Goal: Task Accomplishment & Management: Complete application form

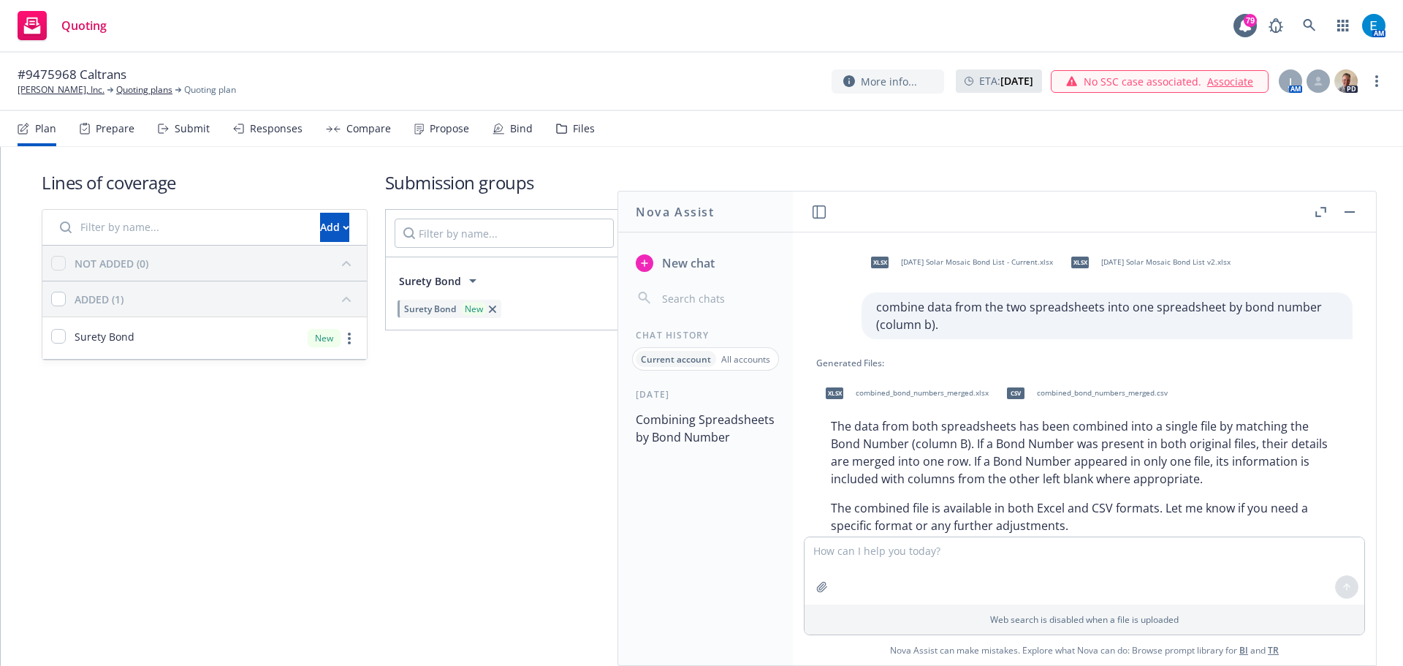
scroll to position [39, 0]
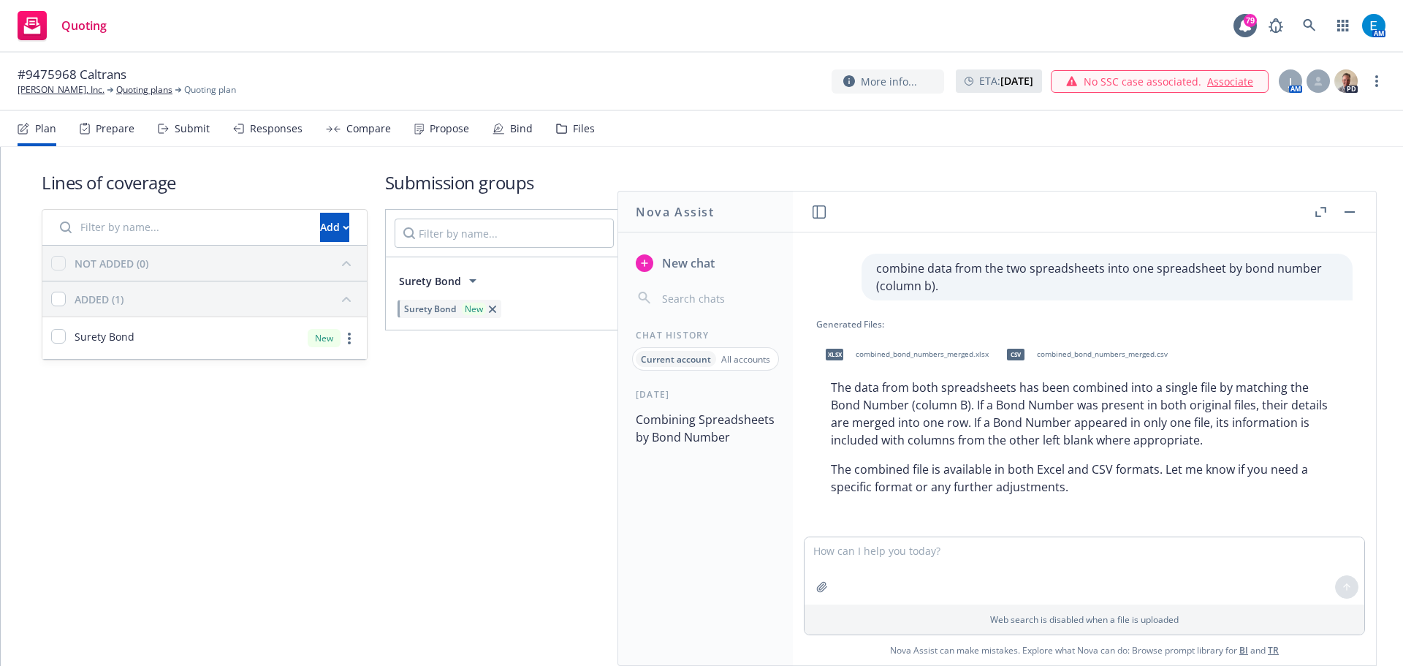
click at [1345, 208] on button "button" at bounding box center [1350, 212] width 18 height 18
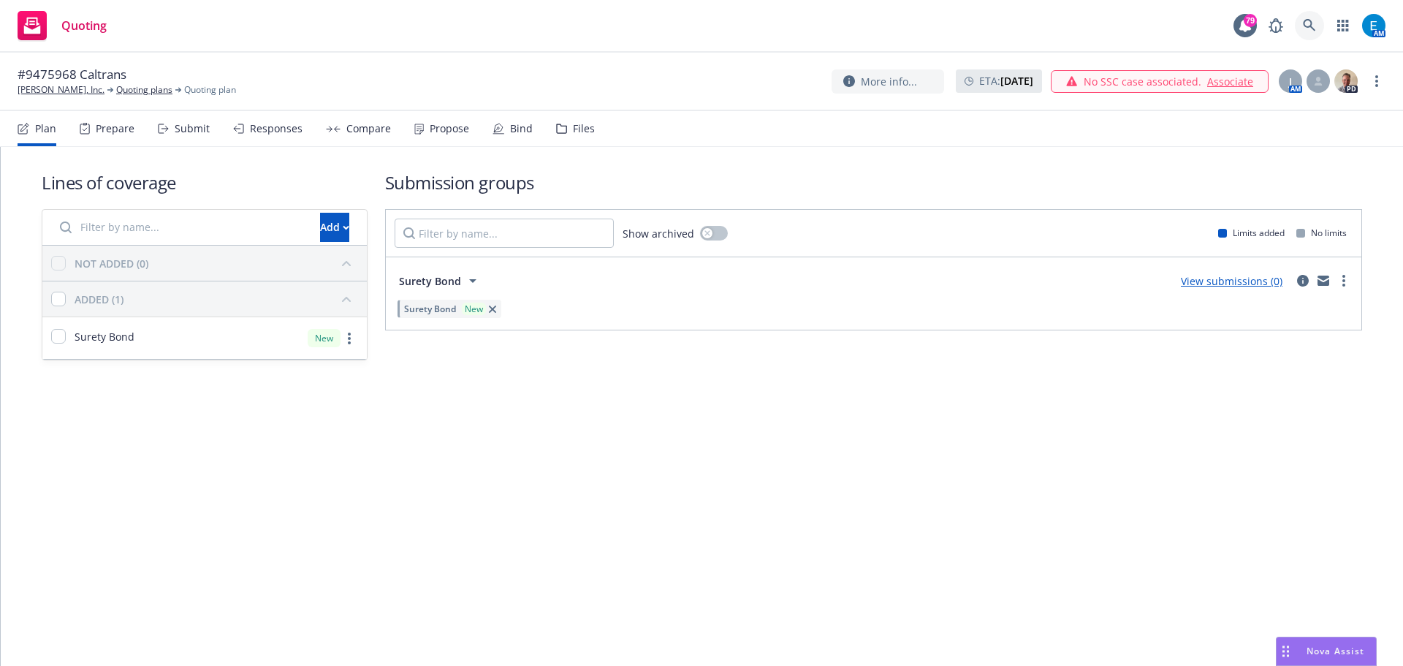
click at [1305, 24] on icon at bounding box center [1309, 25] width 13 height 13
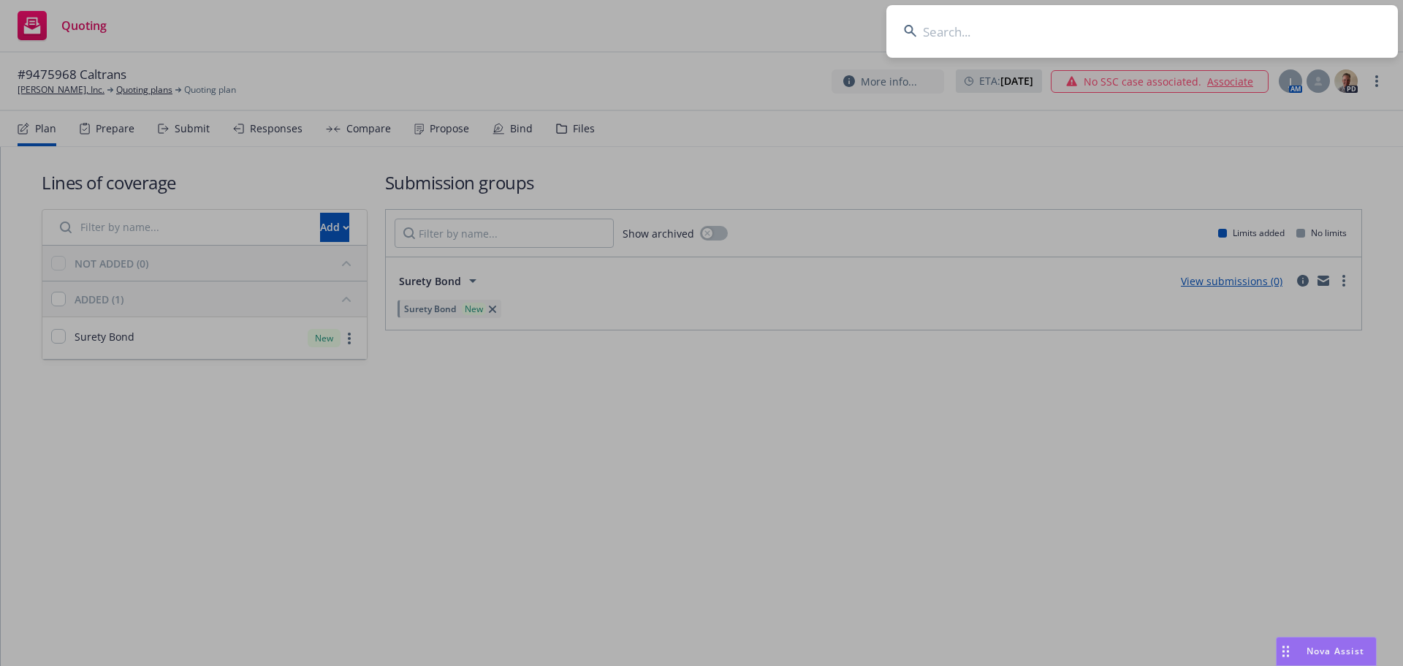
click at [1130, 43] on input at bounding box center [1143, 31] width 512 height 53
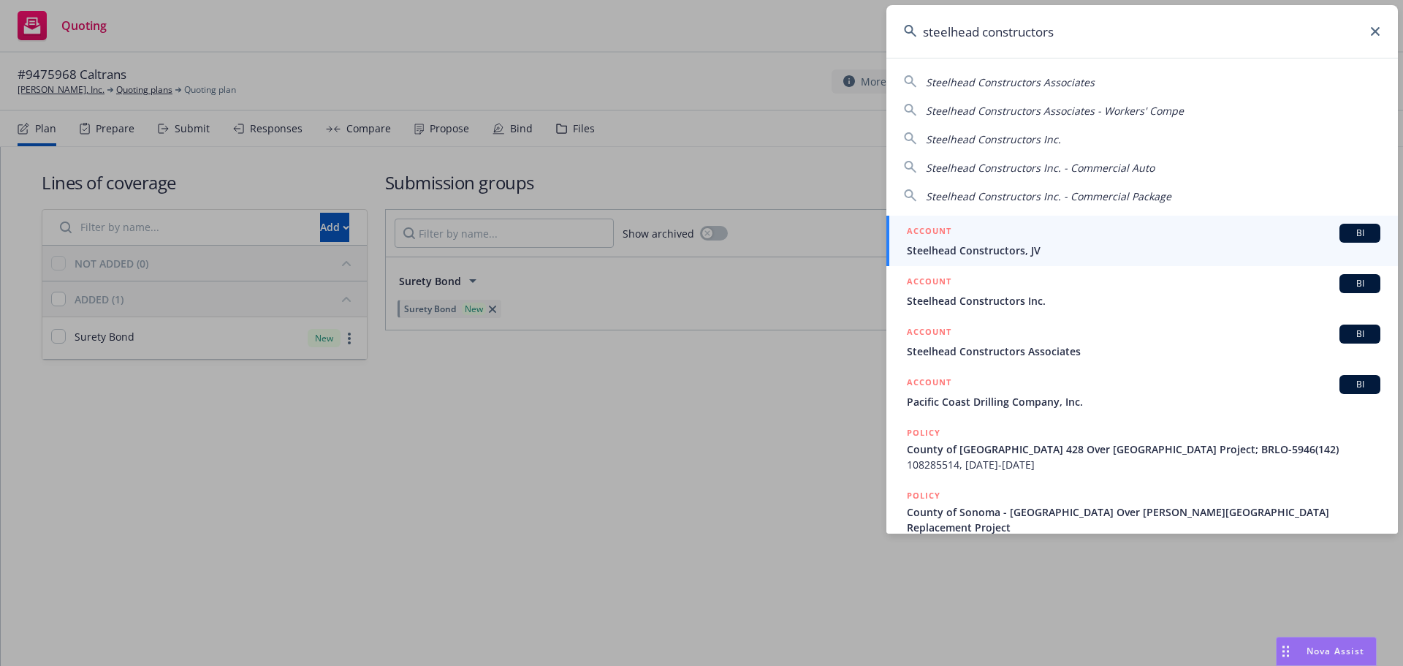
type input "steelhead constructors"
click at [997, 251] on span "Steelhead Constructors, JV" at bounding box center [1144, 250] width 474 height 15
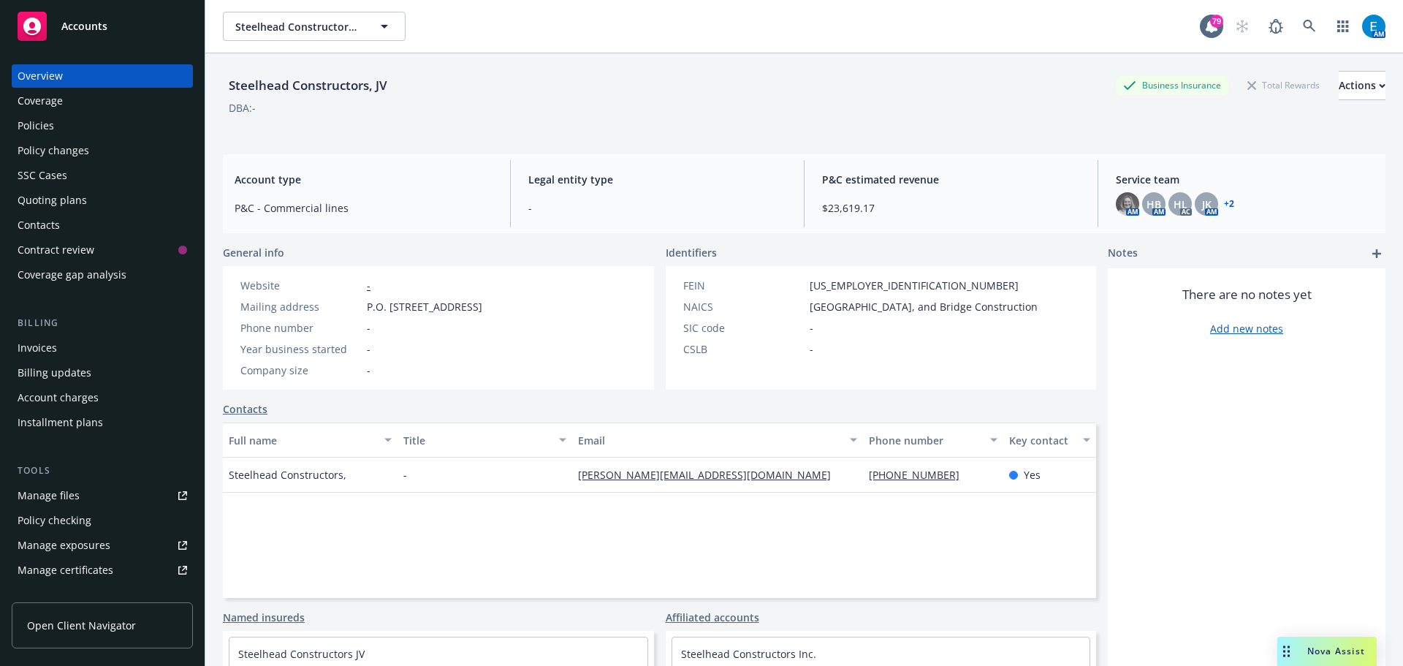
click at [43, 121] on div "Policies" at bounding box center [36, 125] width 37 height 23
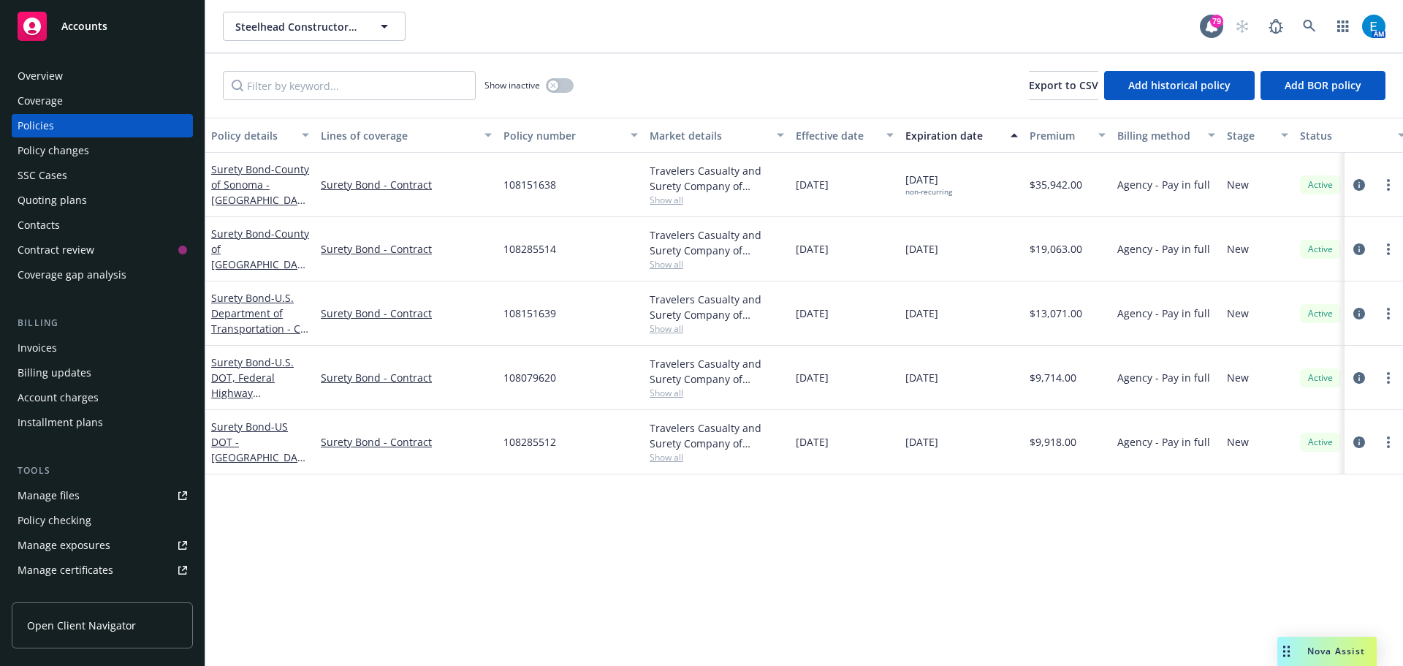
click at [38, 198] on div "Quoting plans" at bounding box center [52, 200] width 69 height 23
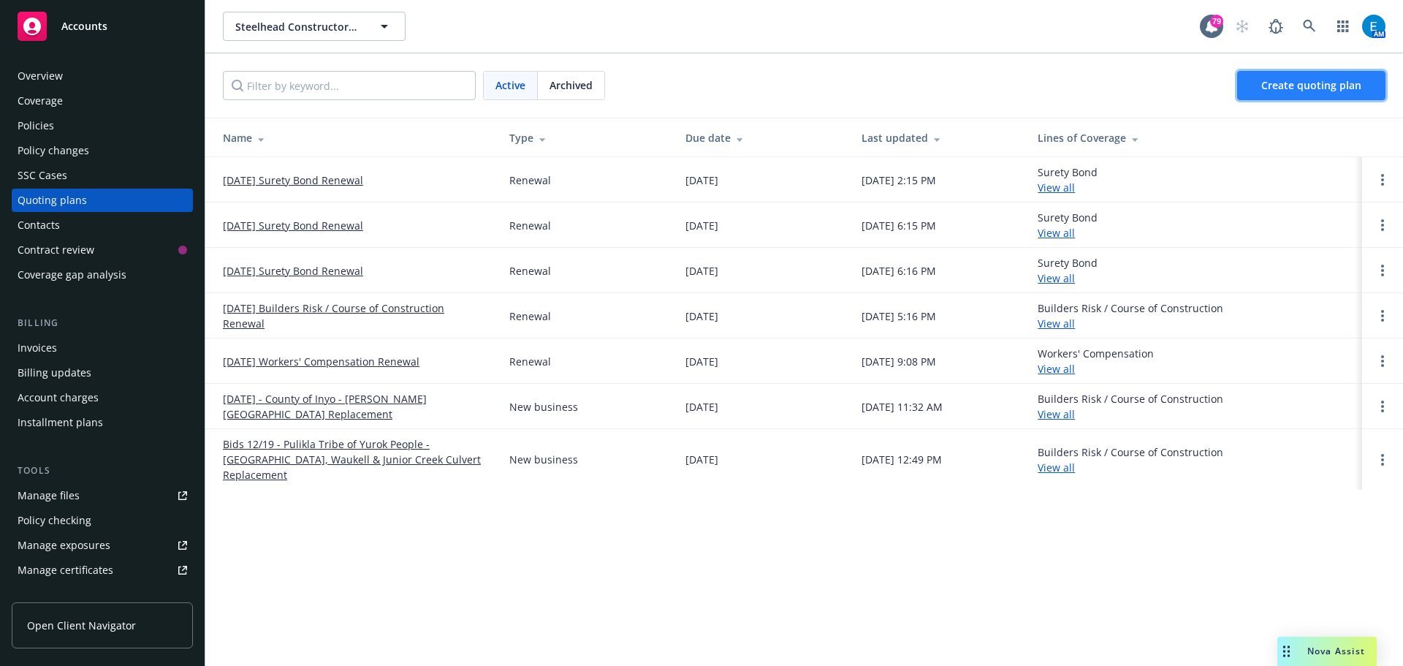
click at [1296, 89] on span "Create quoting plan" at bounding box center [1311, 85] width 100 height 14
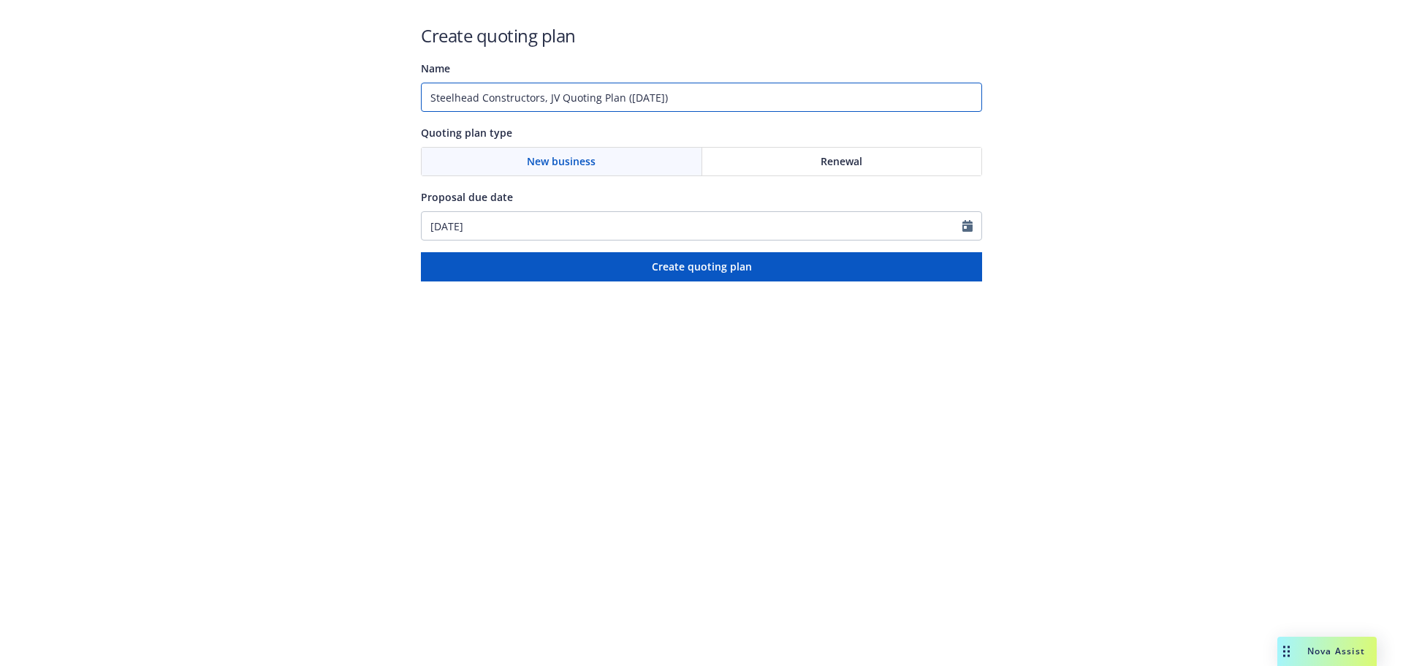
drag, startPoint x: 639, startPoint y: 96, endPoint x: 371, endPoint y: 96, distance: 268.2
click at [371, 96] on div "Create quoting plan Name Steelhead Constructors, JV Quoting Plan (2025-09-12) Q…" at bounding box center [701, 140] width 1403 height 281
type input "#108285522 - Caltrans #10-0X7404"
click at [852, 164] on span "Renewal" at bounding box center [842, 160] width 42 height 15
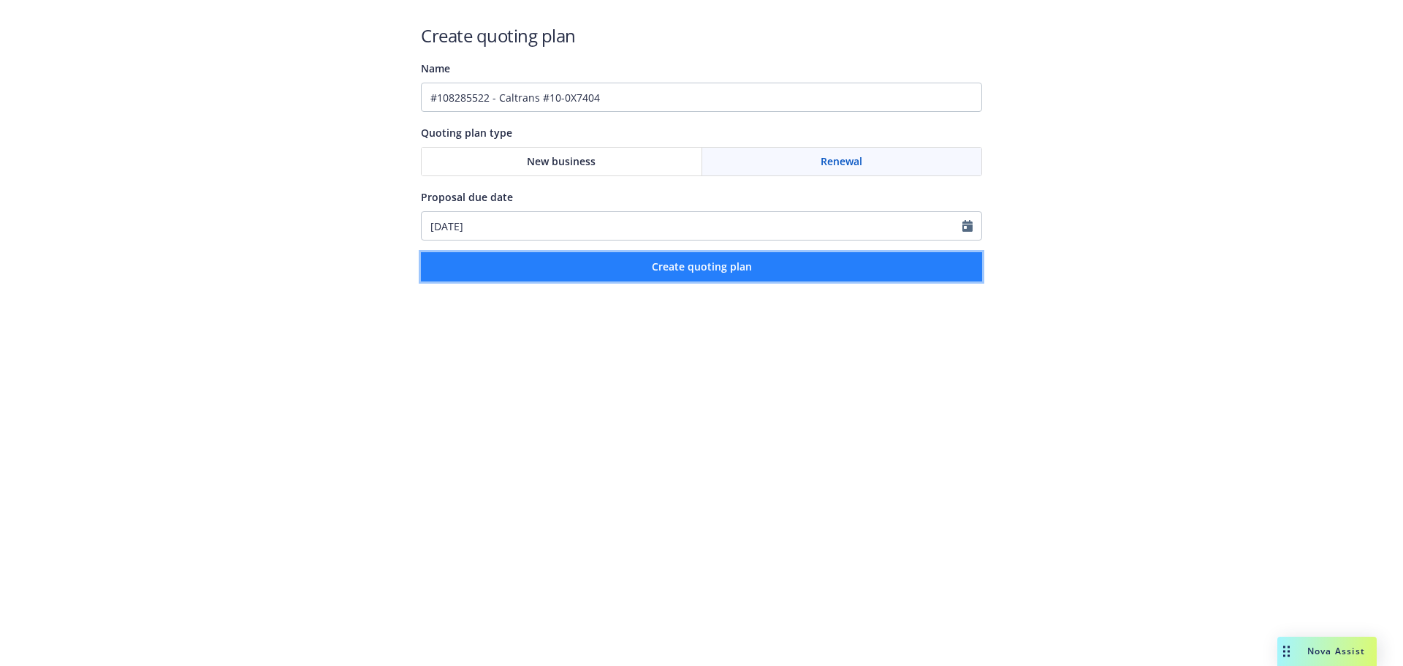
click at [737, 265] on span "Create quoting plan" at bounding box center [702, 266] width 100 height 14
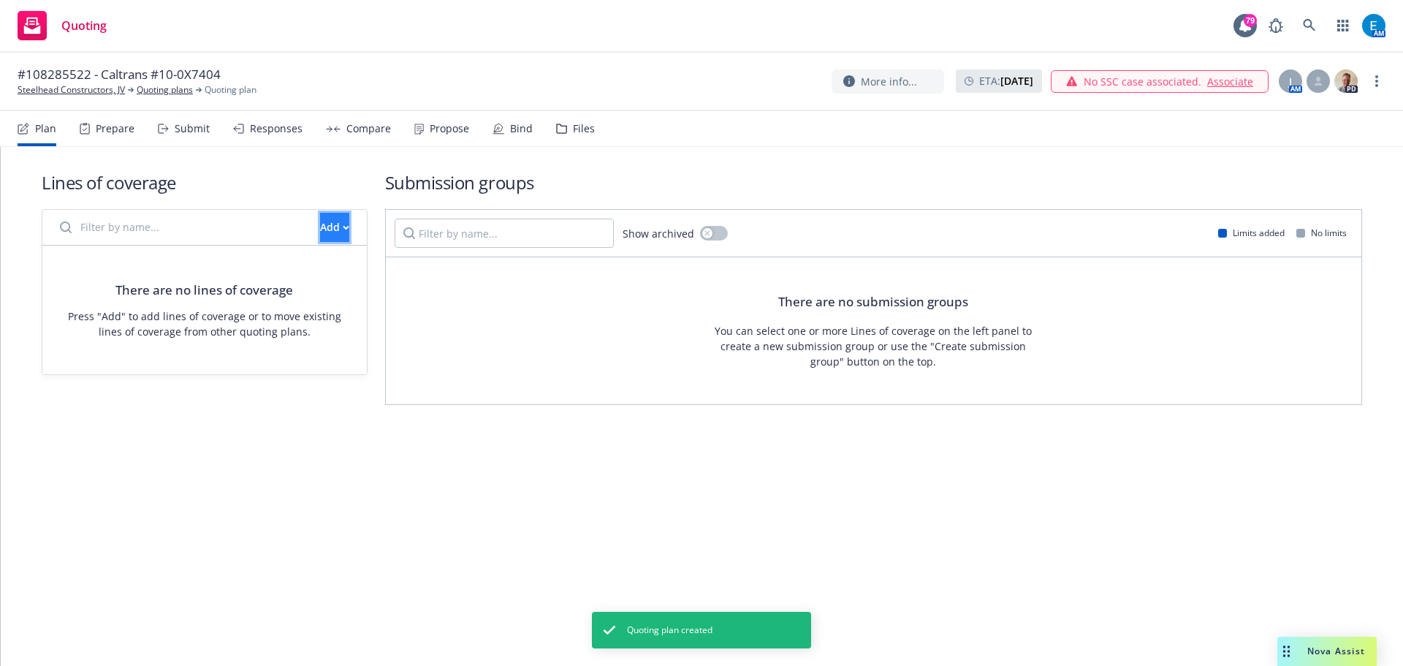
click at [320, 223] on div "Add" at bounding box center [334, 227] width 29 height 28
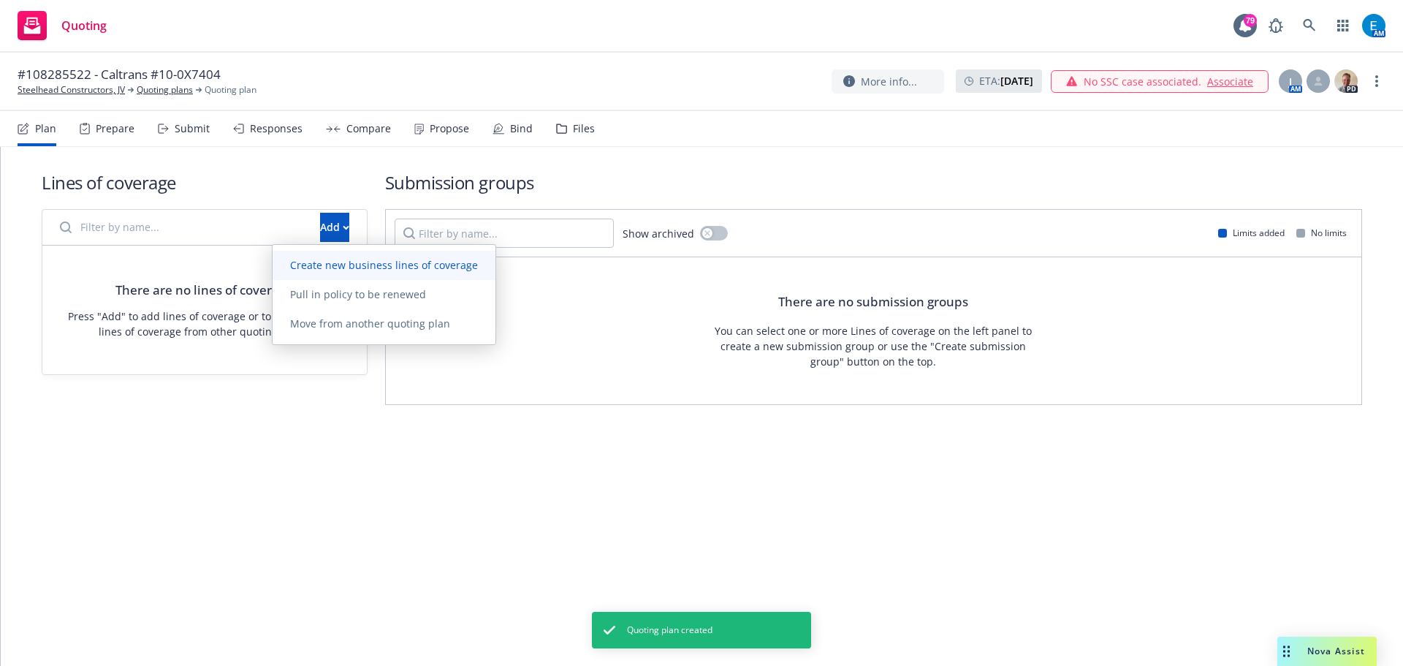
click at [322, 263] on span "Create new business lines of coverage" at bounding box center [384, 265] width 223 height 14
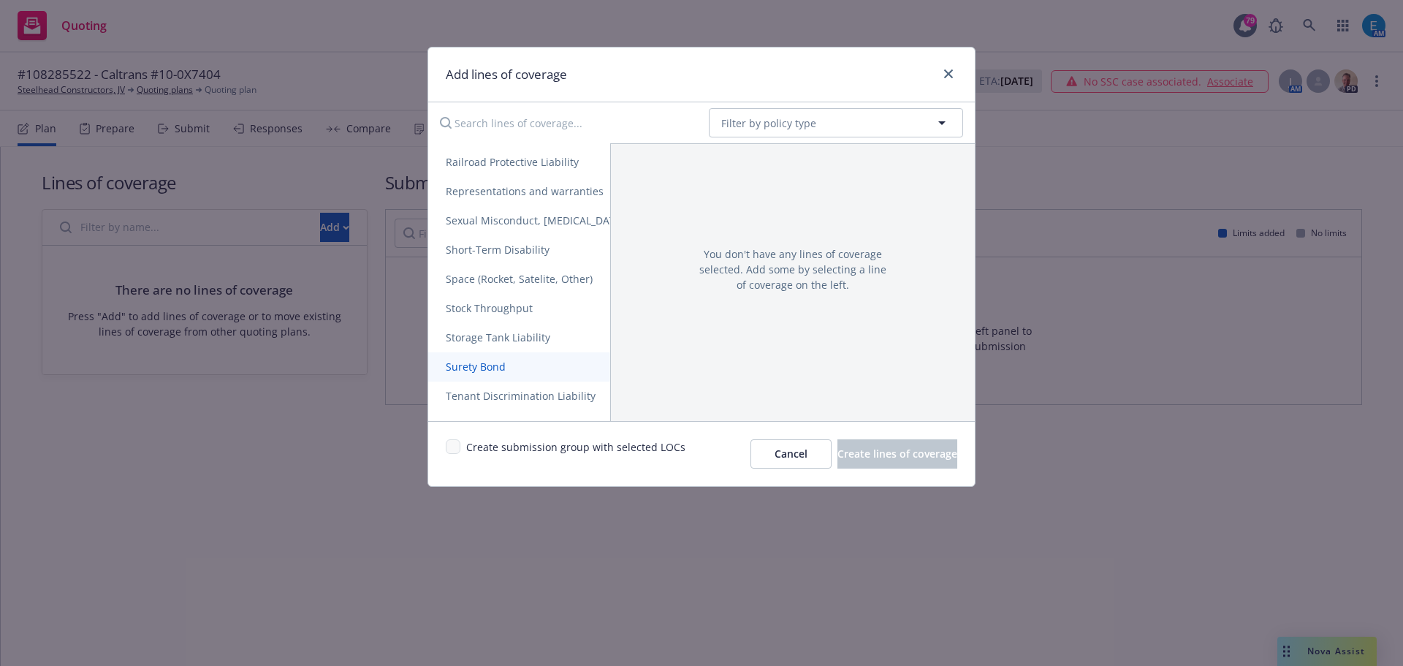
scroll to position [2787, 0]
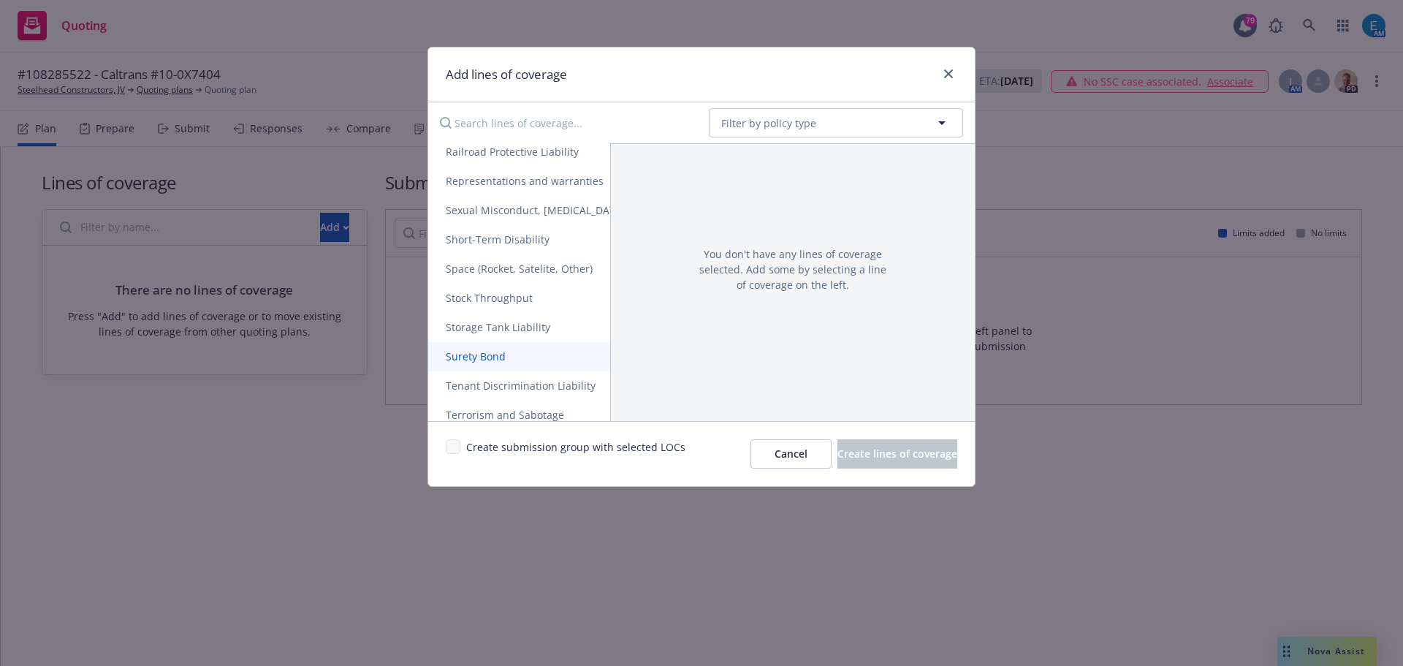
click at [481, 357] on span "Surety Bond" at bounding box center [475, 356] width 95 height 14
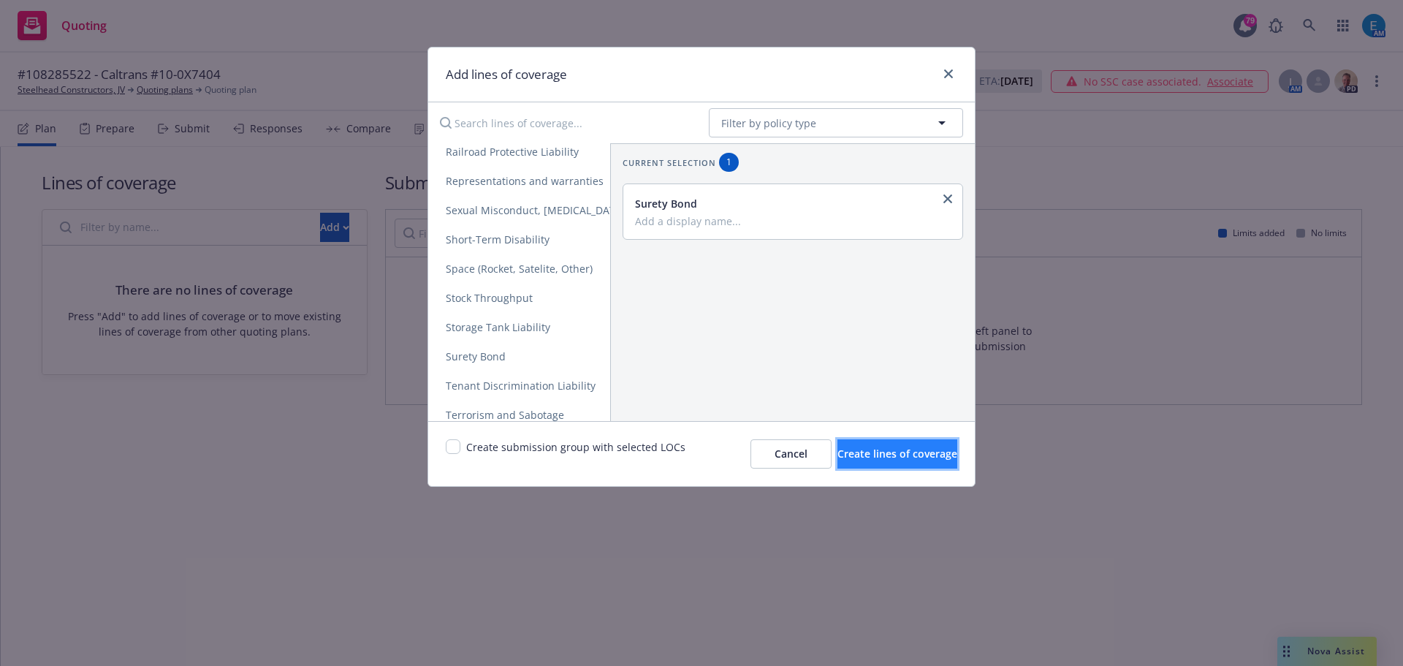
click at [922, 457] on span "Create lines of coverage" at bounding box center [898, 454] width 120 height 14
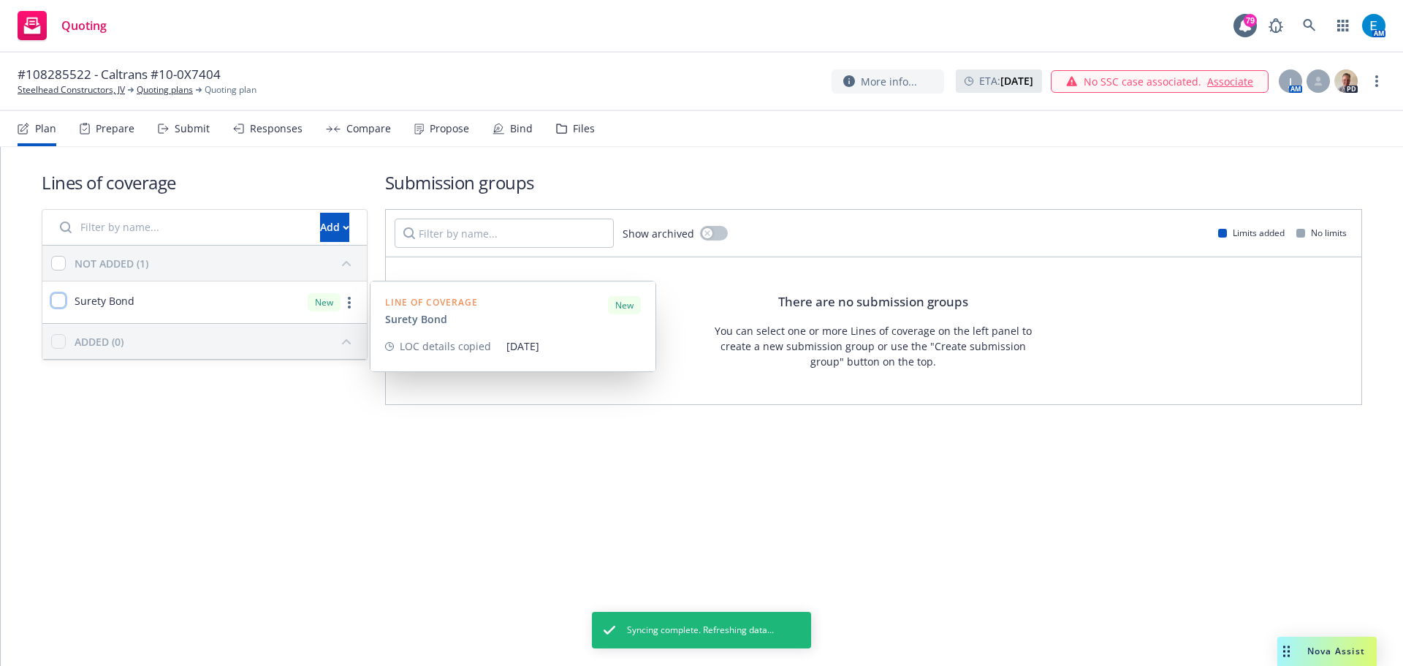
click at [61, 298] on input "checkbox" at bounding box center [58, 300] width 15 height 15
checkbox input "true"
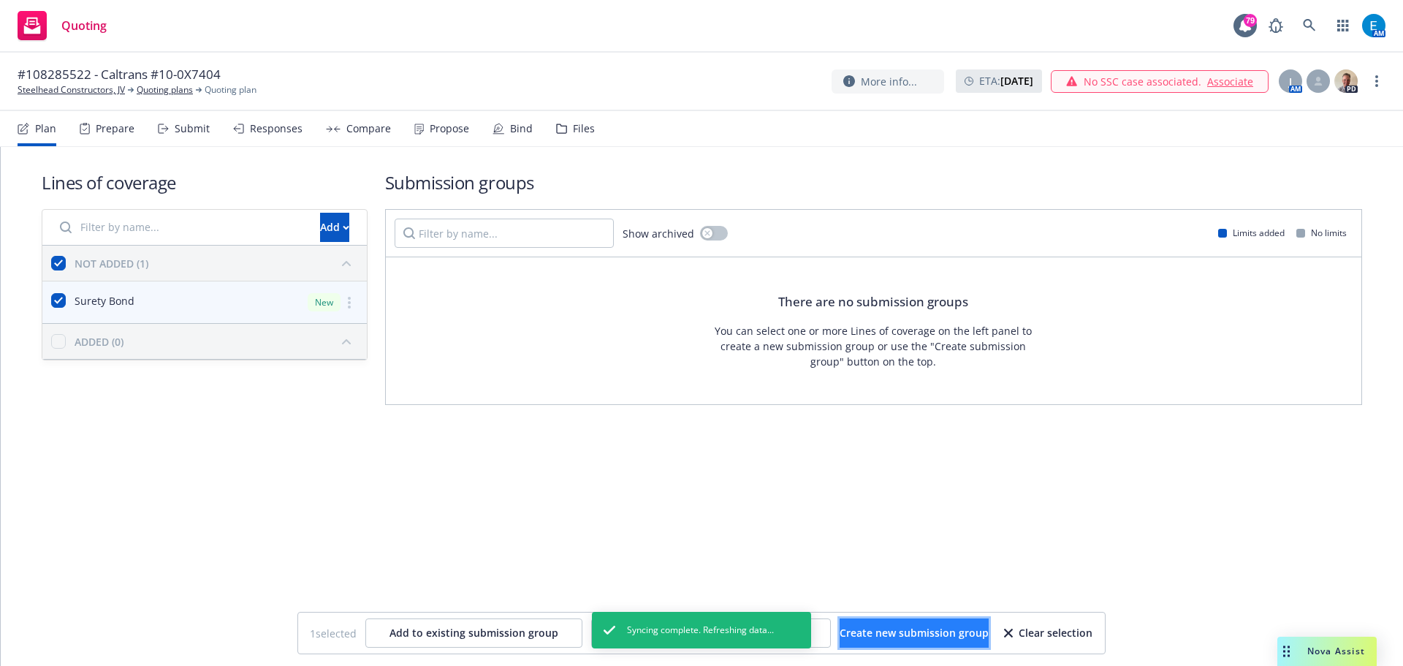
click at [951, 634] on span "Create new submission group" at bounding box center [914, 633] width 149 height 14
checkbox input "false"
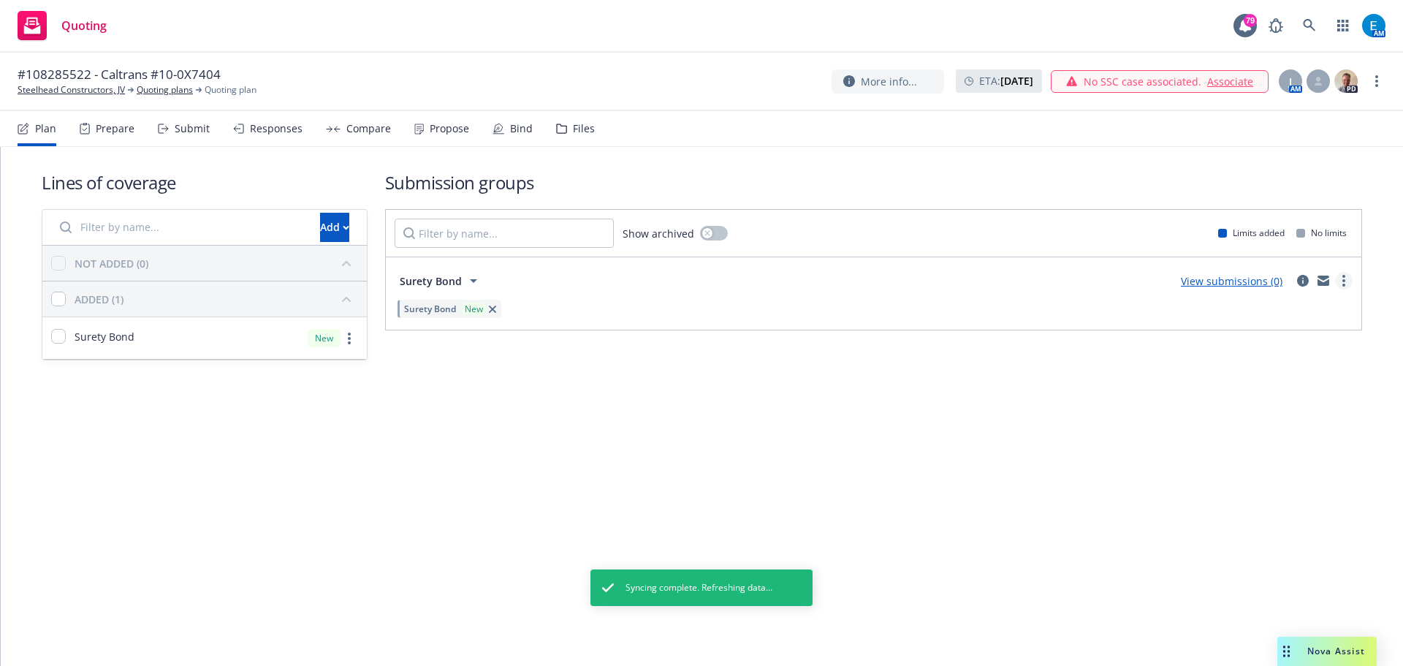
click at [1347, 280] on link "more" at bounding box center [1344, 281] width 18 height 18
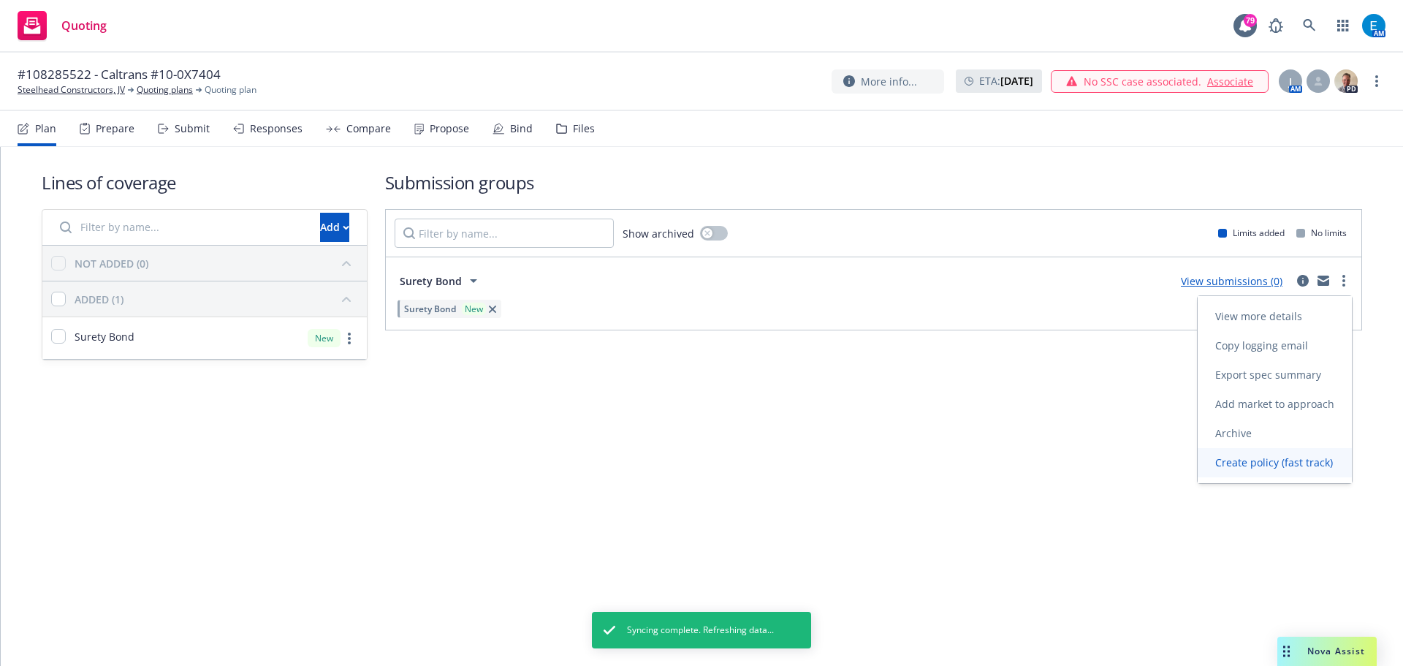
click at [1284, 466] on span "Create policy (fast track)" at bounding box center [1274, 462] width 153 height 14
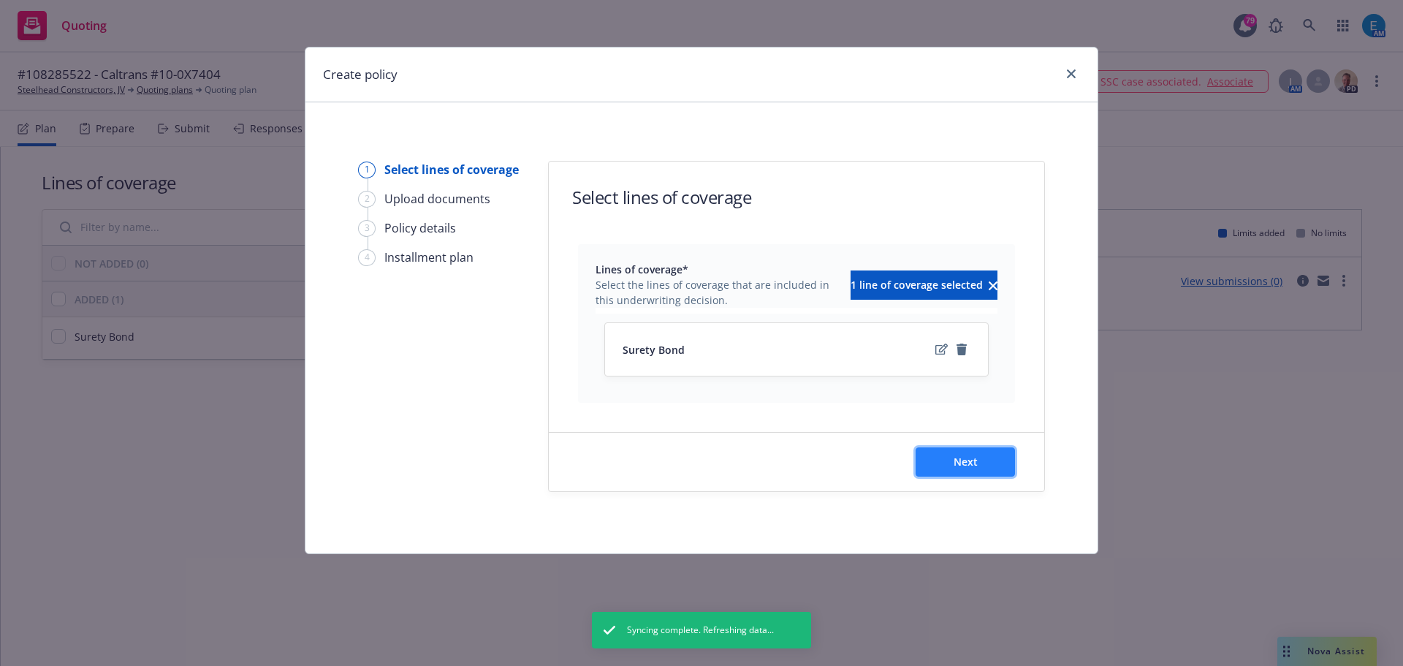
click at [990, 463] on button "Next" at bounding box center [965, 461] width 99 height 29
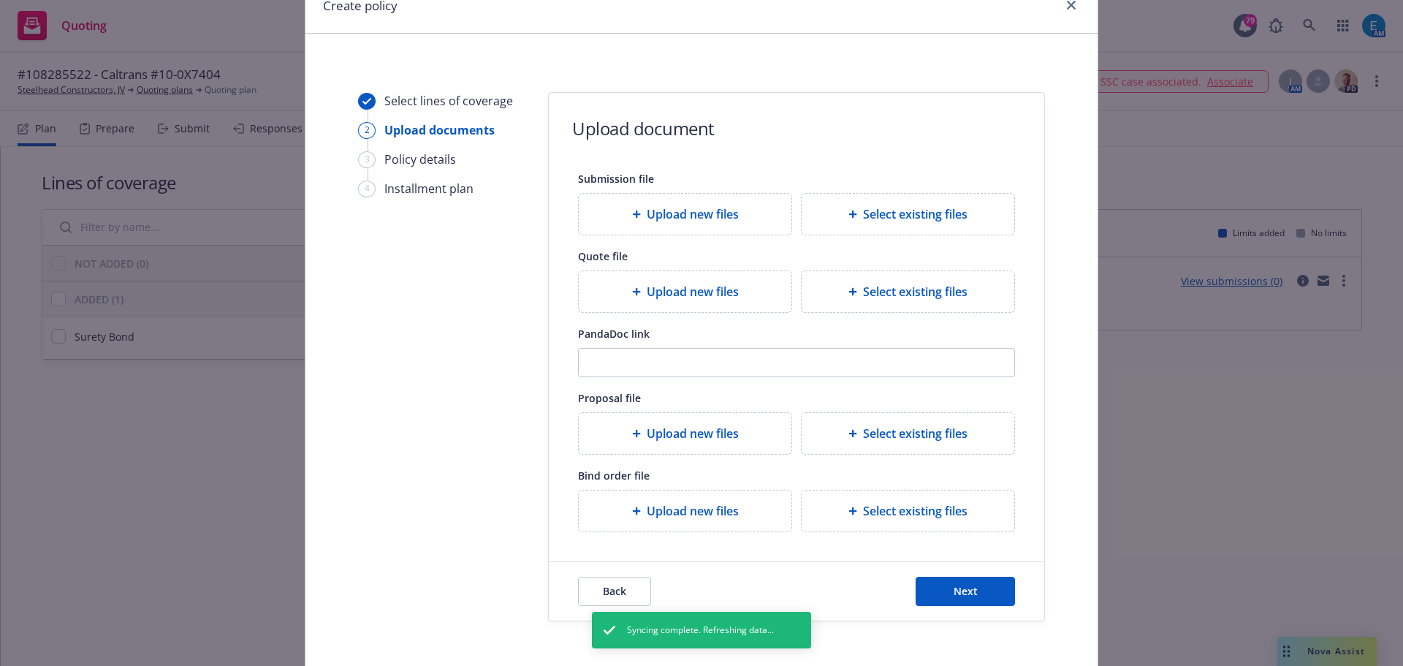
scroll to position [133, 0]
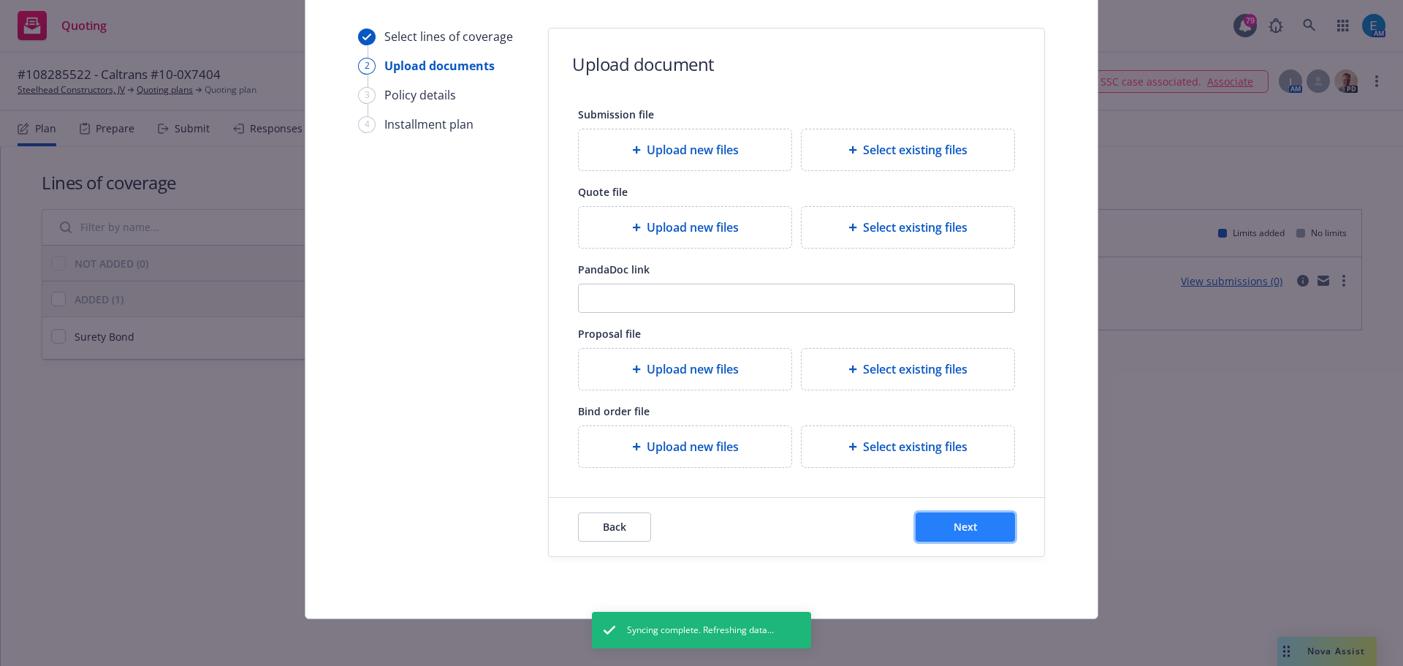
click at [959, 535] on button "Next" at bounding box center [965, 526] width 99 height 29
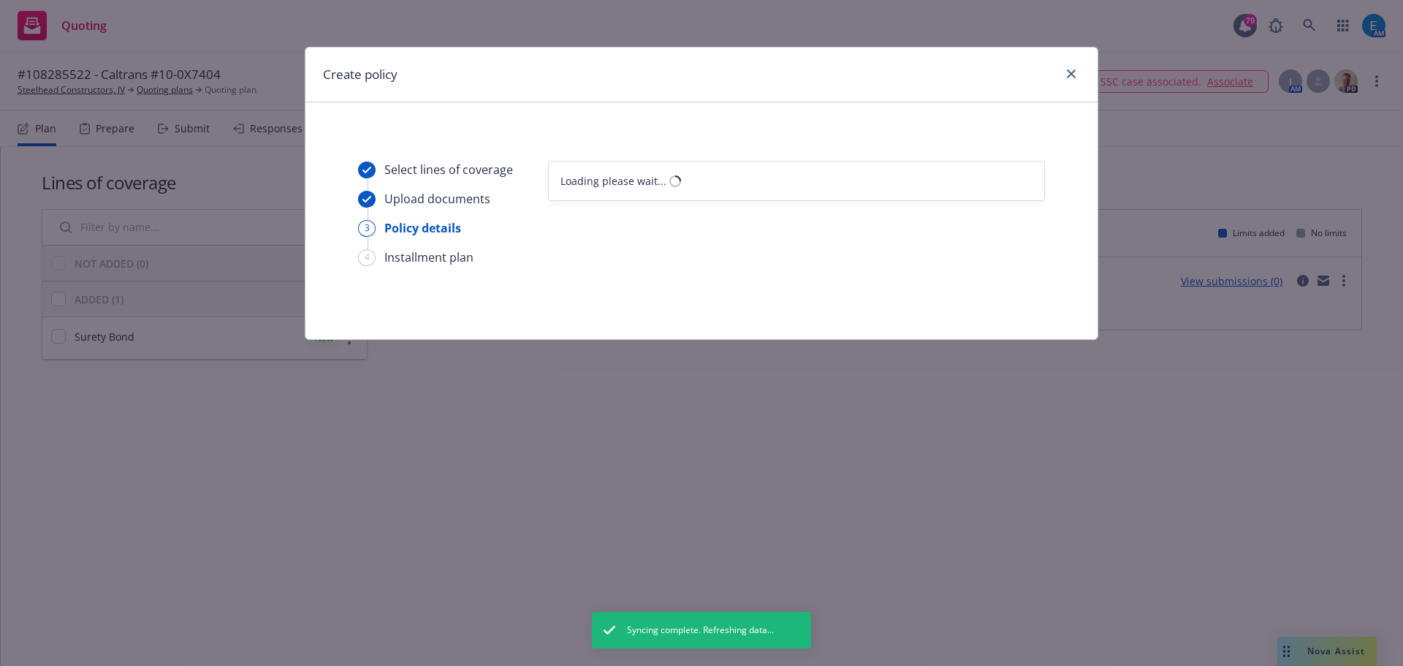
scroll to position [0, 0]
select select "12"
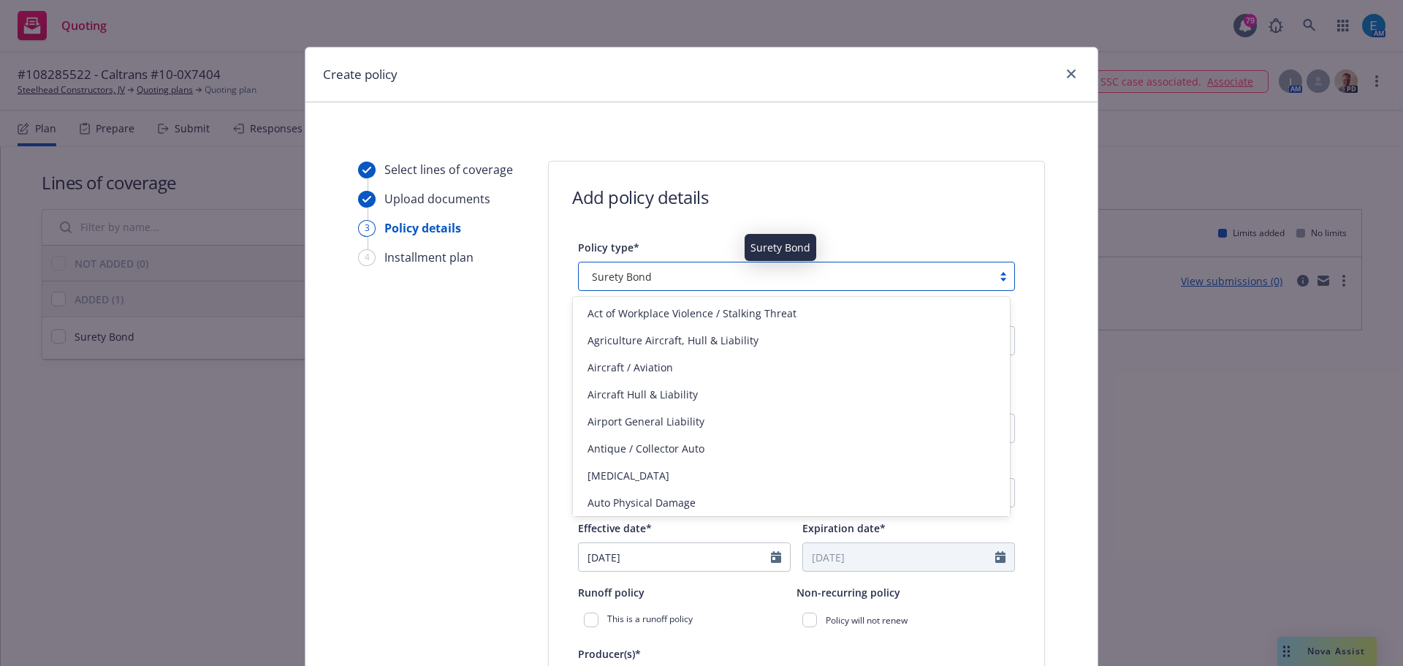
click at [689, 279] on div "Surety Bond" at bounding box center [785, 276] width 399 height 15
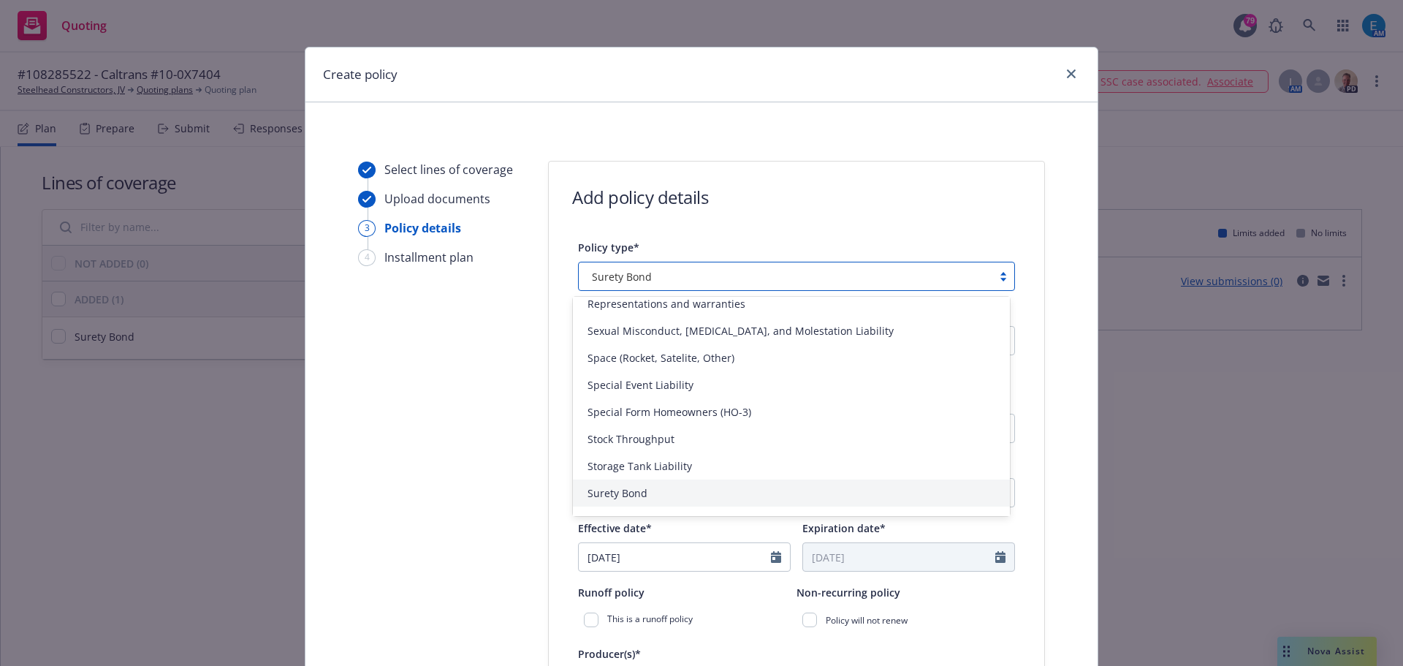
scroll to position [3302, 0]
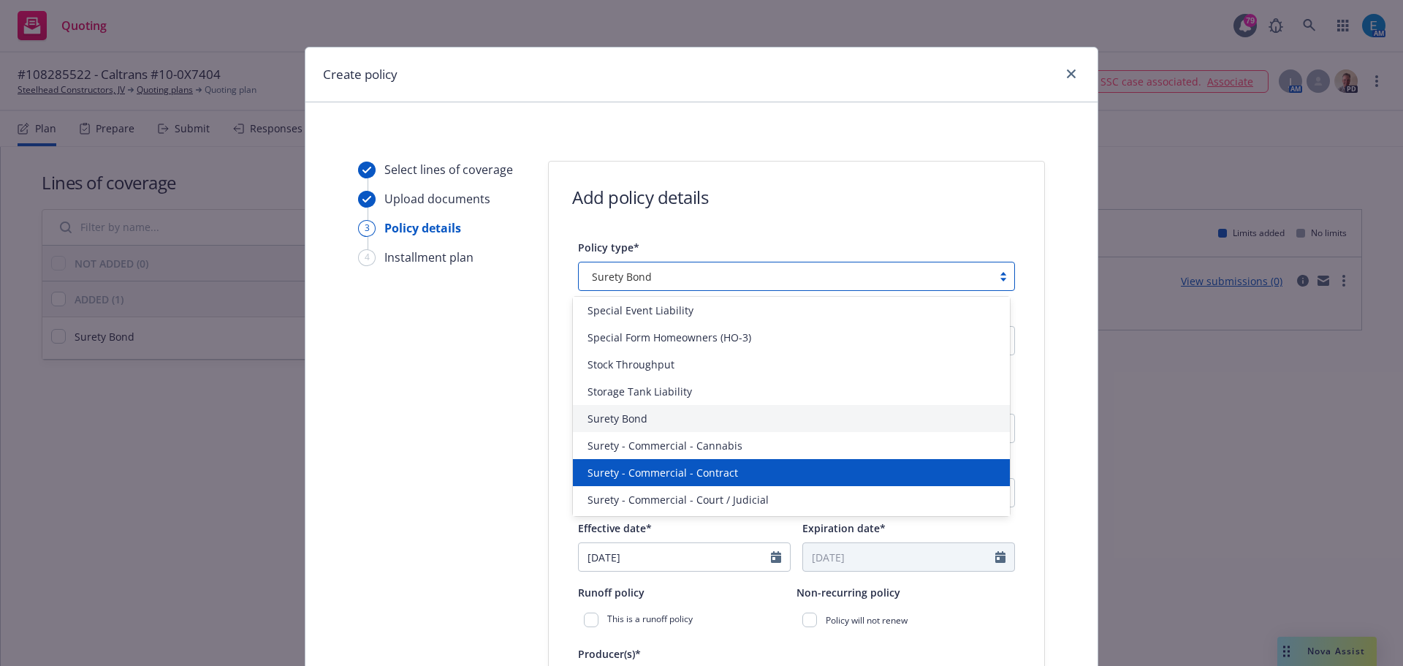
click at [743, 468] on div "Surety - Commercial - Contract" at bounding box center [792, 472] width 420 height 15
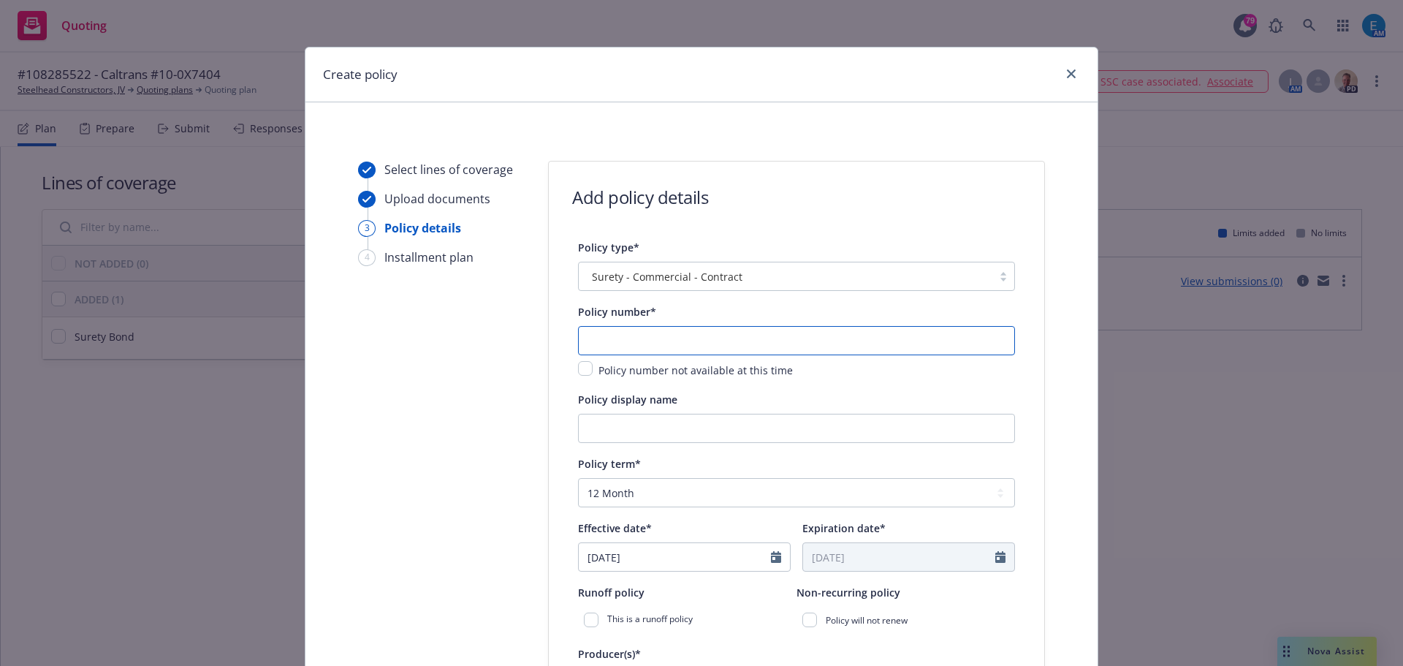
click at [703, 336] on input "text" at bounding box center [796, 340] width 437 height 29
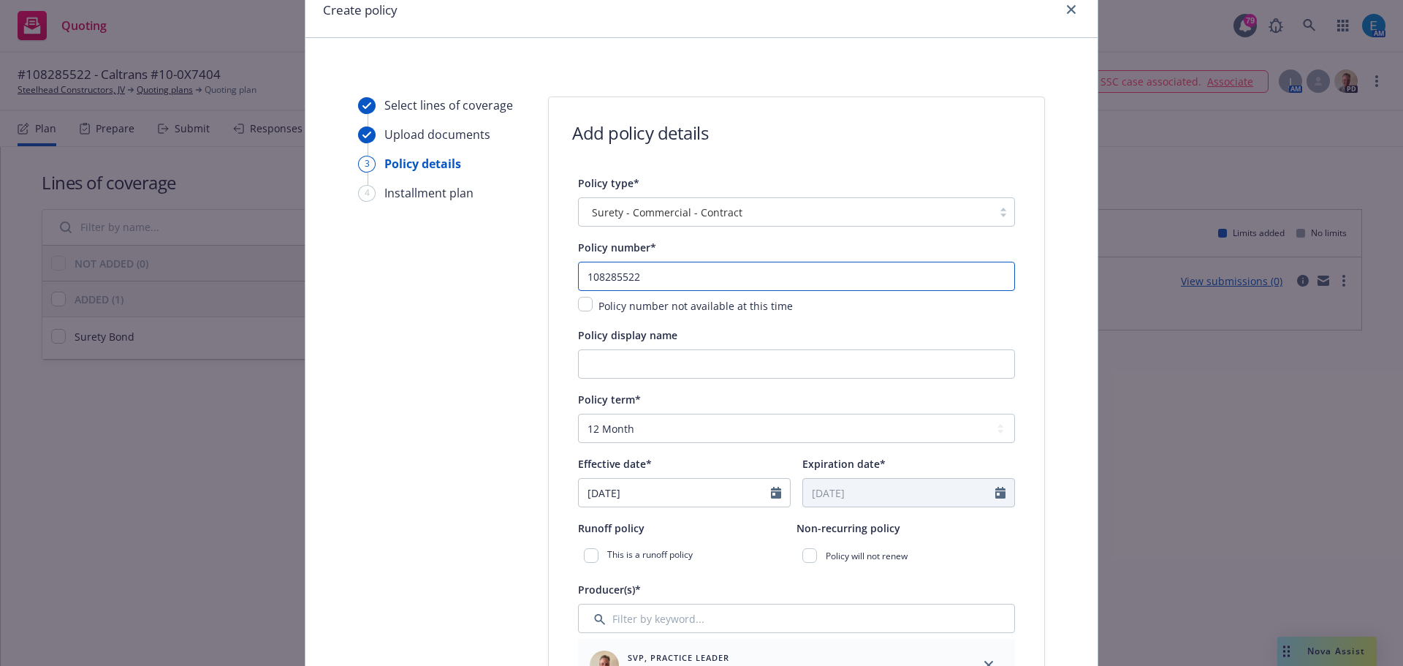
scroll to position [219, 0]
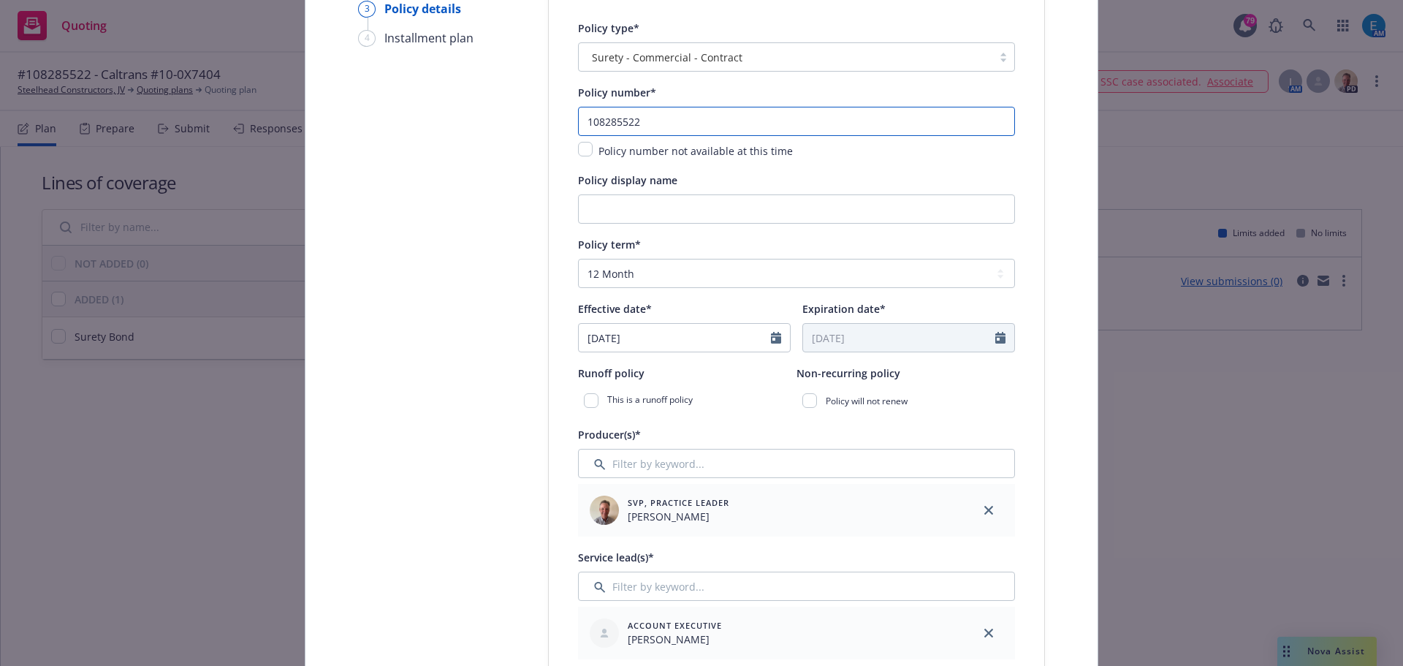
type input "108285522"
click at [700, 210] on input "Policy display name" at bounding box center [796, 208] width 437 height 29
type input "Caltrans Contract #10-0X7404"
click at [645, 275] on select "Select policy term 12 Month 6 Month 4 Month 3 Month 2 Month 1 Month 36 Month (3…" at bounding box center [796, 273] width 437 height 29
select select "other"
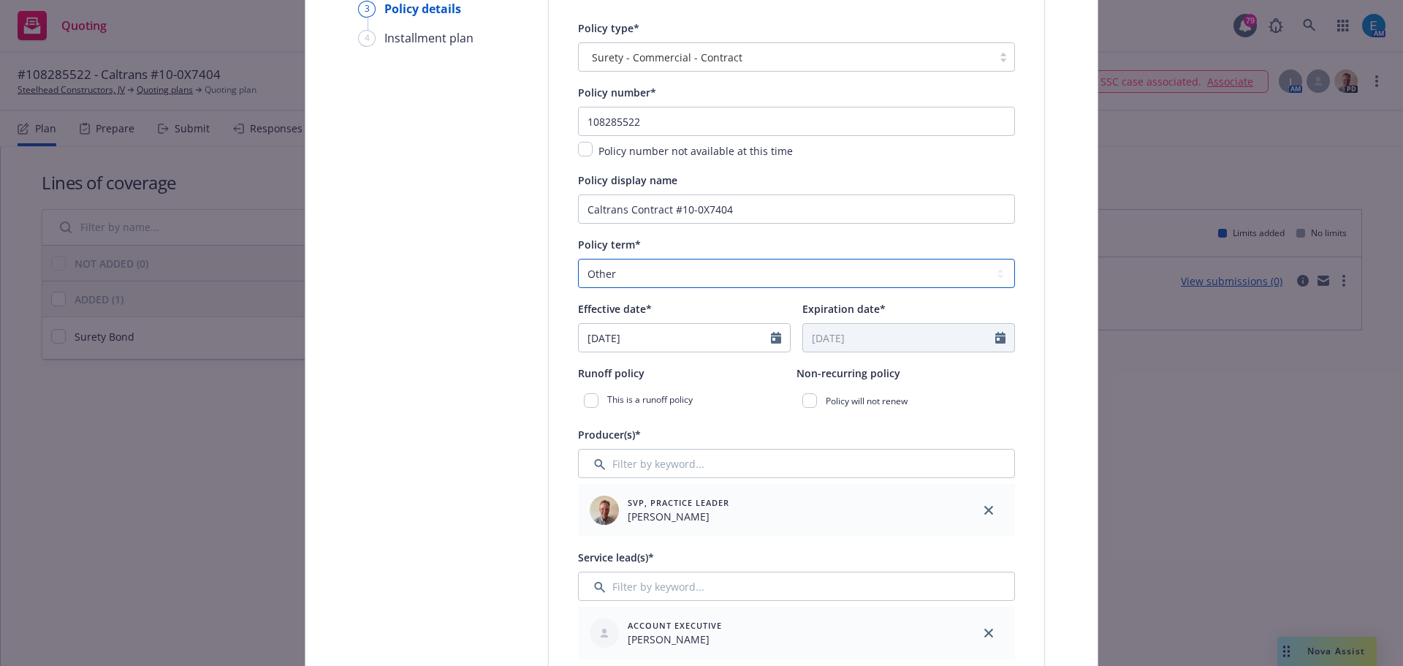
click at [578, 259] on select "Select policy term 12 Month 6 Month 4 Month 3 Month 2 Month 1 Month 36 Month (3…" at bounding box center [796, 273] width 437 height 29
click at [773, 337] on icon "Calendar" at bounding box center [776, 338] width 10 height 12
select select "9"
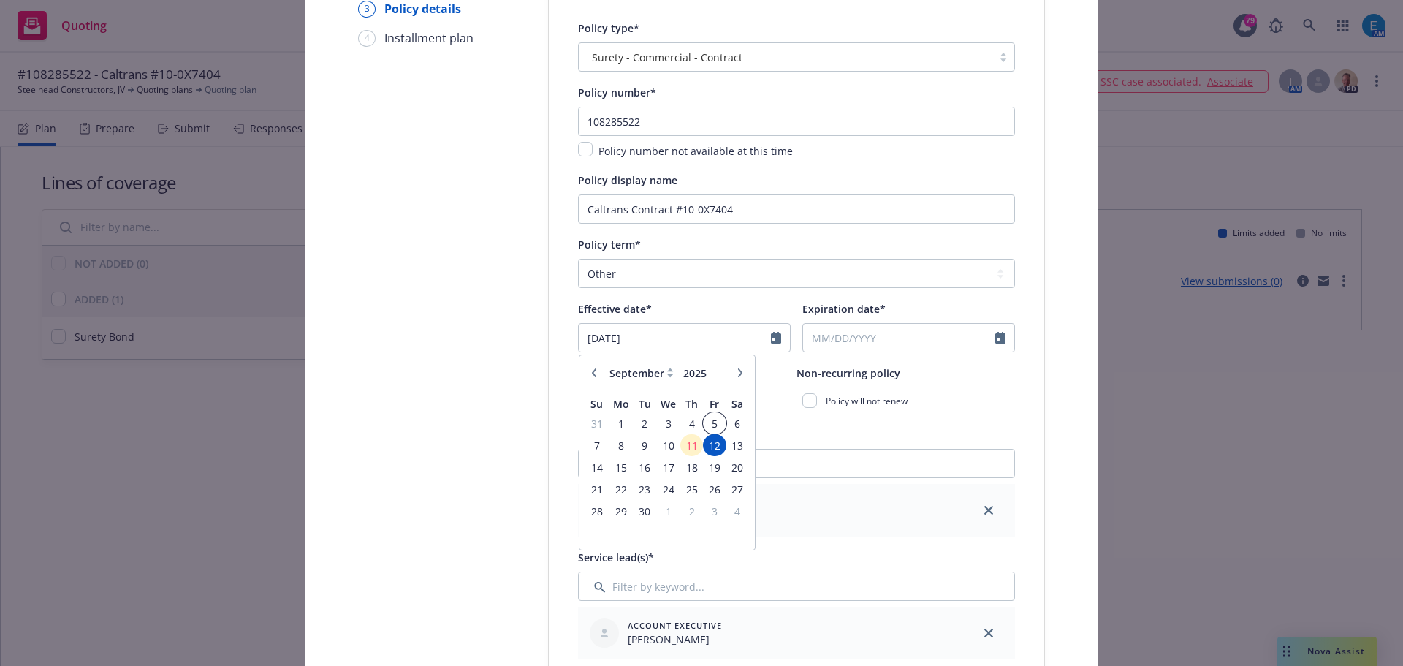
drag, startPoint x: 708, startPoint y: 422, endPoint x: 709, endPoint y: 415, distance: 7.3
click at [709, 422] on span "5" at bounding box center [715, 423] width 20 height 18
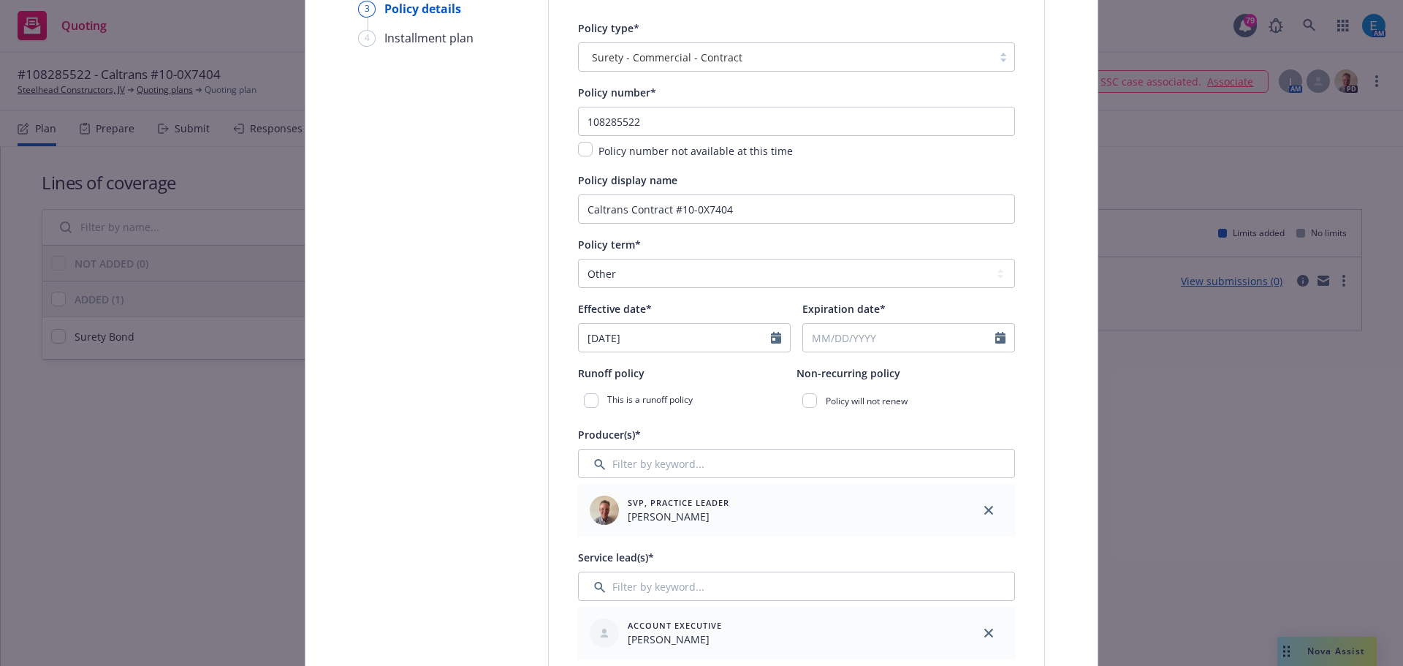
type input "09/05/2025"
click at [840, 339] on input "Expiration date*" at bounding box center [899, 338] width 192 height 28
select select "9"
type input "04/27/2028"
click at [730, 380] on div "Runoff policy" at bounding box center [687, 373] width 219 height 18
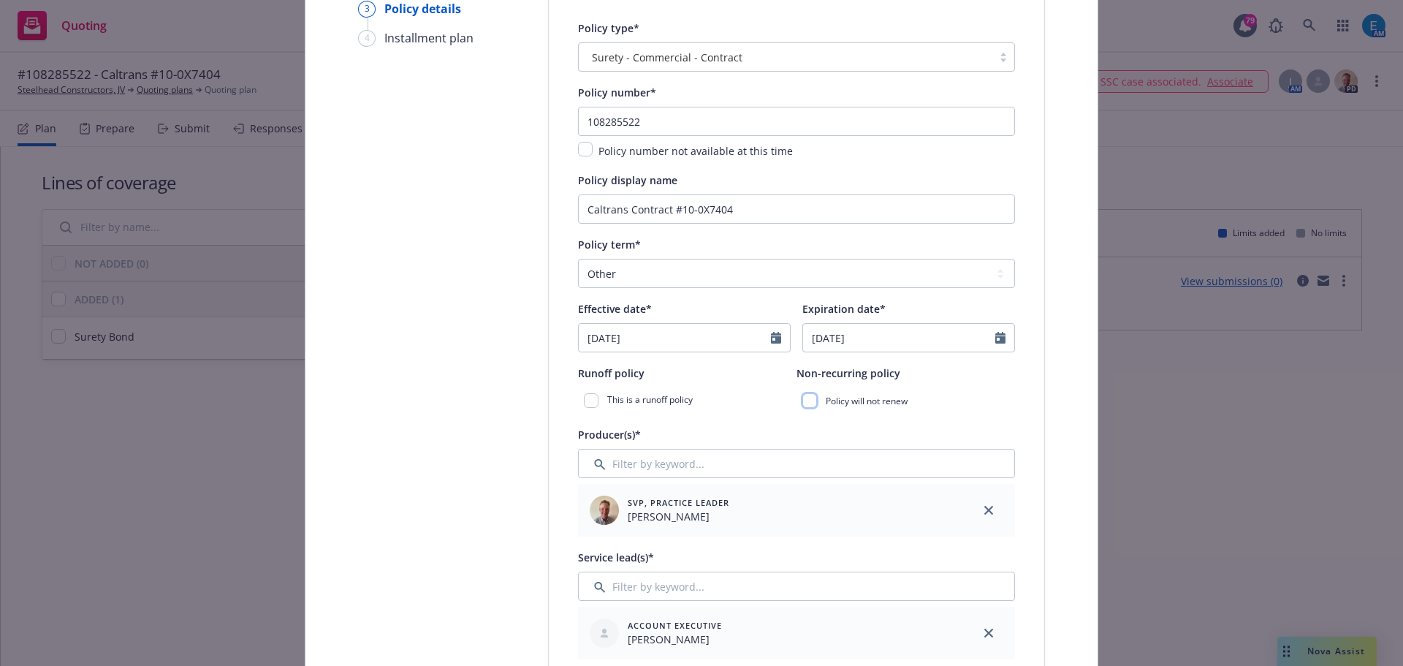
click at [808, 399] on input "checkbox" at bounding box center [809, 400] width 15 height 15
checkbox input "true"
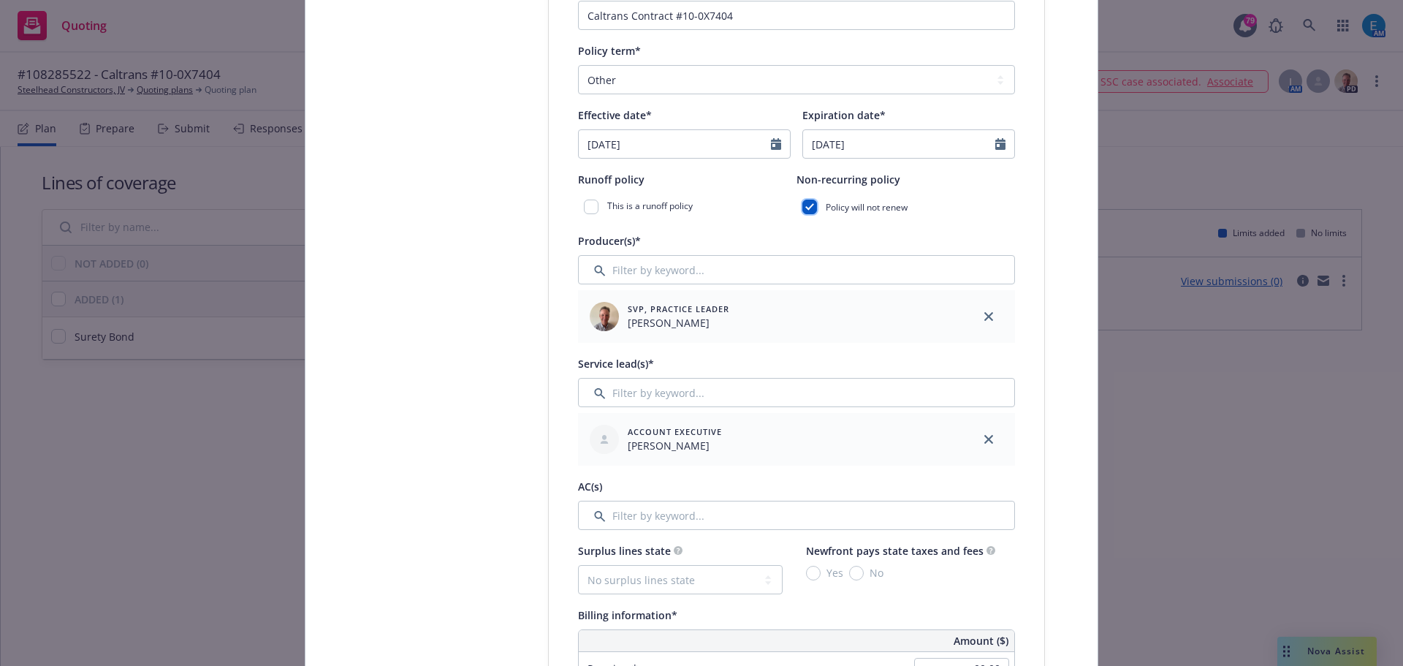
scroll to position [439, 0]
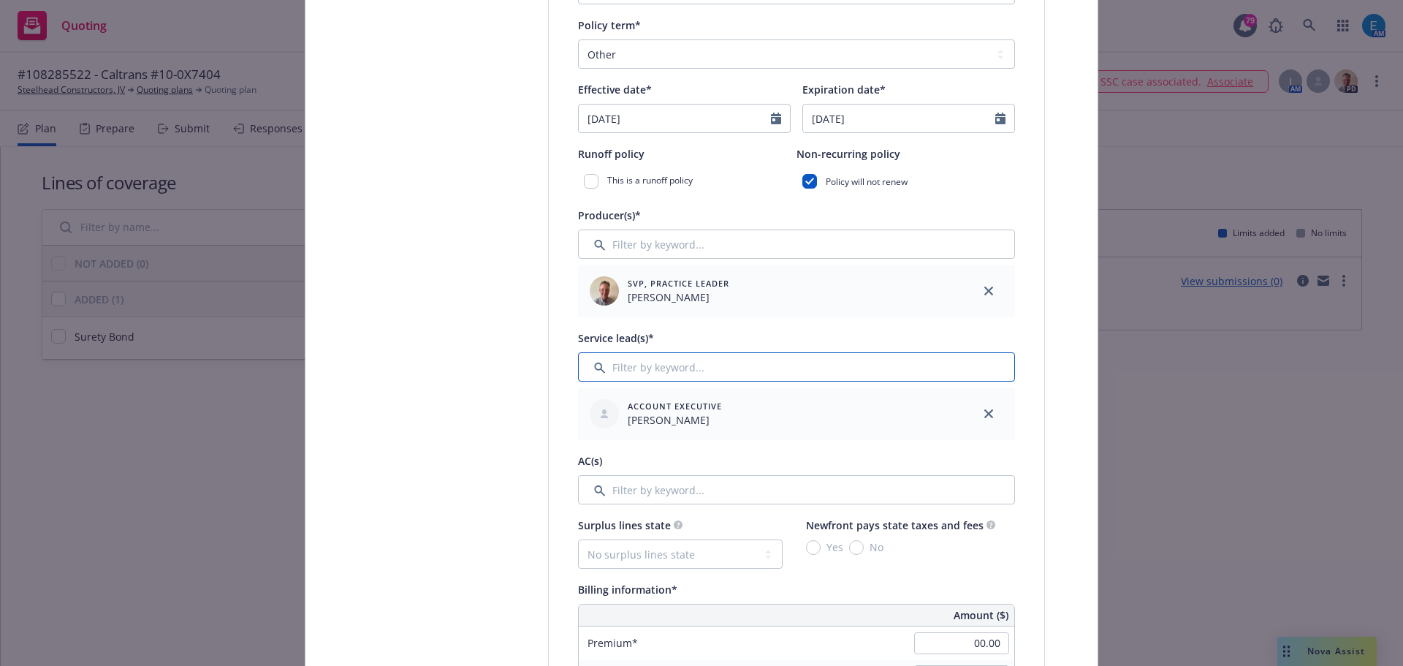
click at [672, 371] on input "Filter by keyword..." at bounding box center [796, 366] width 437 height 29
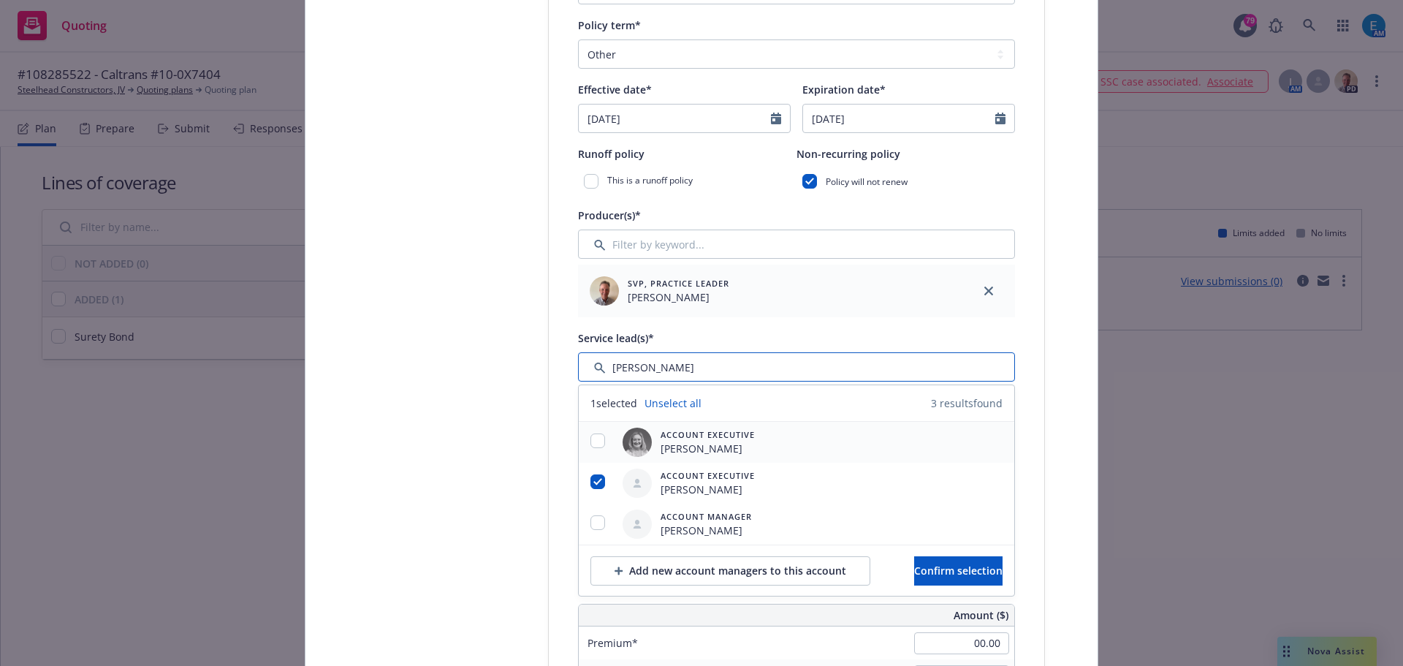
type input "erin"
click at [591, 435] on input "checkbox" at bounding box center [598, 440] width 15 height 15
checkbox input "true"
click at [591, 477] on input "checkbox" at bounding box center [598, 481] width 15 height 15
checkbox input "false"
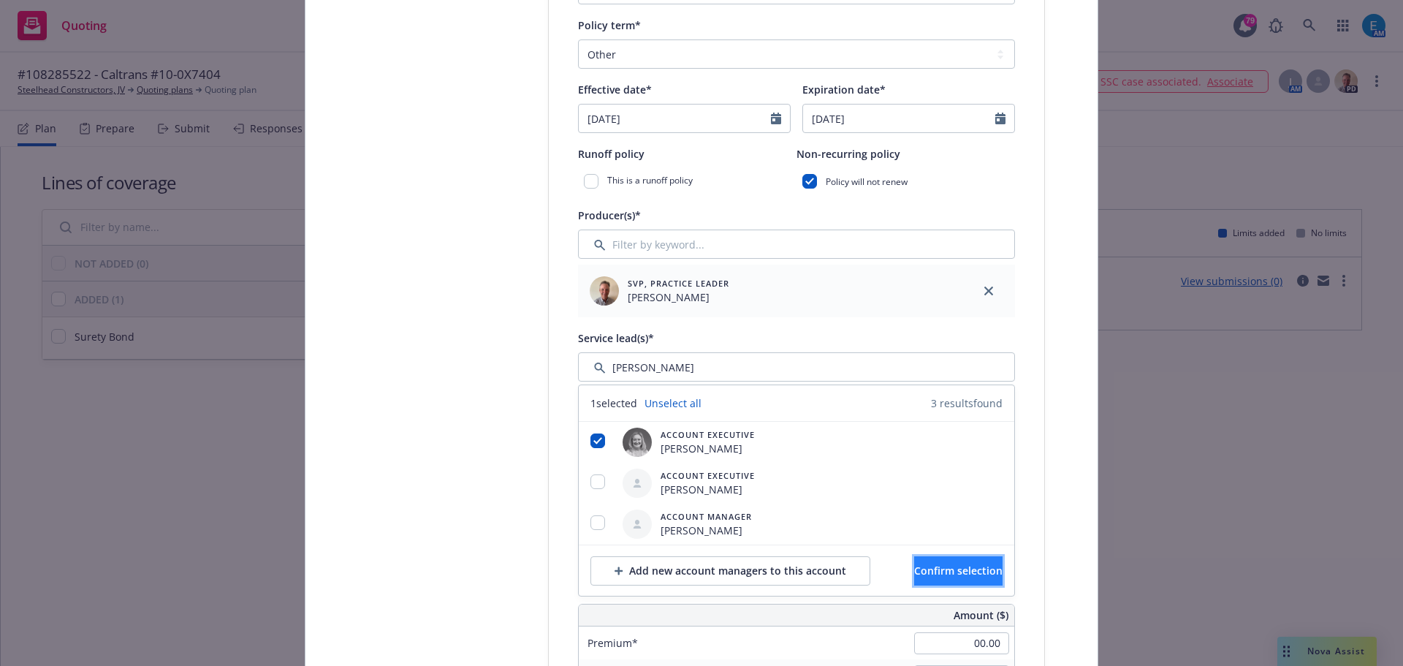
click at [914, 571] on span "Confirm selection" at bounding box center [958, 570] width 88 height 14
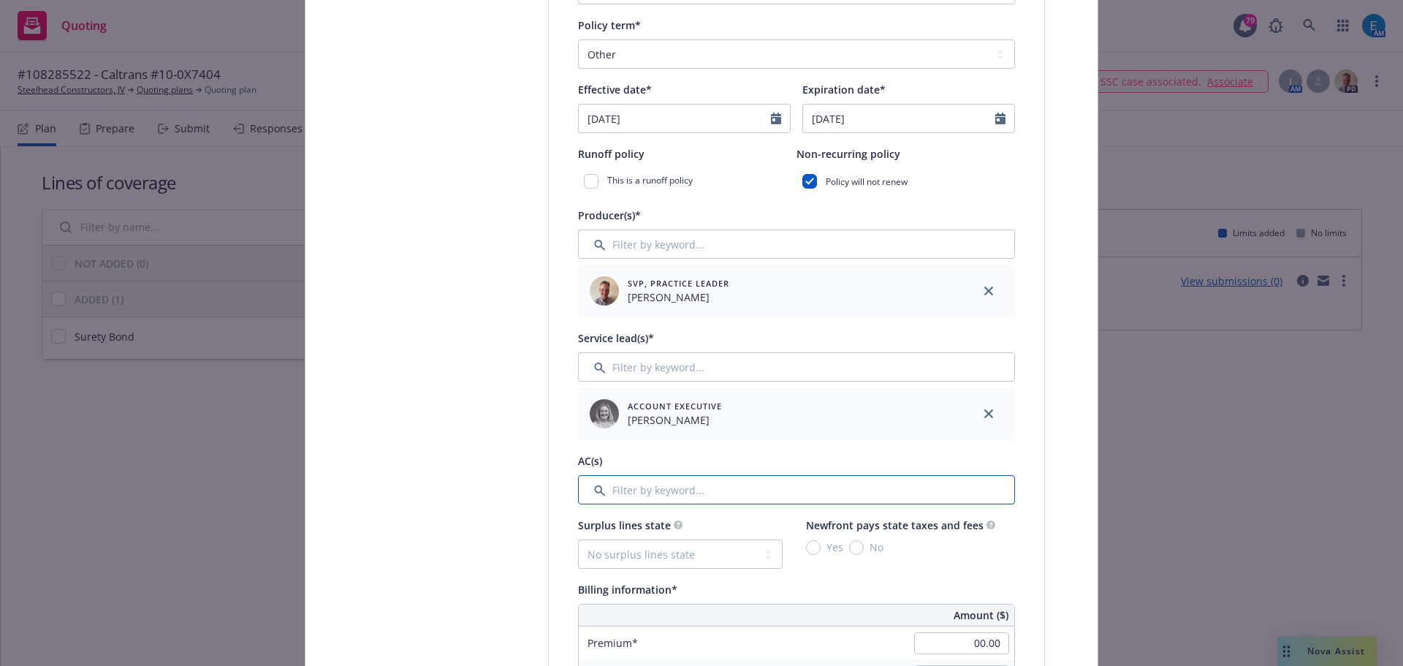
click at [671, 496] on input "Filter by keyword..." at bounding box center [796, 489] width 437 height 29
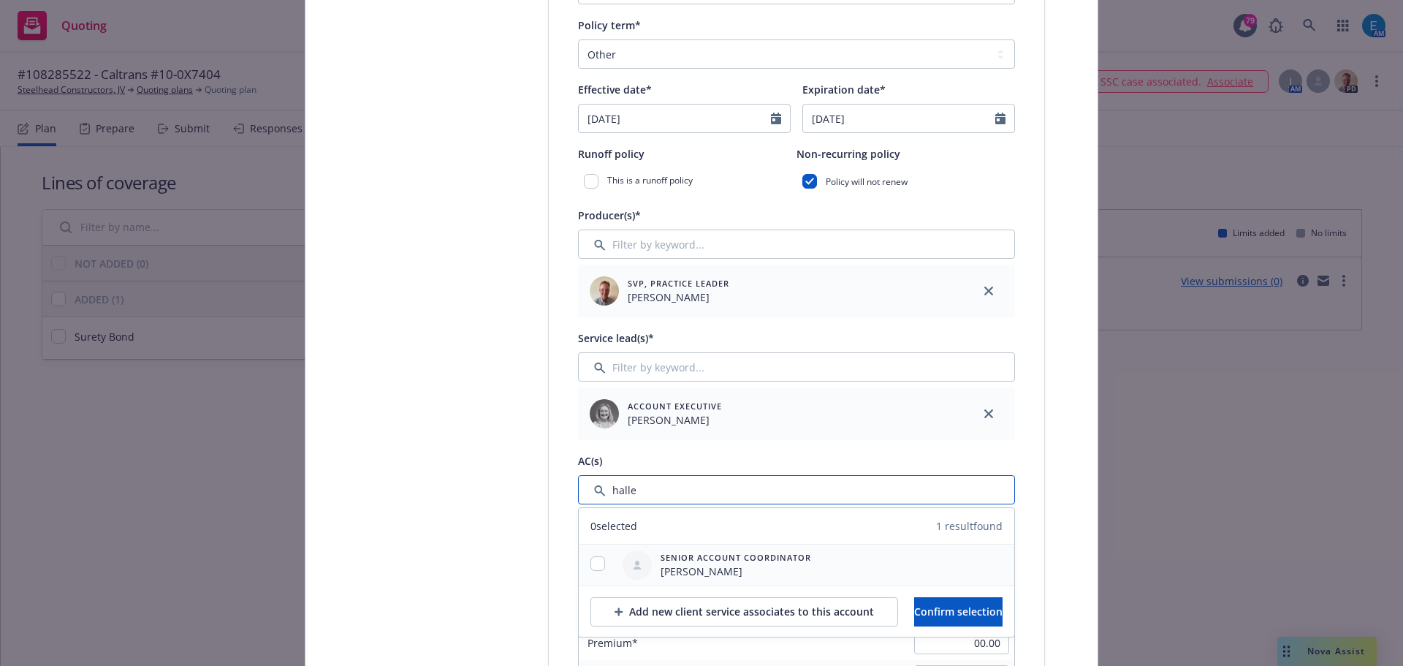
type input "halle"
drag, startPoint x: 590, startPoint y: 563, endPoint x: 645, endPoint y: 567, distance: 55.7
click at [591, 563] on input "checkbox" at bounding box center [598, 563] width 15 height 15
checkbox input "true"
click at [930, 612] on span "Confirm selection" at bounding box center [958, 611] width 88 height 14
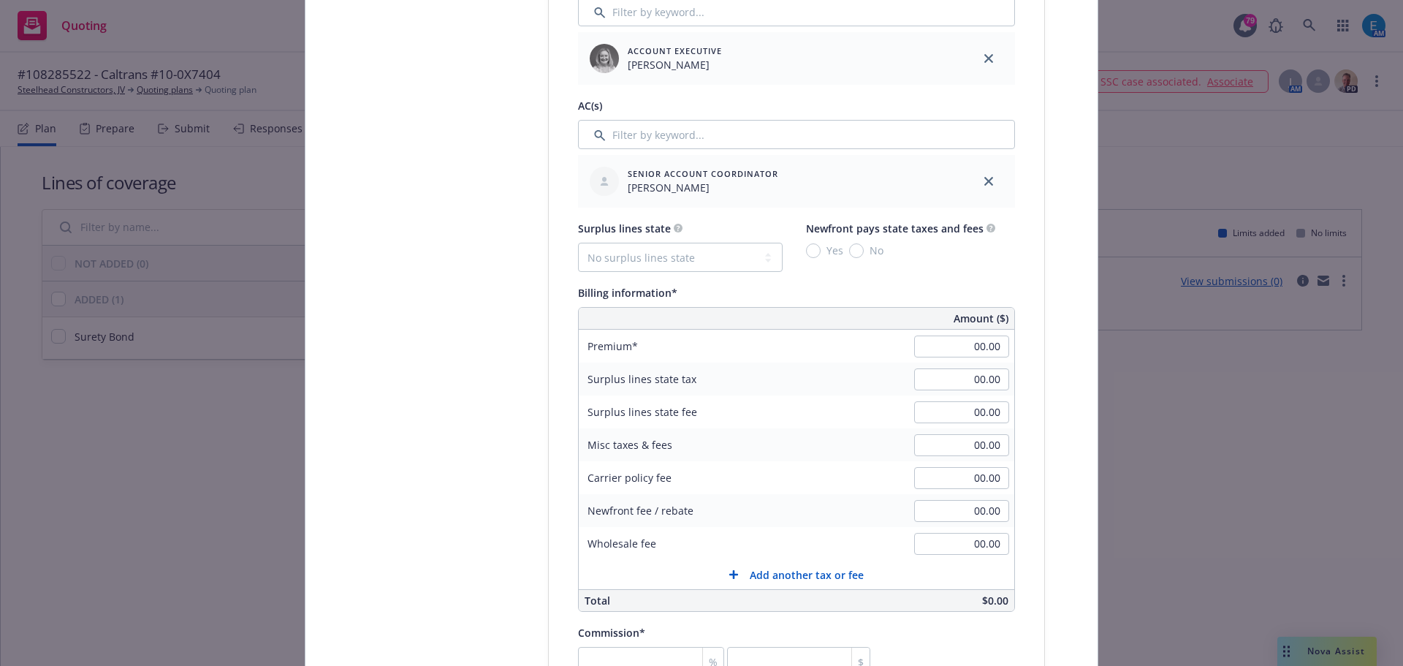
scroll to position [804, 0]
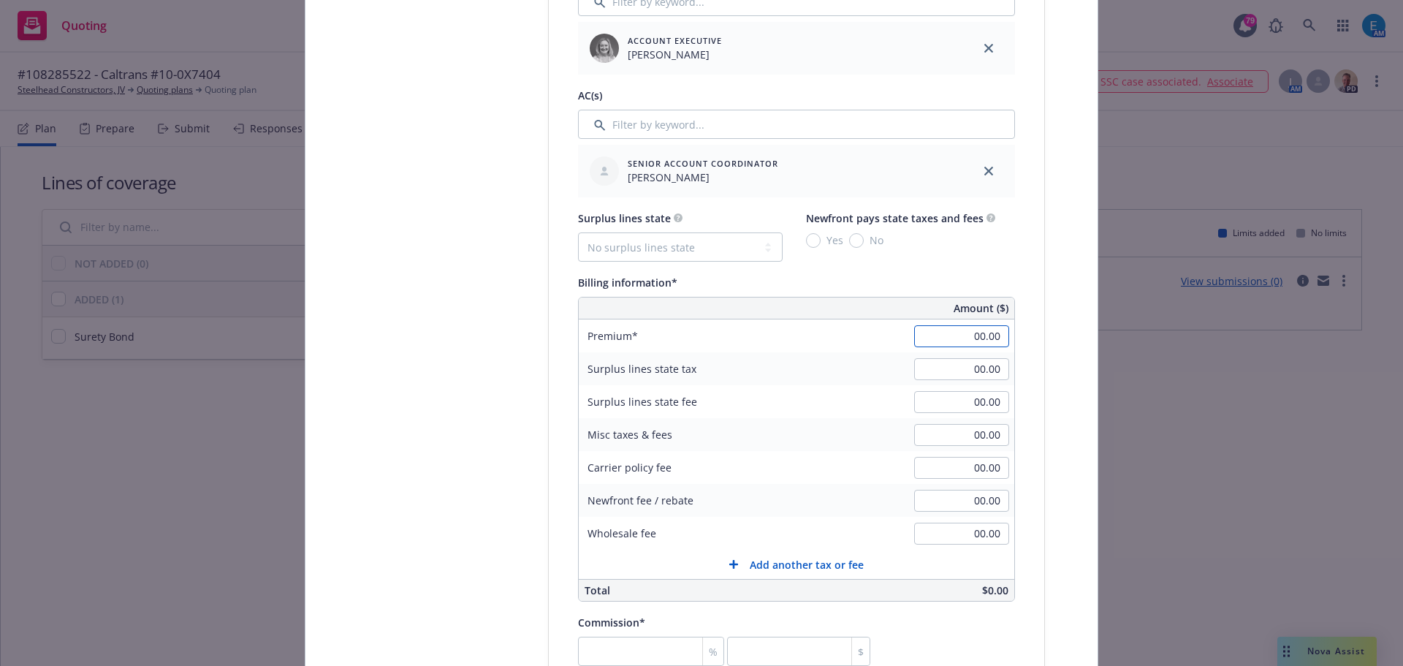
click at [959, 337] on input "00.00" at bounding box center [961, 336] width 95 height 22
click at [951, 337] on input "00.00" at bounding box center [961, 336] width 95 height 22
type input "0"
type input "81,773.00"
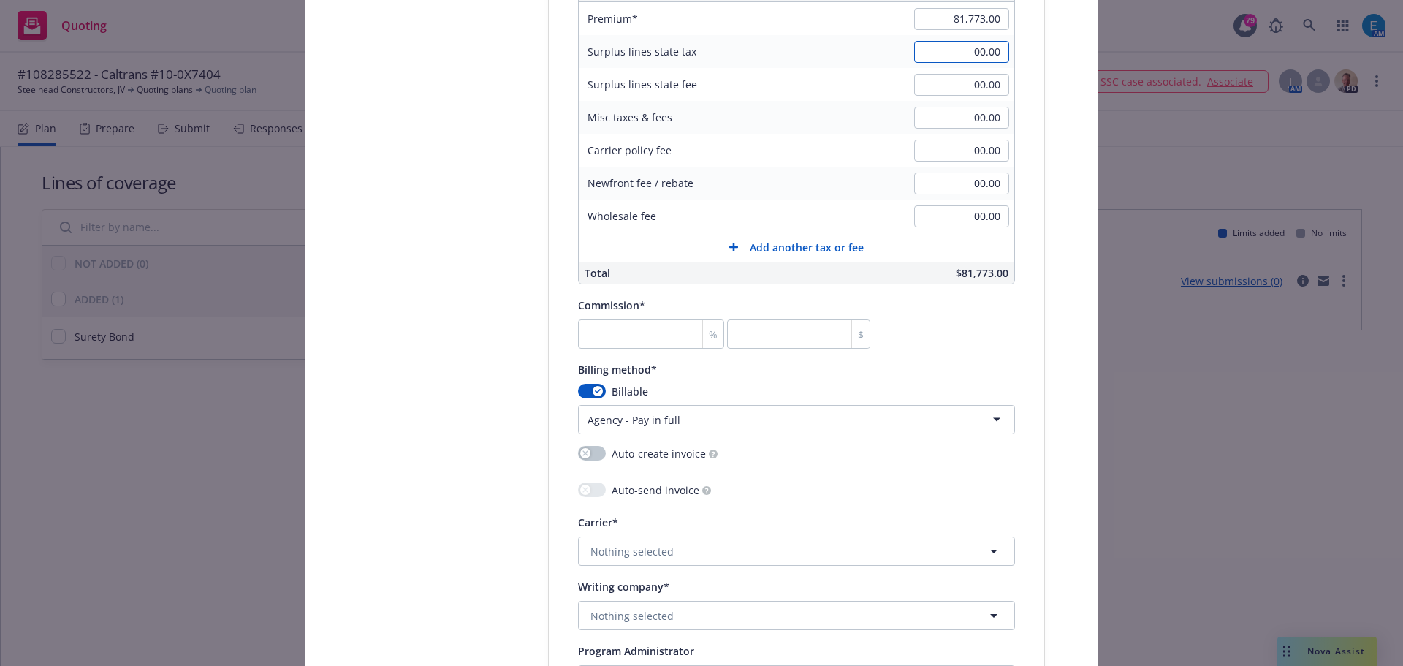
scroll to position [1169, 0]
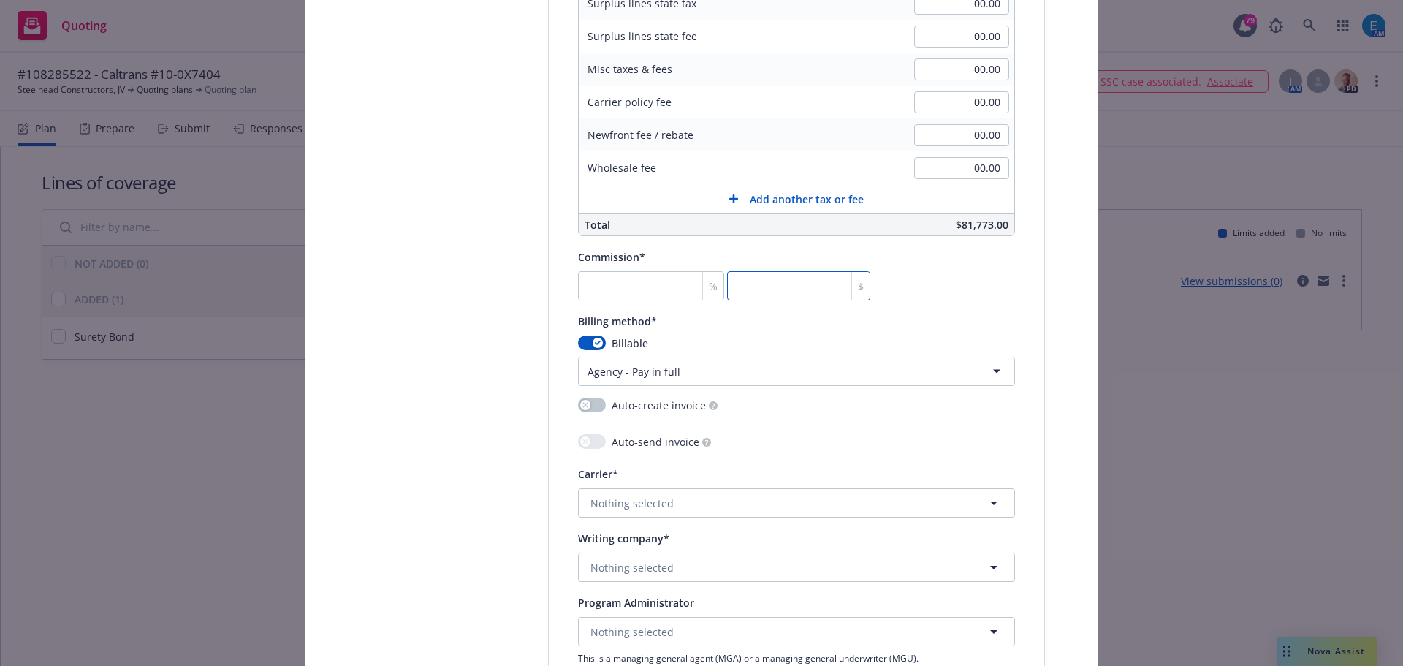
click at [774, 275] on input "number" at bounding box center [798, 285] width 143 height 29
type input "0.001"
type input "1"
type input "0.016"
type input "13"
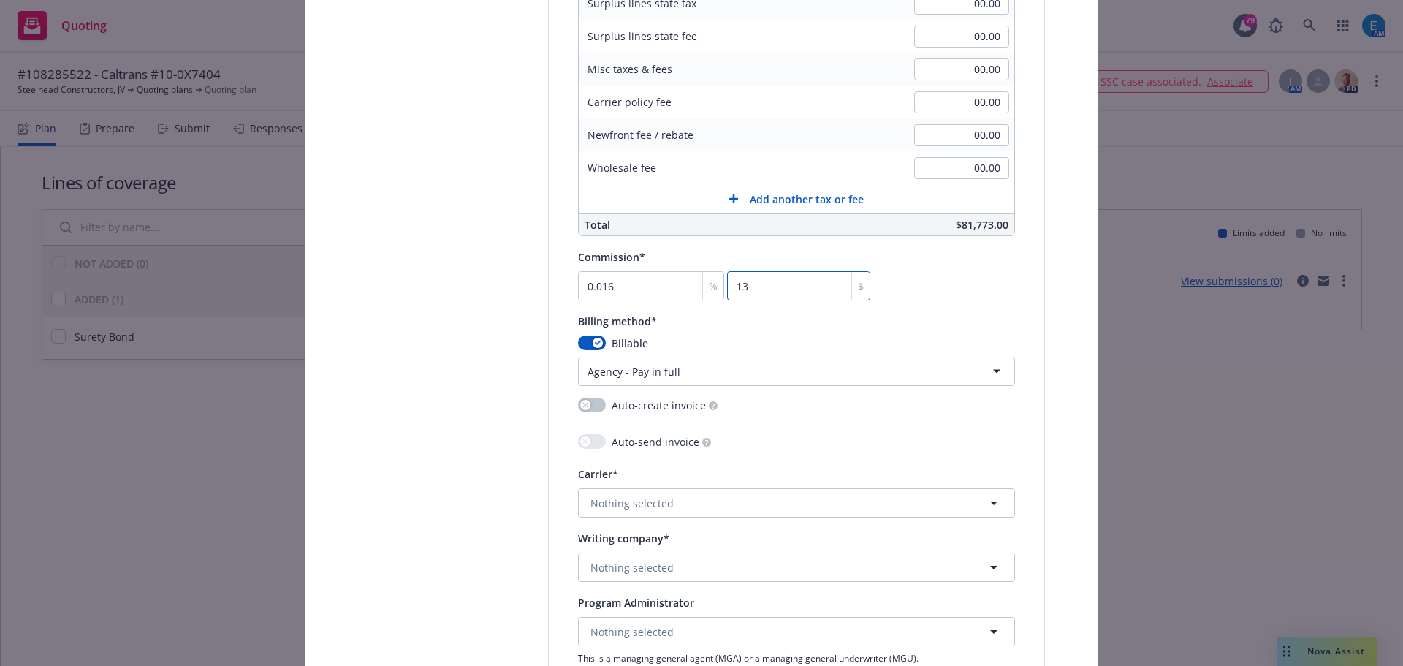
type input "0.161"
type input "132"
type input "1.622"
type input "1326"
type input "16.222"
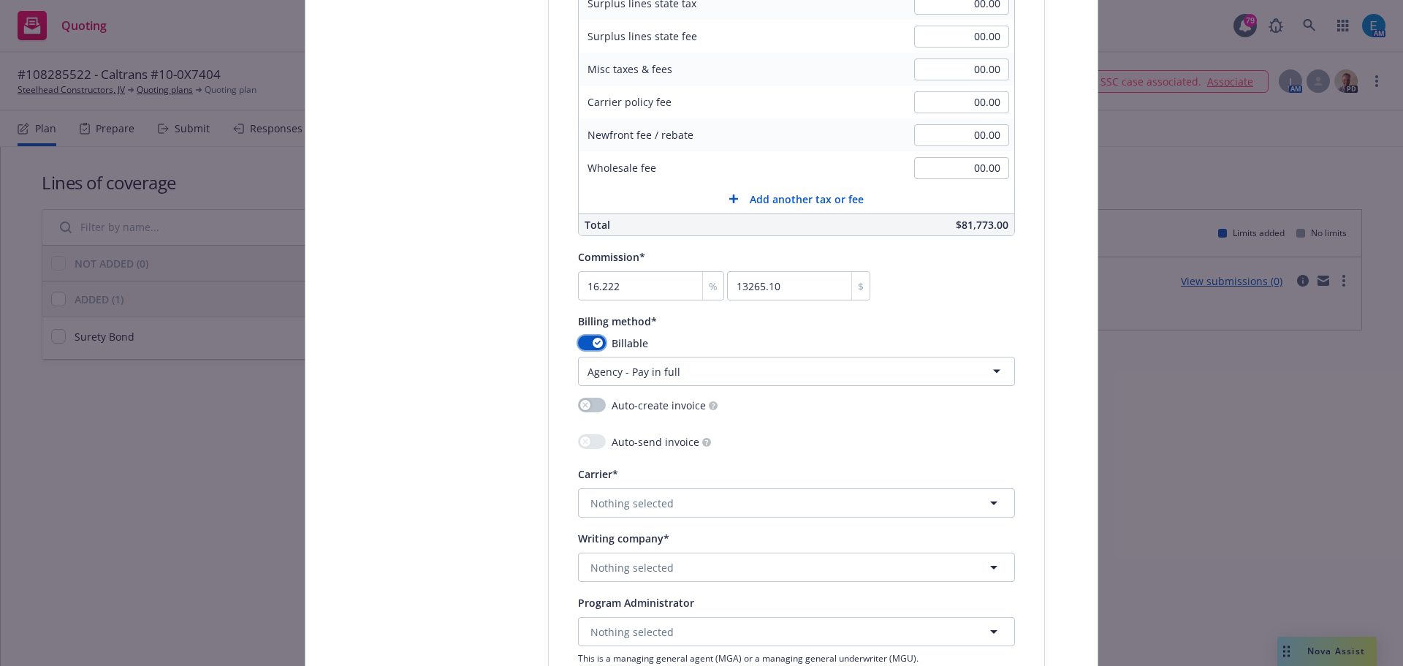
type input "13265.22"
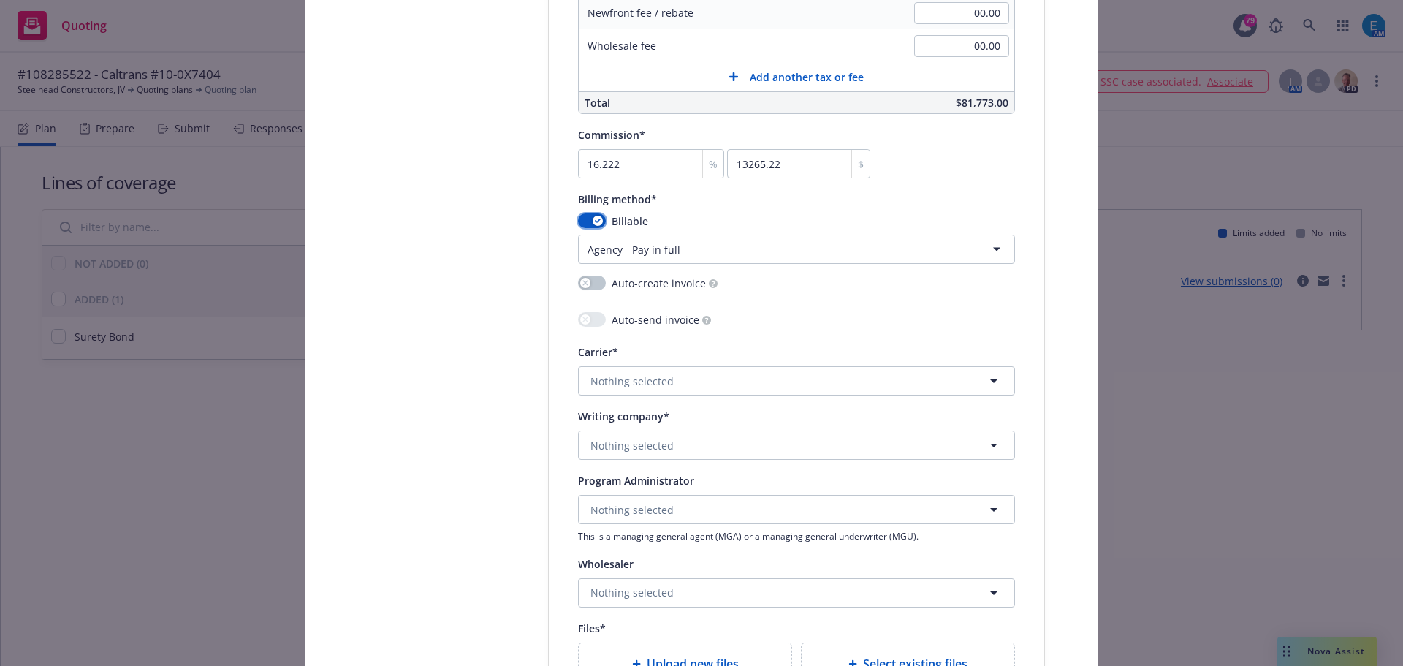
scroll to position [1316, 0]
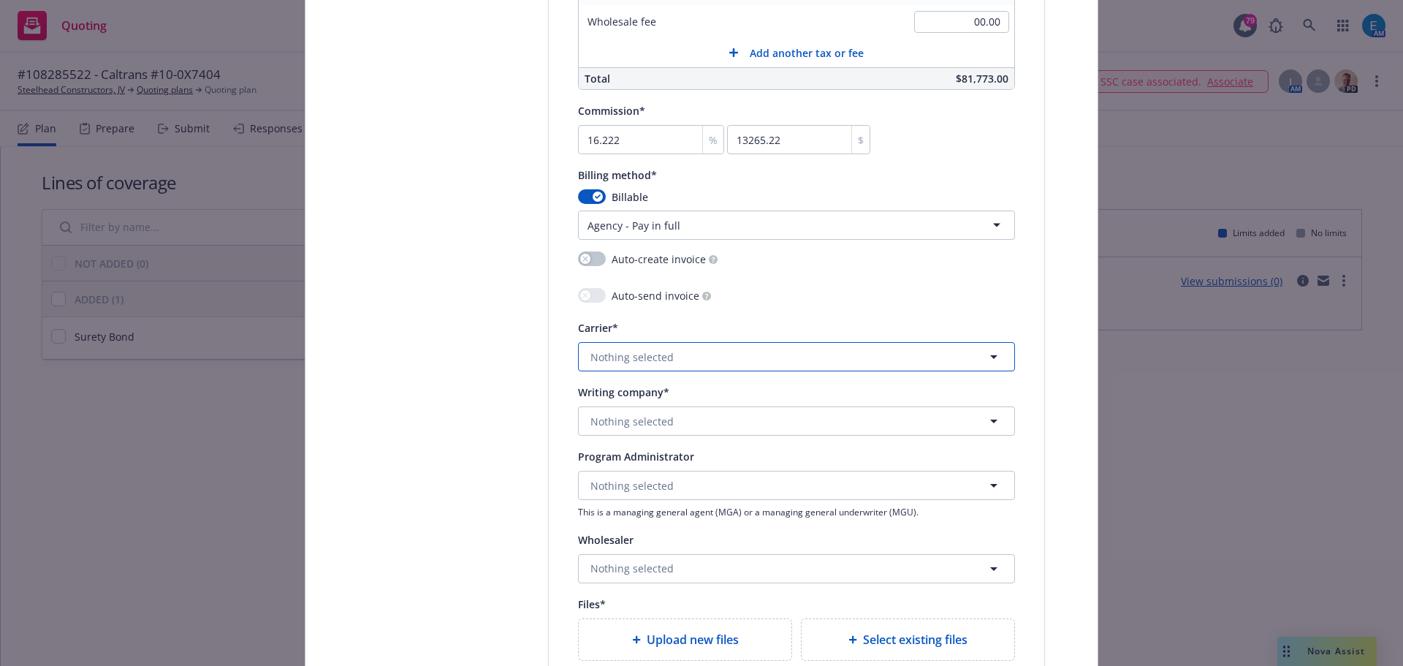
click at [699, 353] on button "Nothing selected" at bounding box center [796, 356] width 437 height 29
type input "trave"
click at [654, 434] on strong "Travelers Insurance" at bounding box center [642, 434] width 97 height 14
click at [642, 482] on span "Nothing selected" at bounding box center [632, 485] width 83 height 15
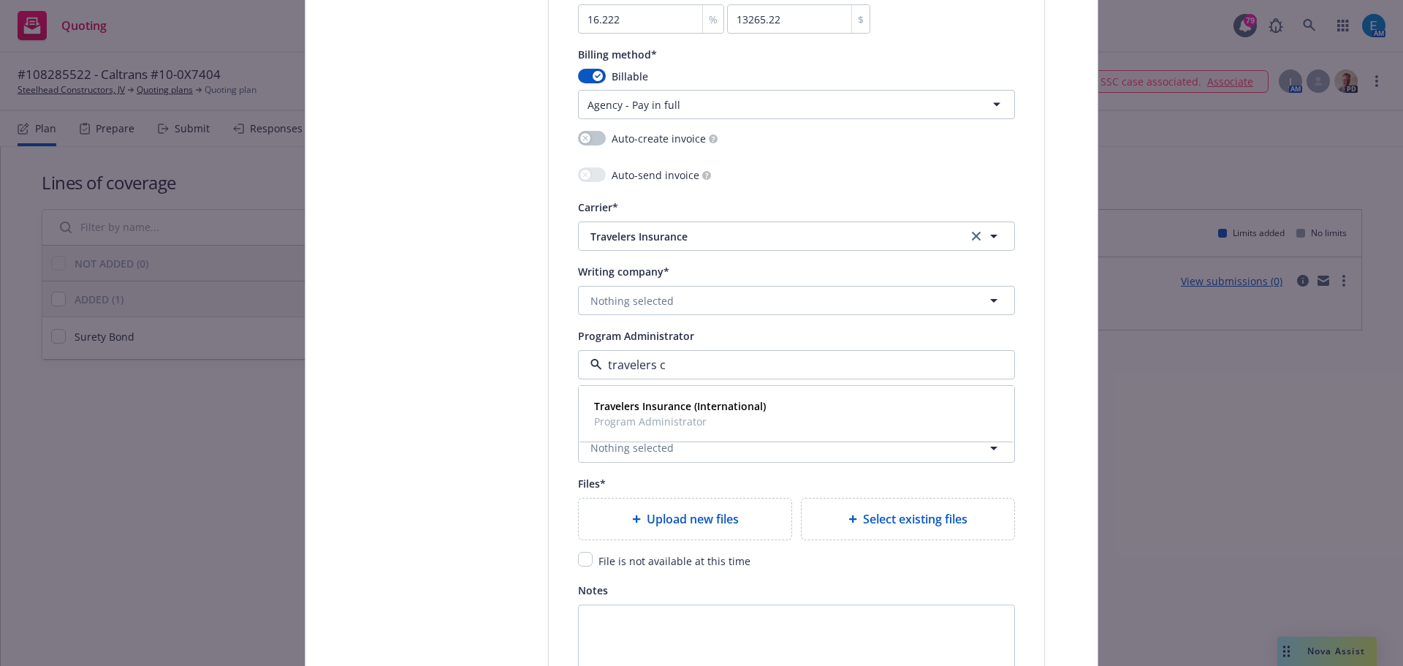
scroll to position [1462, 0]
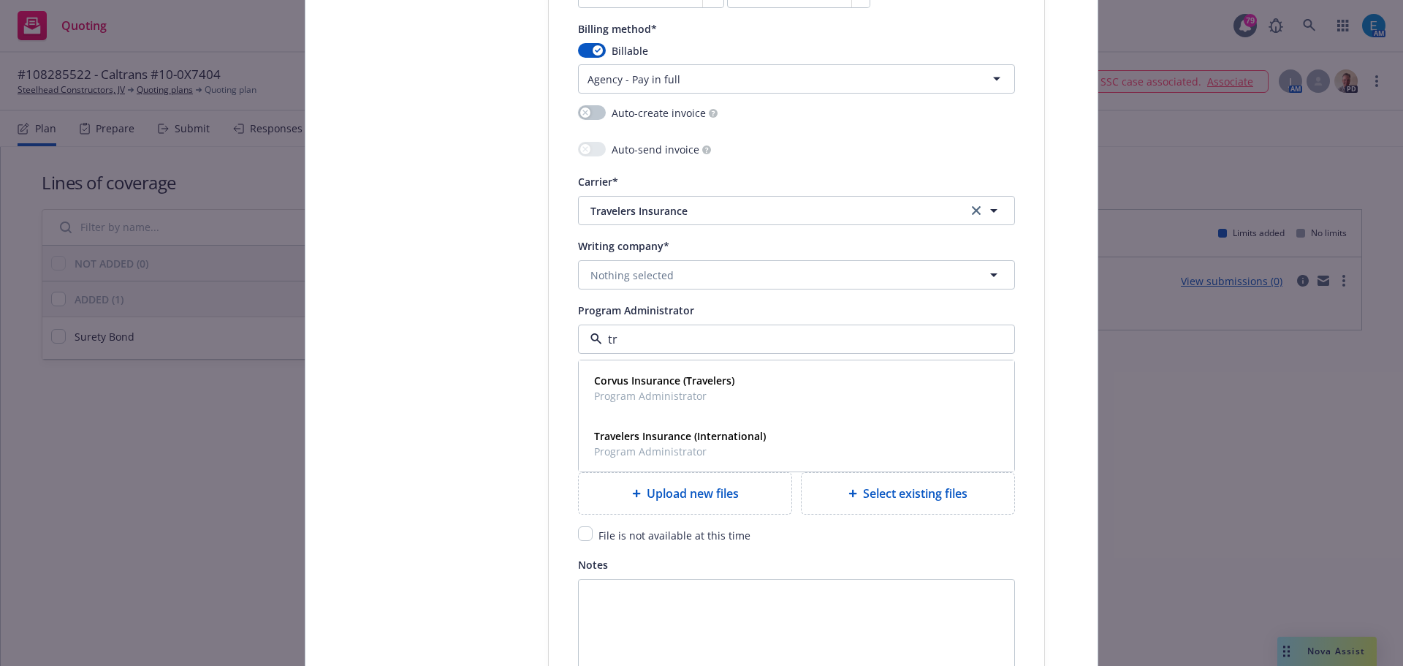
type input "t"
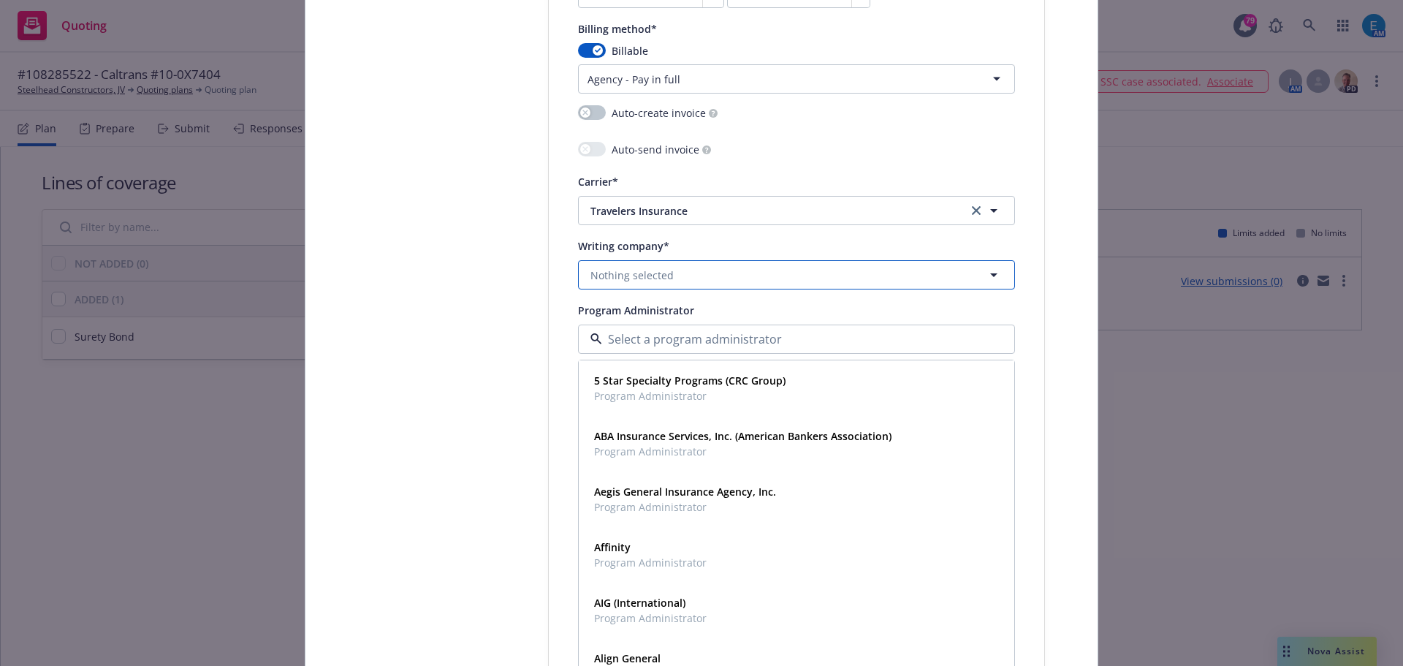
click at [716, 275] on button "Nothing selected" at bounding box center [796, 274] width 437 height 29
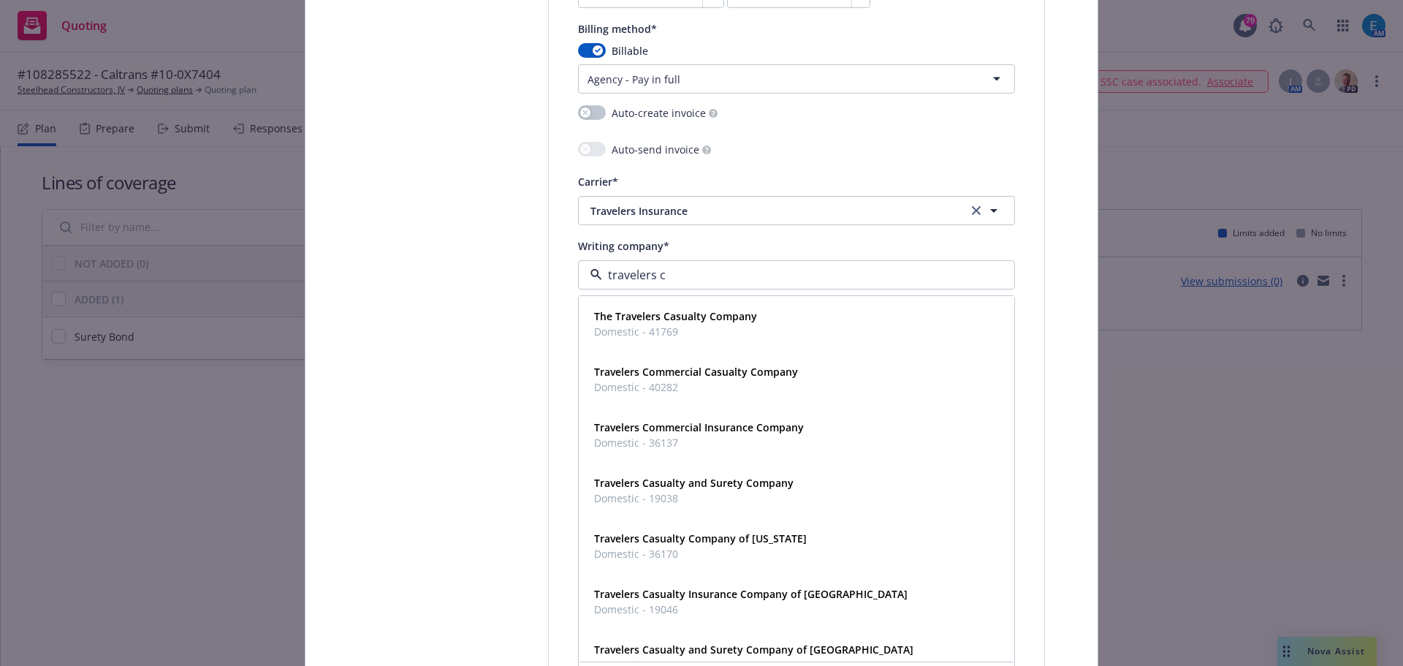
type input "travelers ca"
drag, startPoint x: 729, startPoint y: 539, endPoint x: 906, endPoint y: 536, distance: 176.9
click at [729, 539] on strong "Travelers Casualty and Surety Company of [GEOGRAPHIC_DATA]" at bounding box center [753, 538] width 319 height 14
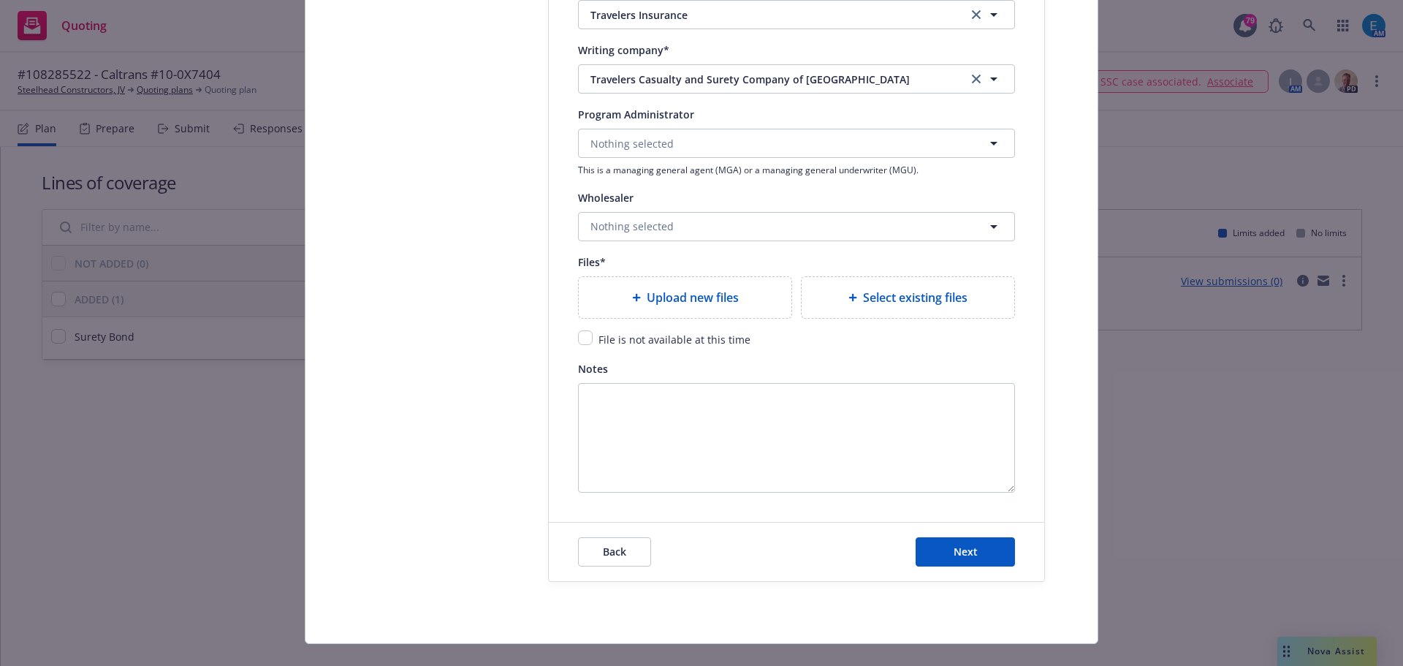
scroll to position [1682, 0]
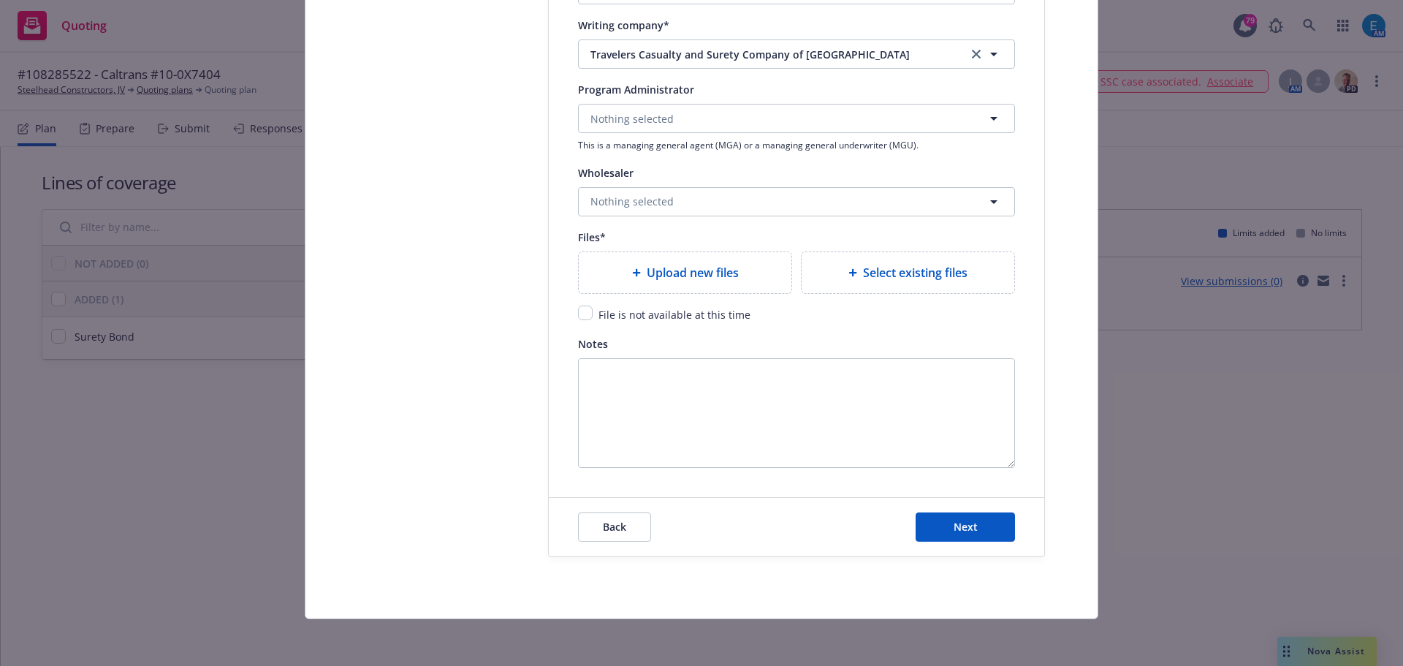
click at [691, 278] on span "Upload new files" at bounding box center [693, 273] width 92 height 18
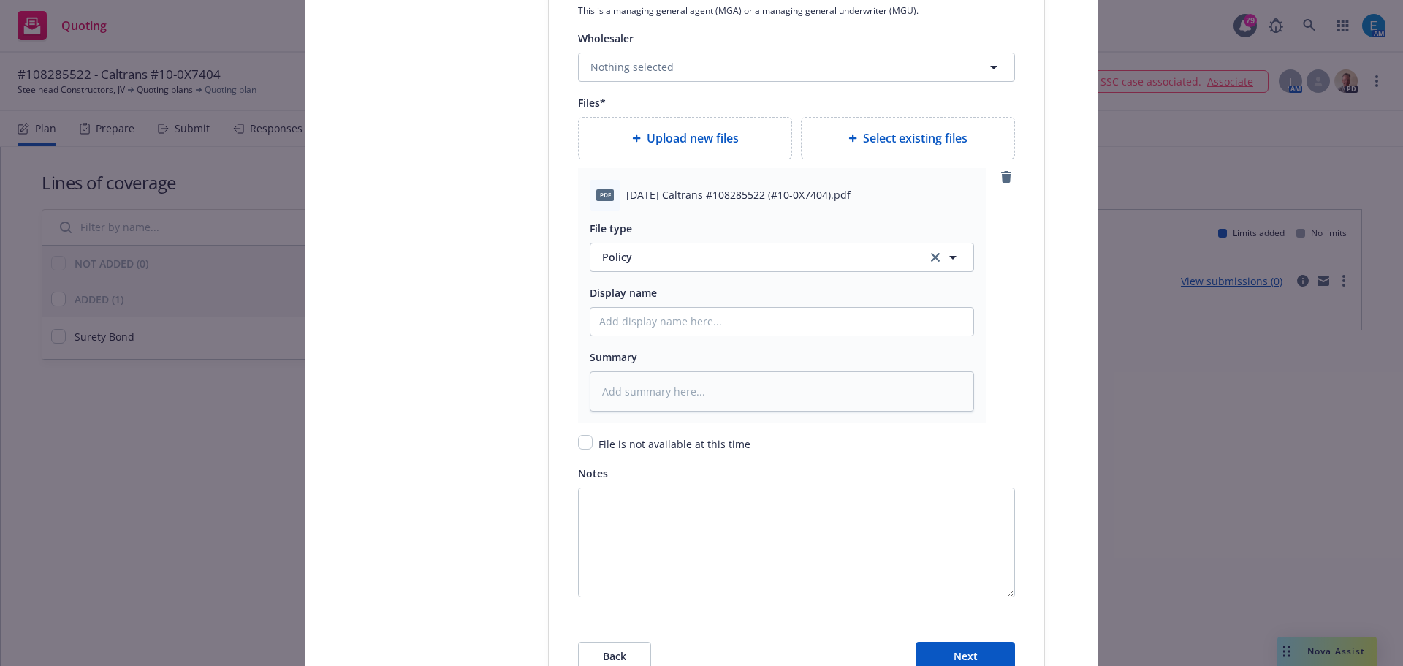
scroll to position [1829, 0]
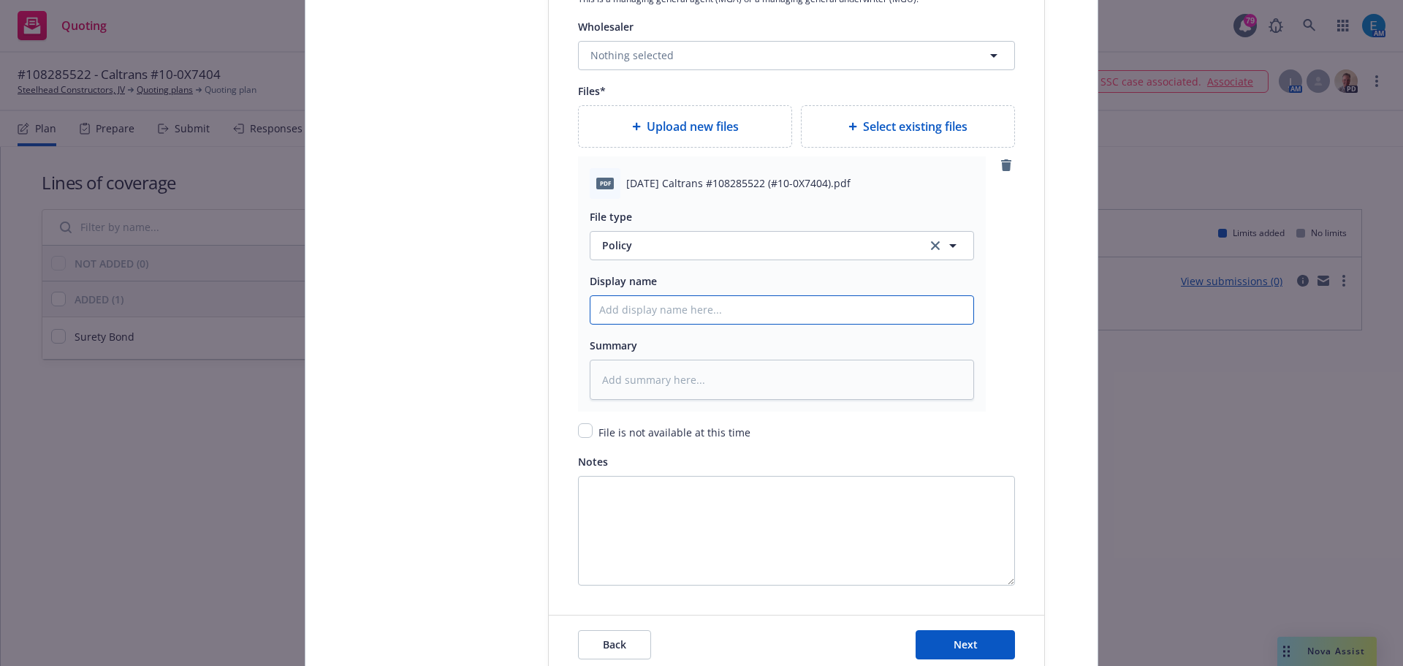
click at [667, 310] on input "Policy display name" at bounding box center [782, 310] width 383 height 28
type textarea "x"
type input "2"
type textarea "x"
type input "20"
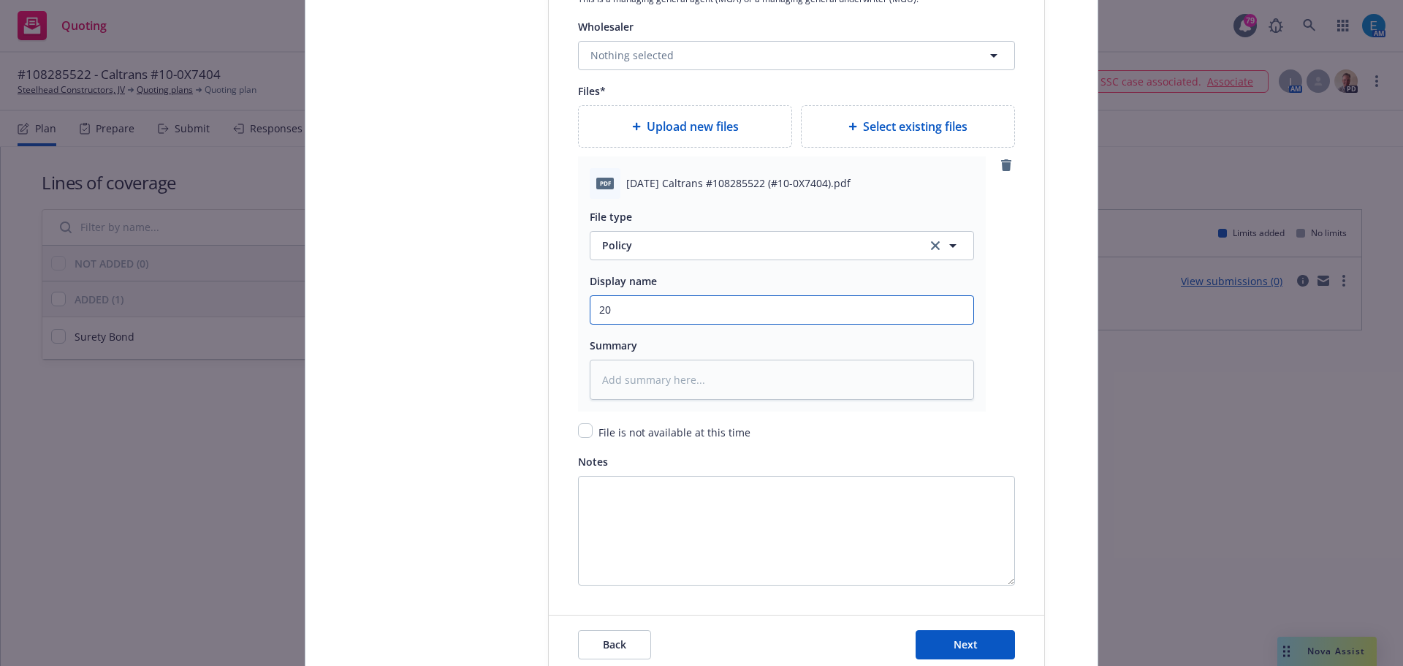
type textarea "x"
type input "202"
type textarea "x"
type input "2025"
type textarea "x"
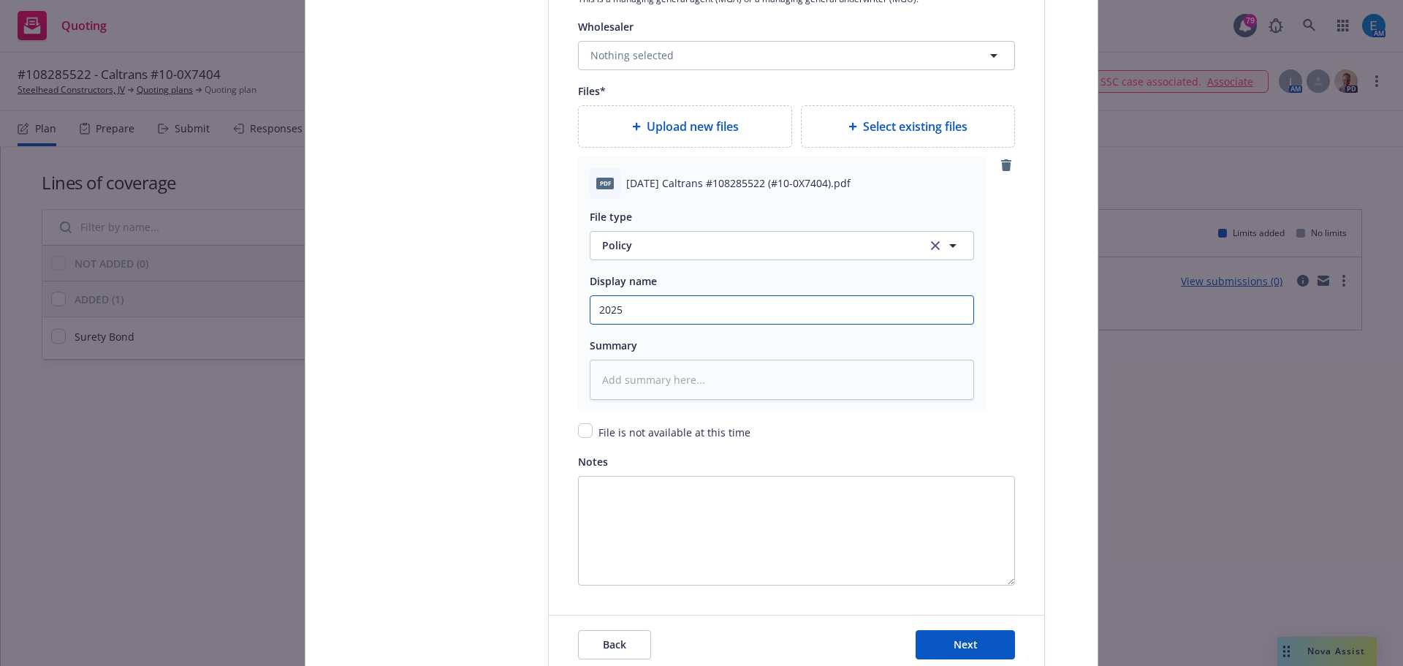
type input "2025"
type textarea "x"
type input "2025 0"
type textarea "x"
type input "2025 09"
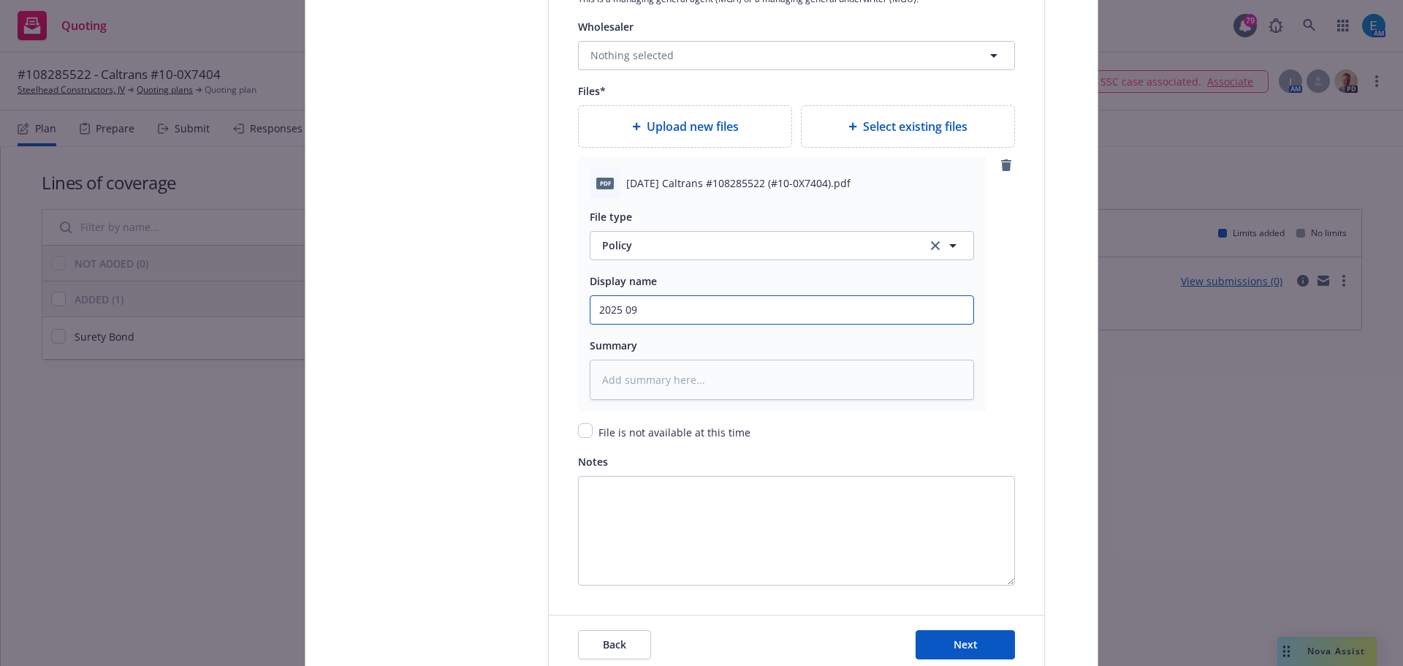
type textarea "x"
type input "2025 09"
type textarea "x"
type input "2025 09 0"
type textarea "x"
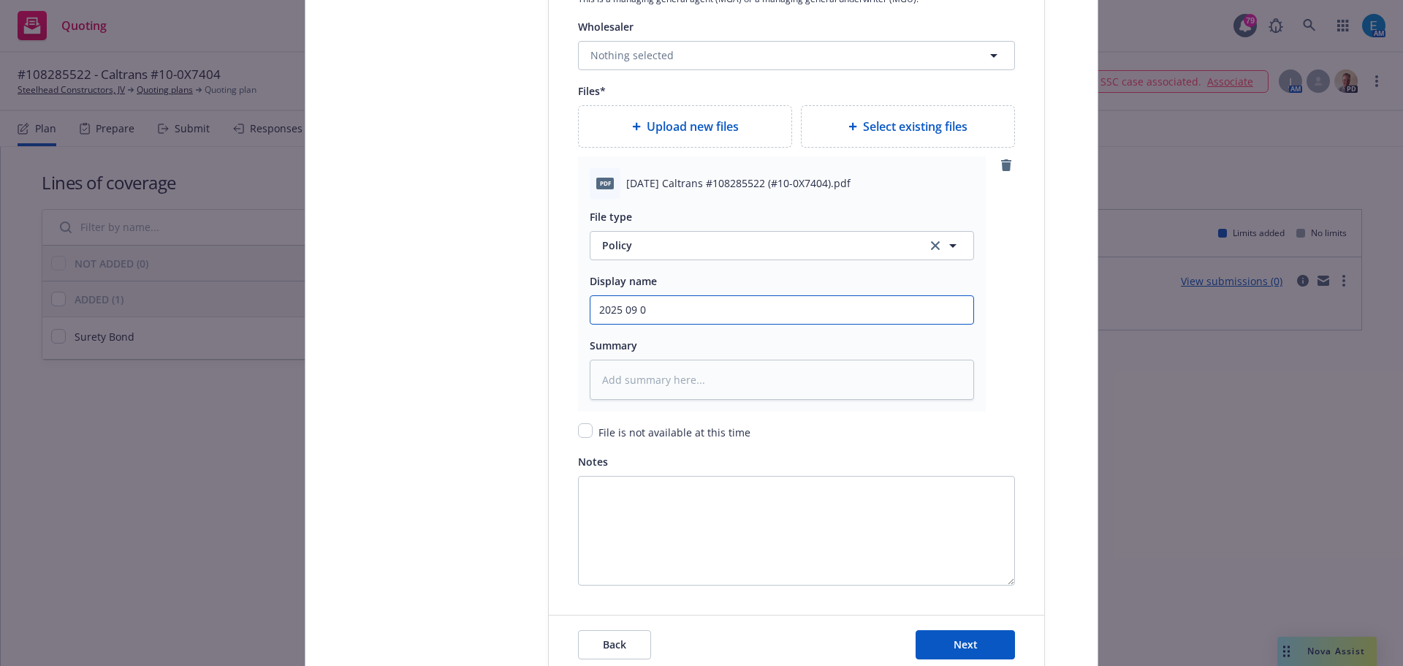
type input "2025 09 05"
type textarea "x"
type input "2025 09 05"
type textarea "x"
type input "2025 09 05 C"
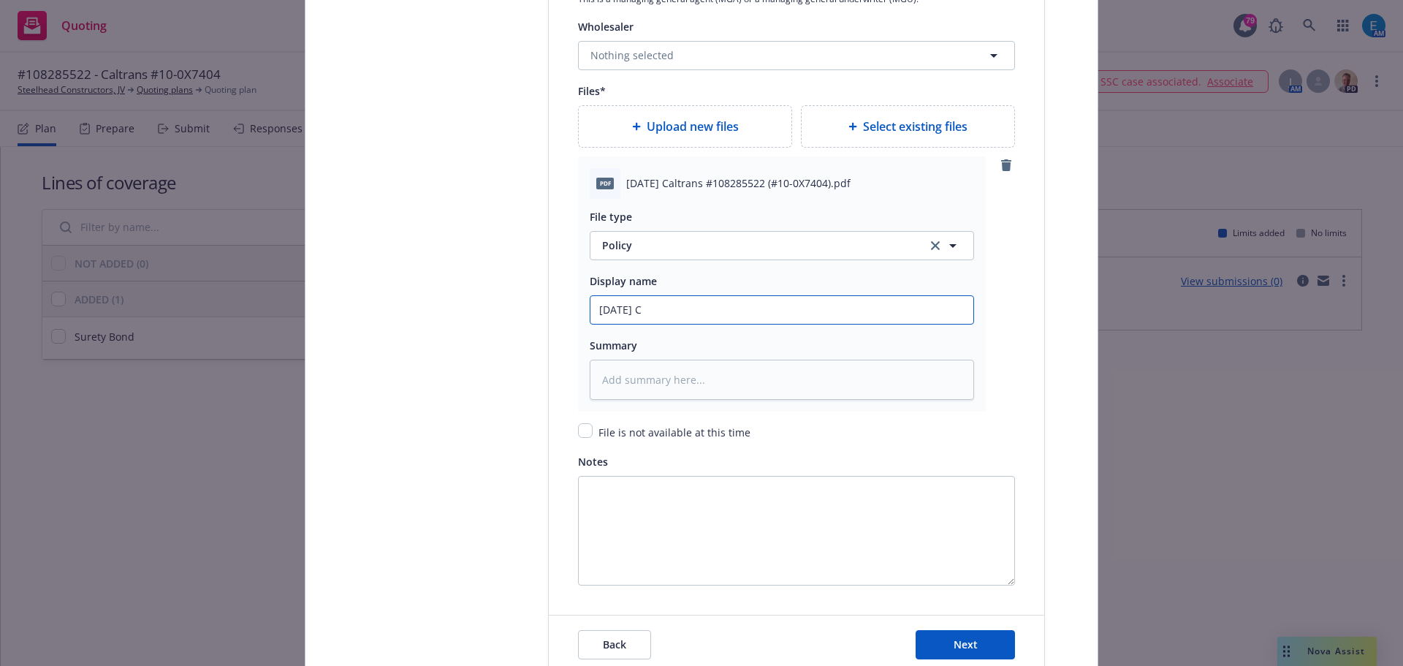
type textarea "x"
type input "2025 09 05 Ca"
type textarea "x"
type input "2025 09 05 Cal"
type textarea "x"
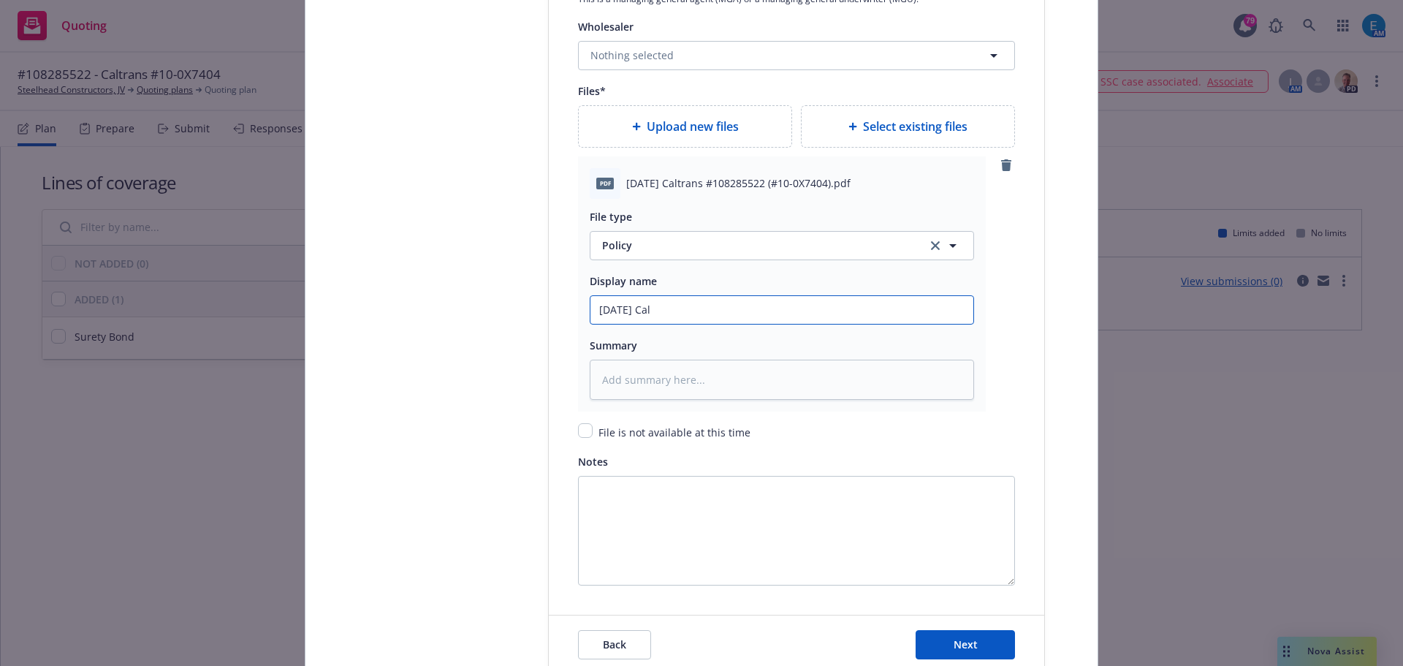
type input "2025 09 05 Calt"
type textarea "x"
type input "2025 09 05 Caltr"
type textarea "x"
type input "2025 09 05 Caltra"
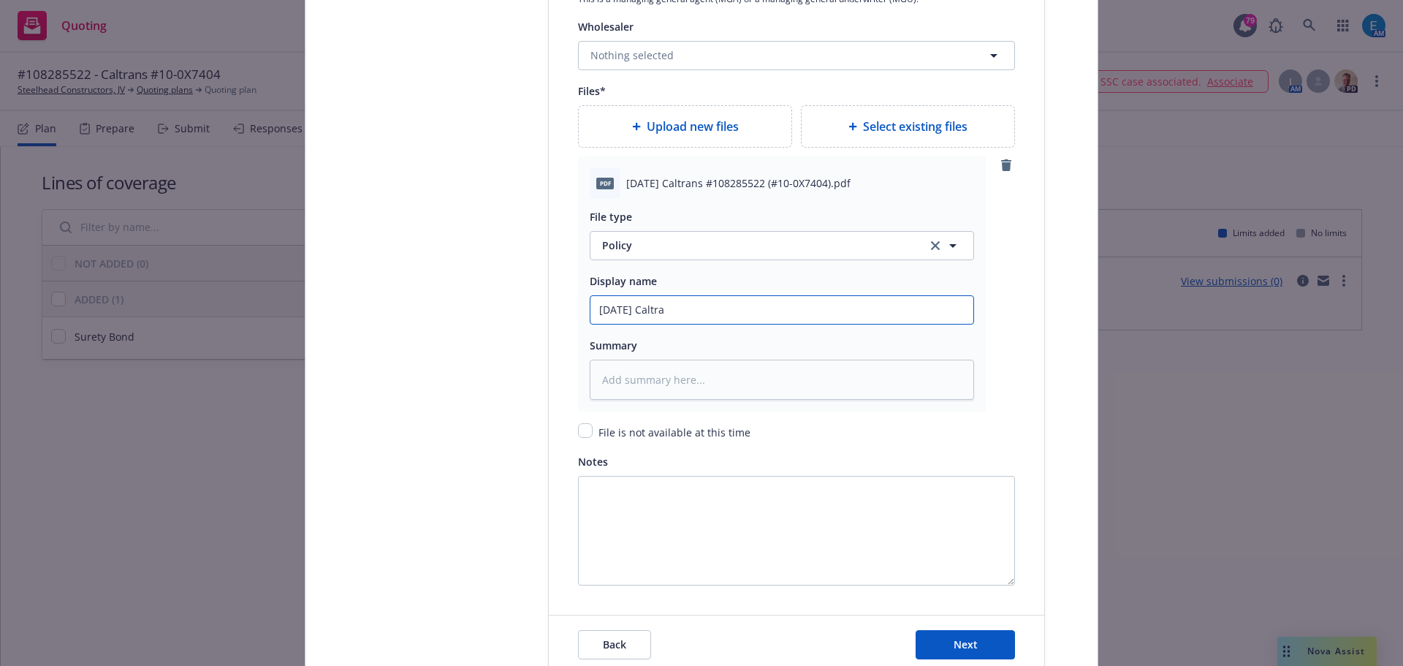
type textarea "x"
type input "2025 09 05 Caltran"
type textarea "x"
type input "2025 09 05 Caltrans"
type textarea "x"
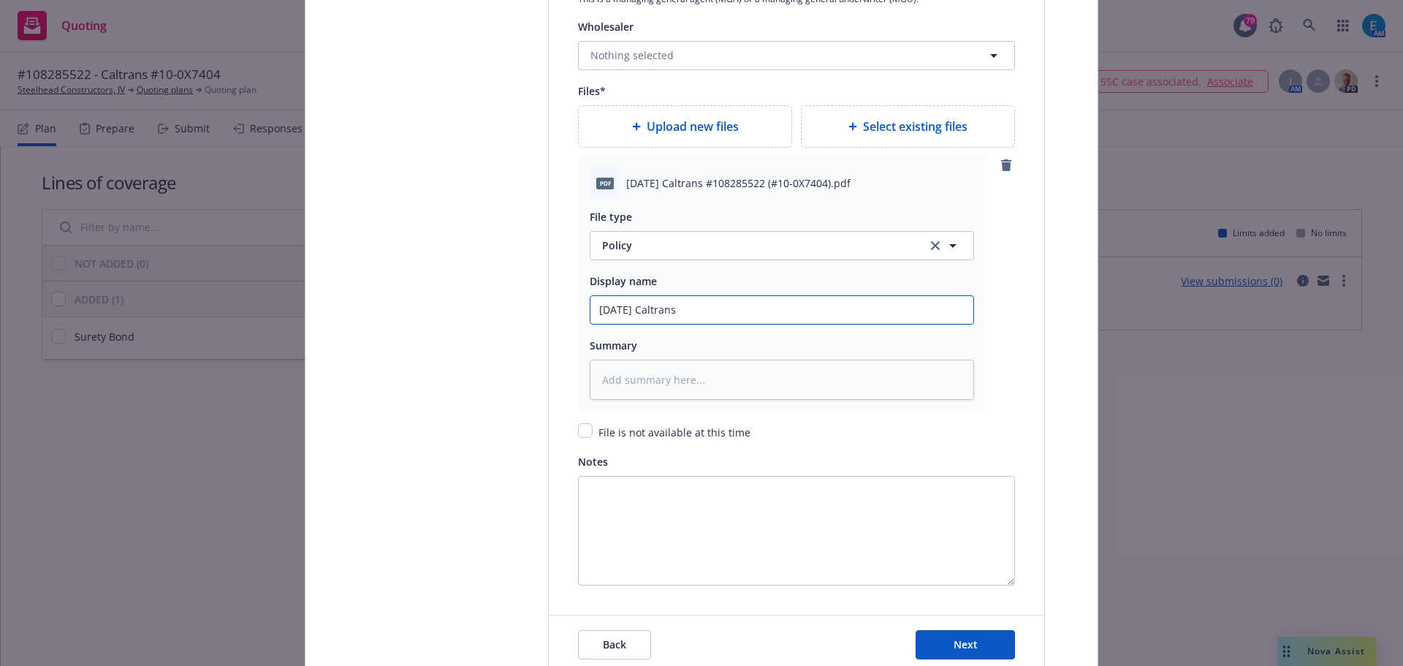
type input "2025 09 05 Caltrans #"
type textarea "x"
type input "2025 09 05 Caltrans #1"
type textarea "x"
type input "2025 09 05 Caltrans #10"
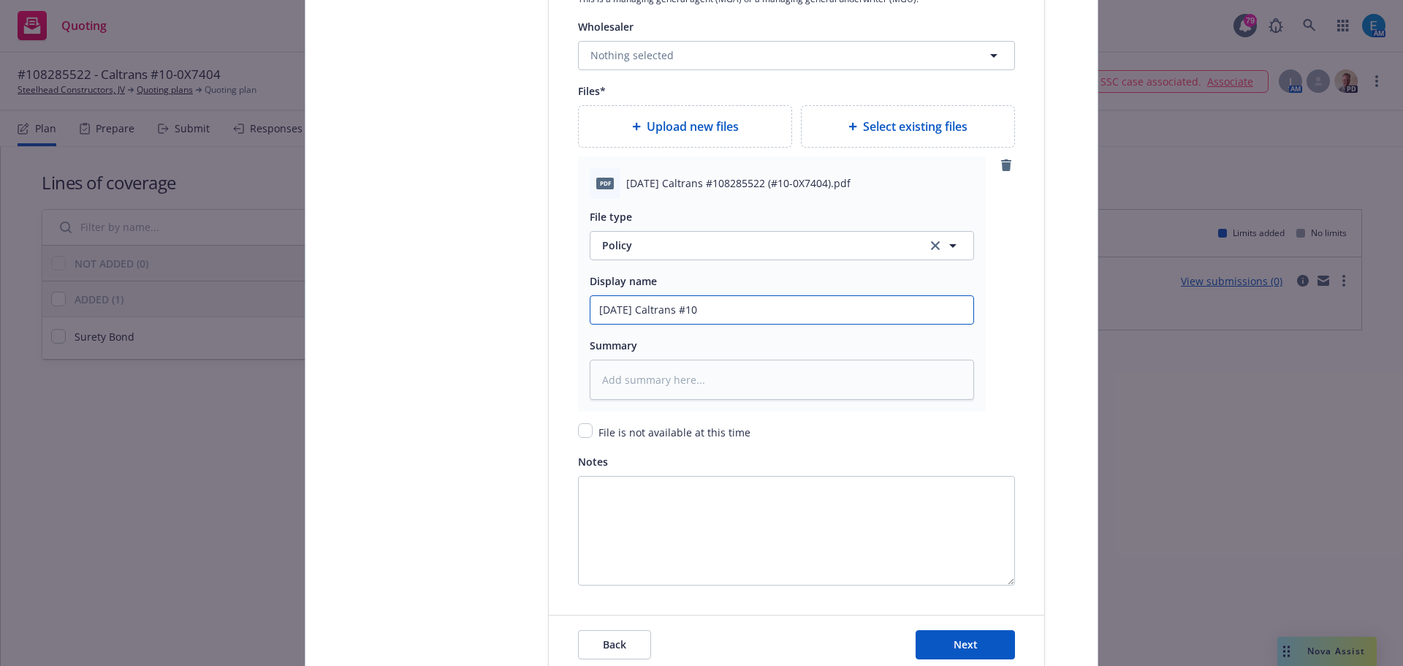
type textarea "x"
type input "2025 09 05 Caltrans #108"
type textarea "x"
type input "2025 09 05 Caltrans #1082"
type textarea "x"
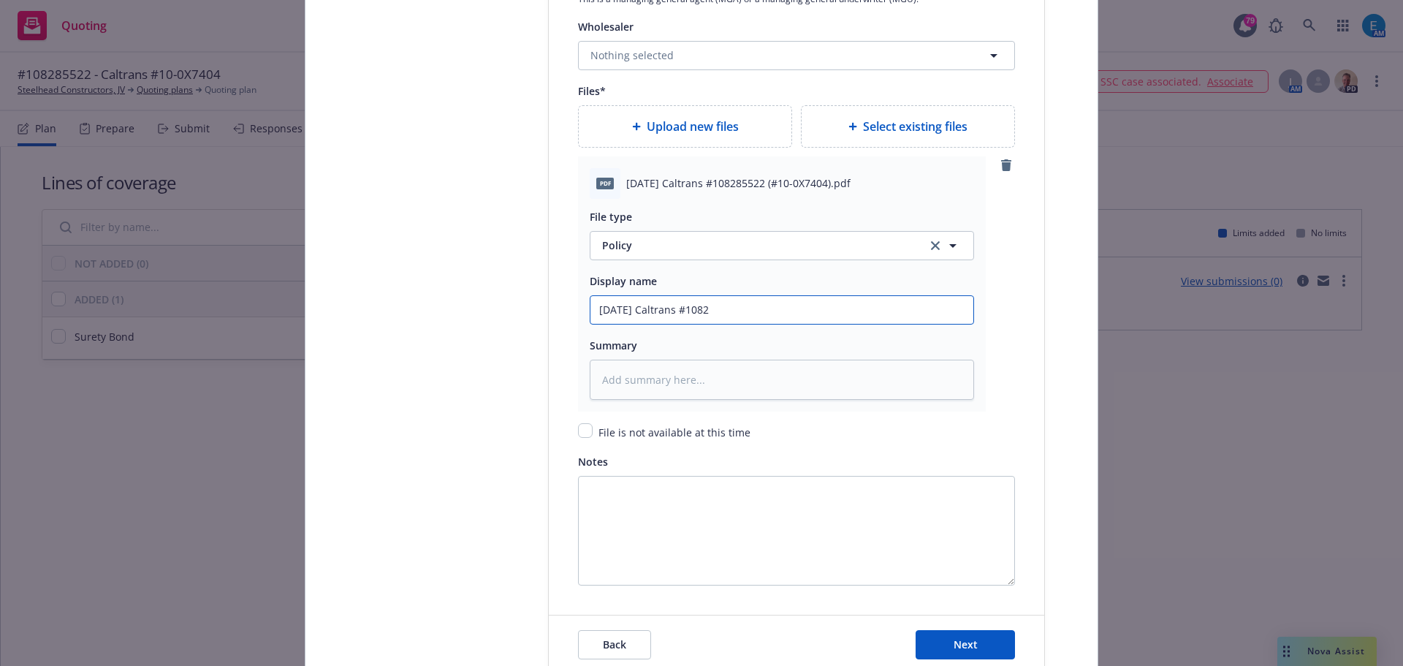
type input "2025 09 05 Caltrans #10828"
type textarea "x"
type input "2025 09 05 Caltrans #108285"
type textarea "x"
type input "2025 09 05 Caltrans #1082855"
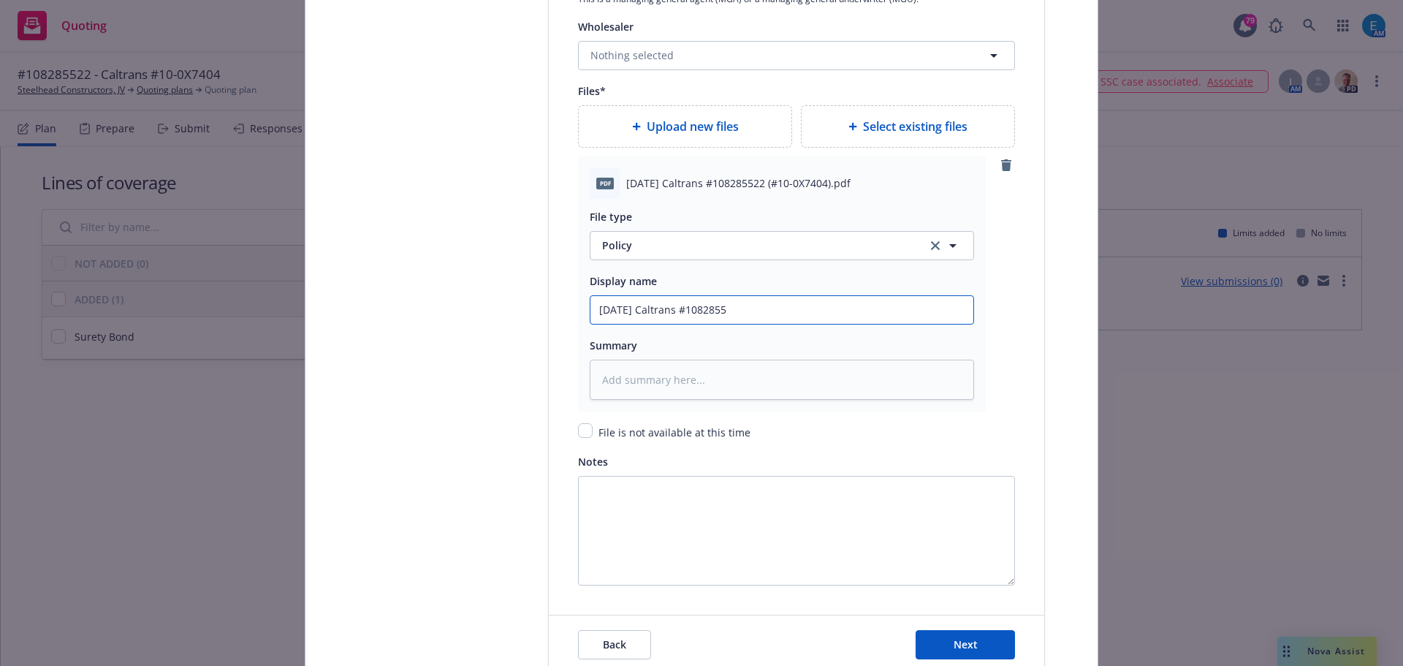
type textarea "x"
type input "2025 09 05 Caltrans #10828552"
type textarea "x"
type input "2025 09 05 Caltrans #108285522"
type textarea "x"
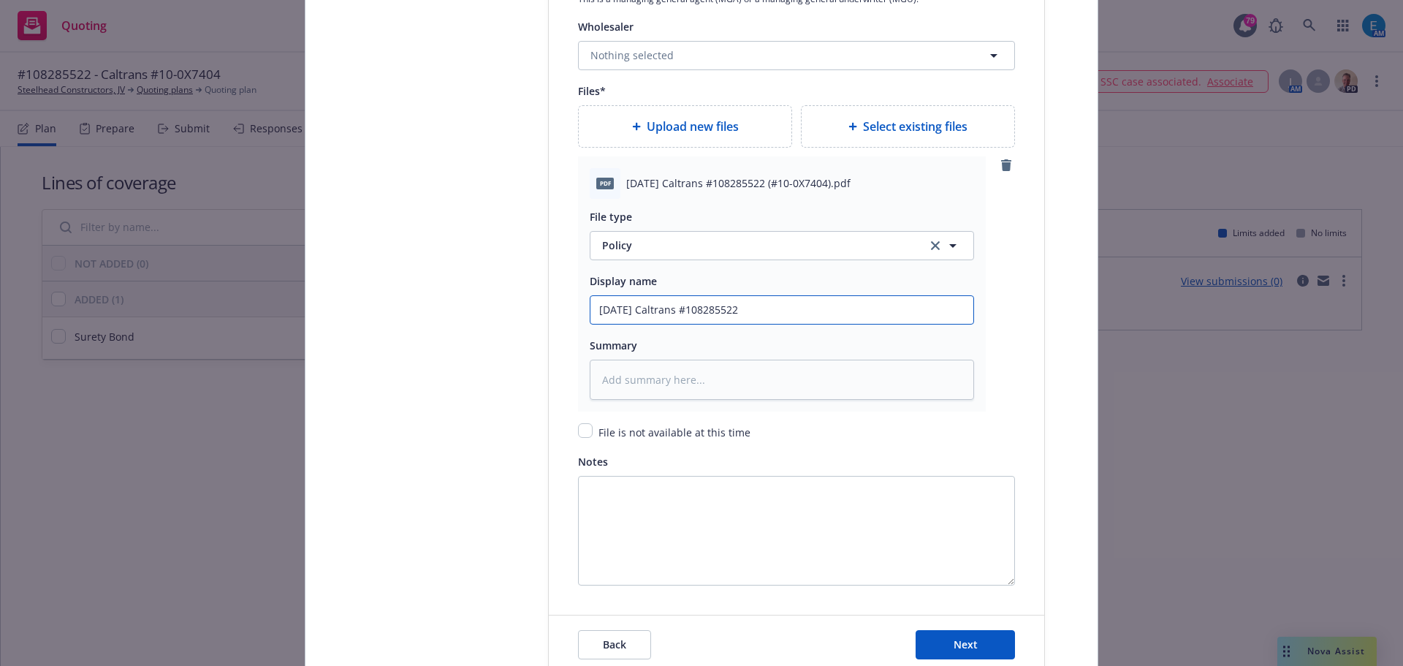
type input "2025 09 05 Caltrans #108285522"
type textarea "x"
type input "2025 09 05 Caltrans #108285522 B"
type textarea "x"
type input "2025 09 05 Caltrans #108285522 Bo"
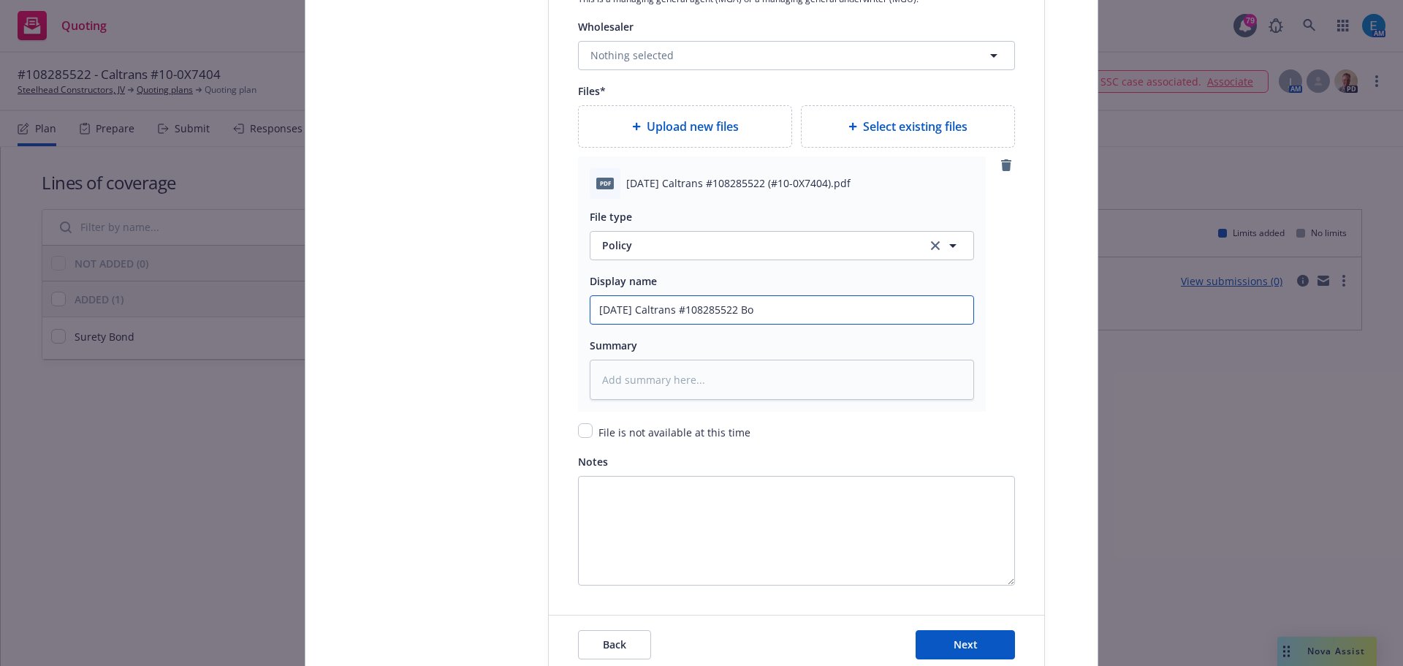
type textarea "x"
type input "2025 09 05 Caltrans #108285522 Bon"
type textarea "x"
drag, startPoint x: 789, startPoint y: 306, endPoint x: 499, endPoint y: 295, distance: 290.4
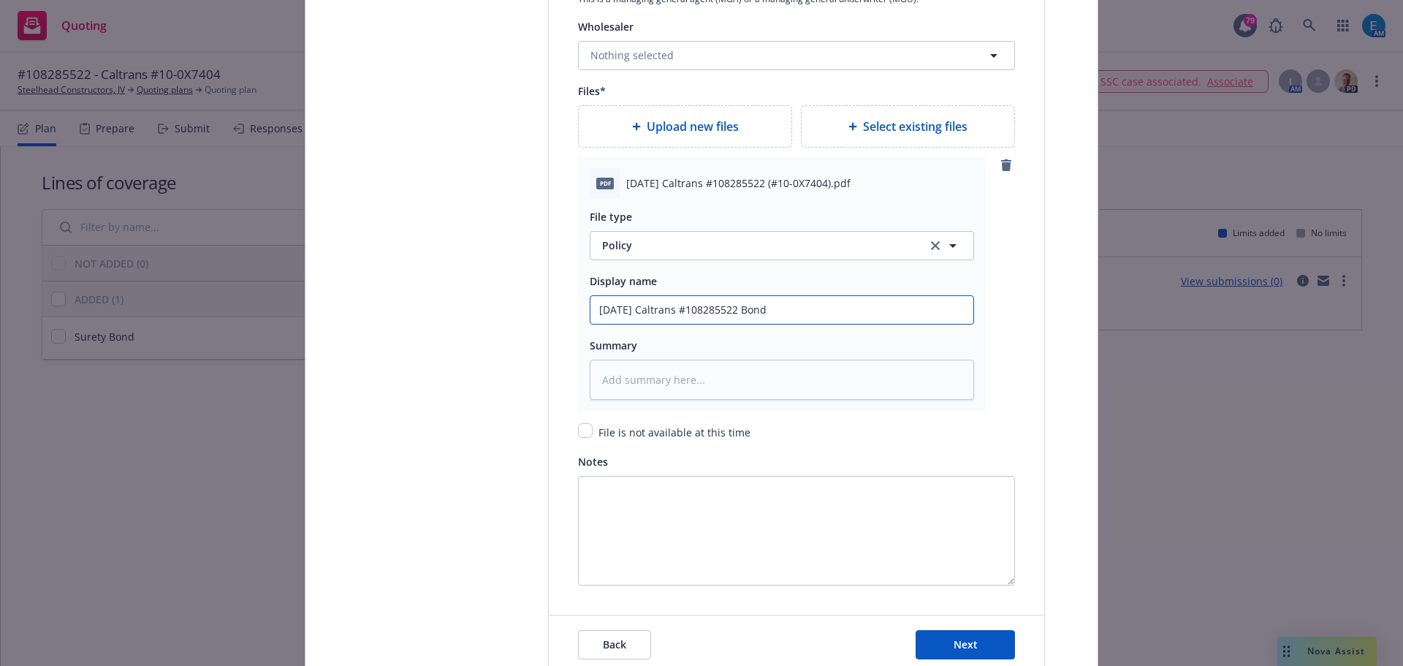
type input "2025 09 05 Caltrans #108285522 Bond"
click at [669, 379] on textarea at bounding box center [782, 380] width 384 height 40
paste textarea "2025 09 05 Caltrans #108285522 Bond"
type textarea "x"
type textarea "2025 09 05 Caltrans #108285522 Bond"
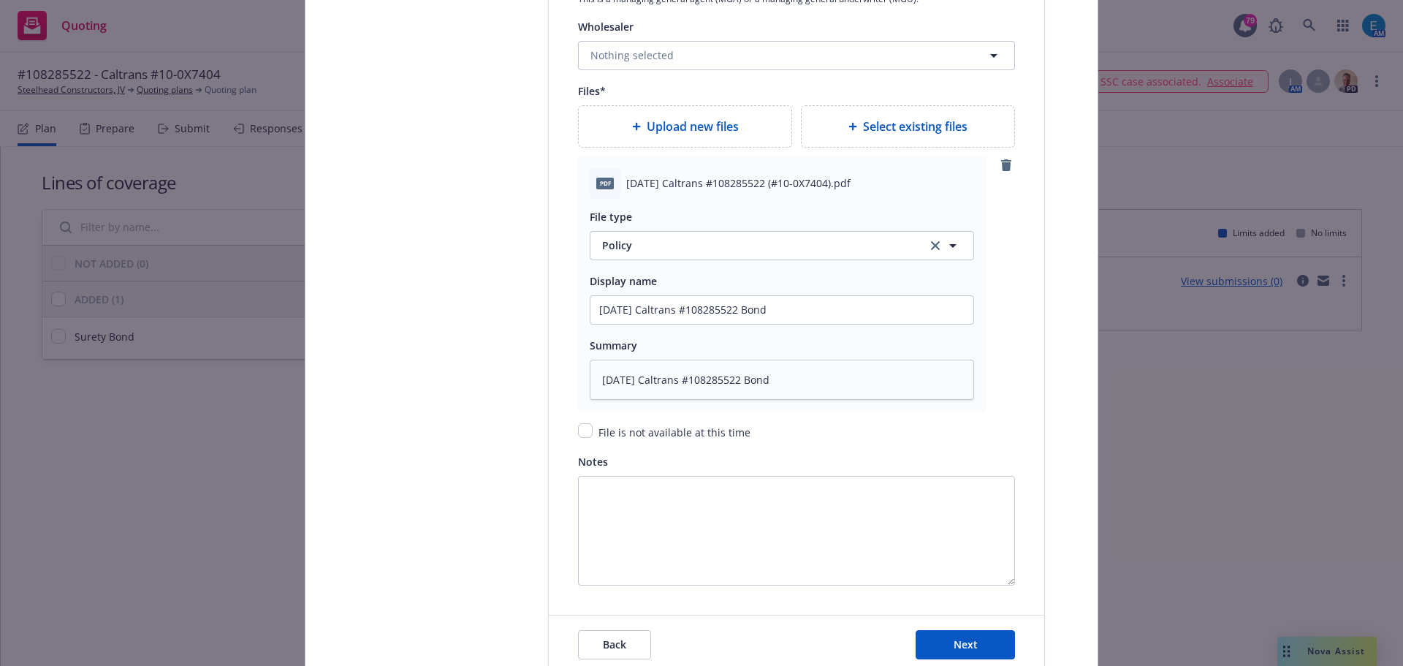
click at [661, 129] on span "Upload new files" at bounding box center [693, 127] width 92 height 18
type textarea "x"
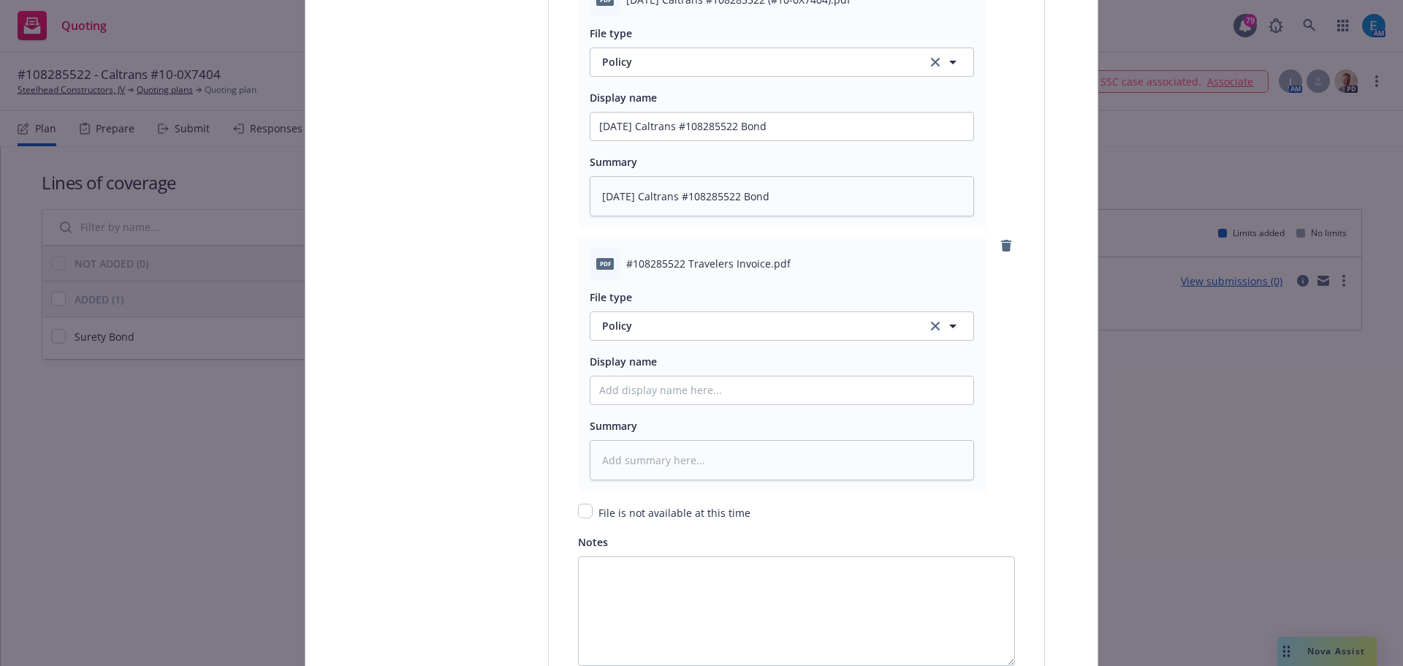
scroll to position [2048, 0]
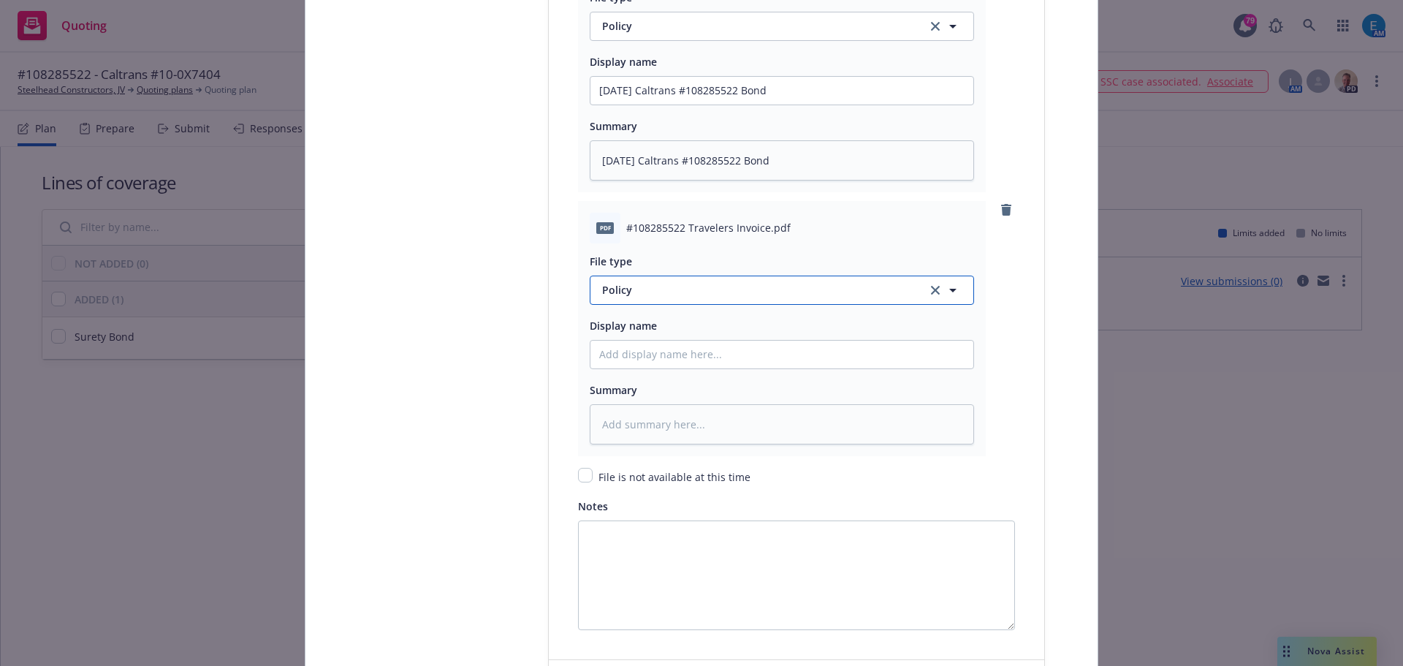
click at [650, 283] on span "Policy" at bounding box center [756, 289] width 308 height 15
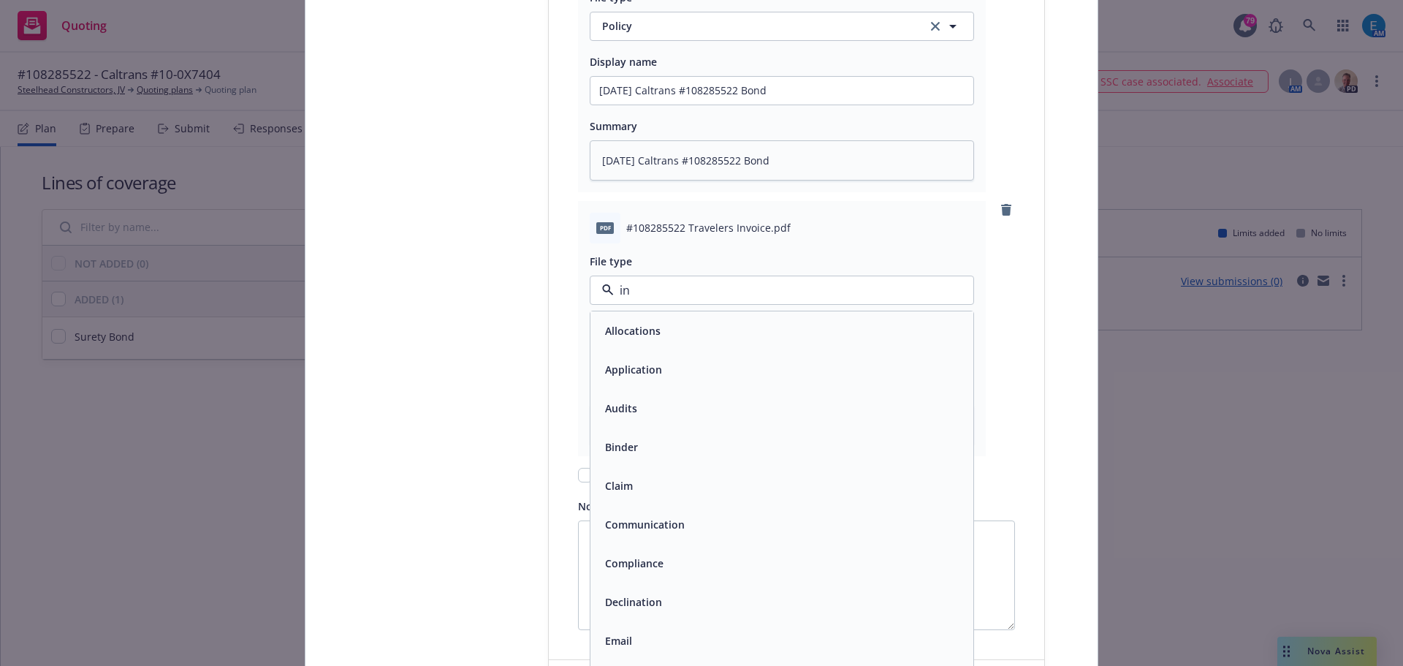
type input "inv"
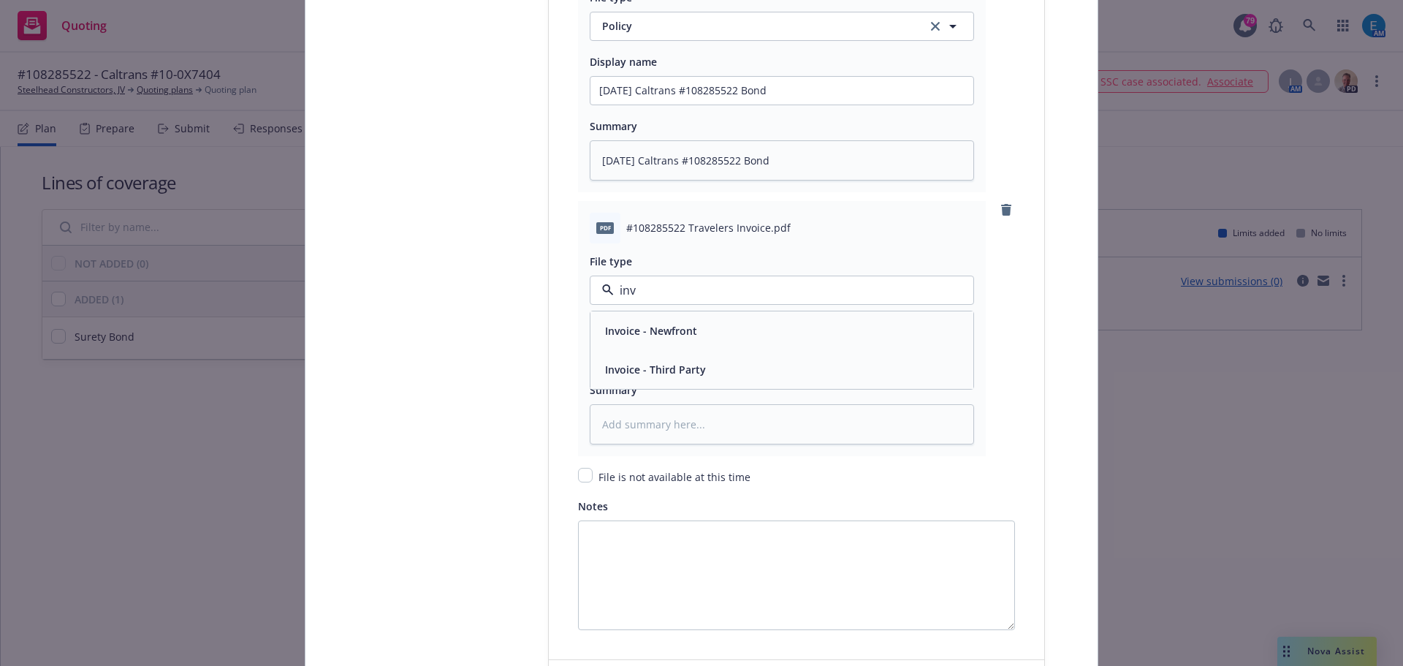
click at [675, 368] on span "Invoice - Third Party" at bounding box center [655, 369] width 101 height 15
click at [625, 355] on input "Policy display name" at bounding box center [782, 355] width 383 height 28
type textarea "x"
type input "#"
type textarea "x"
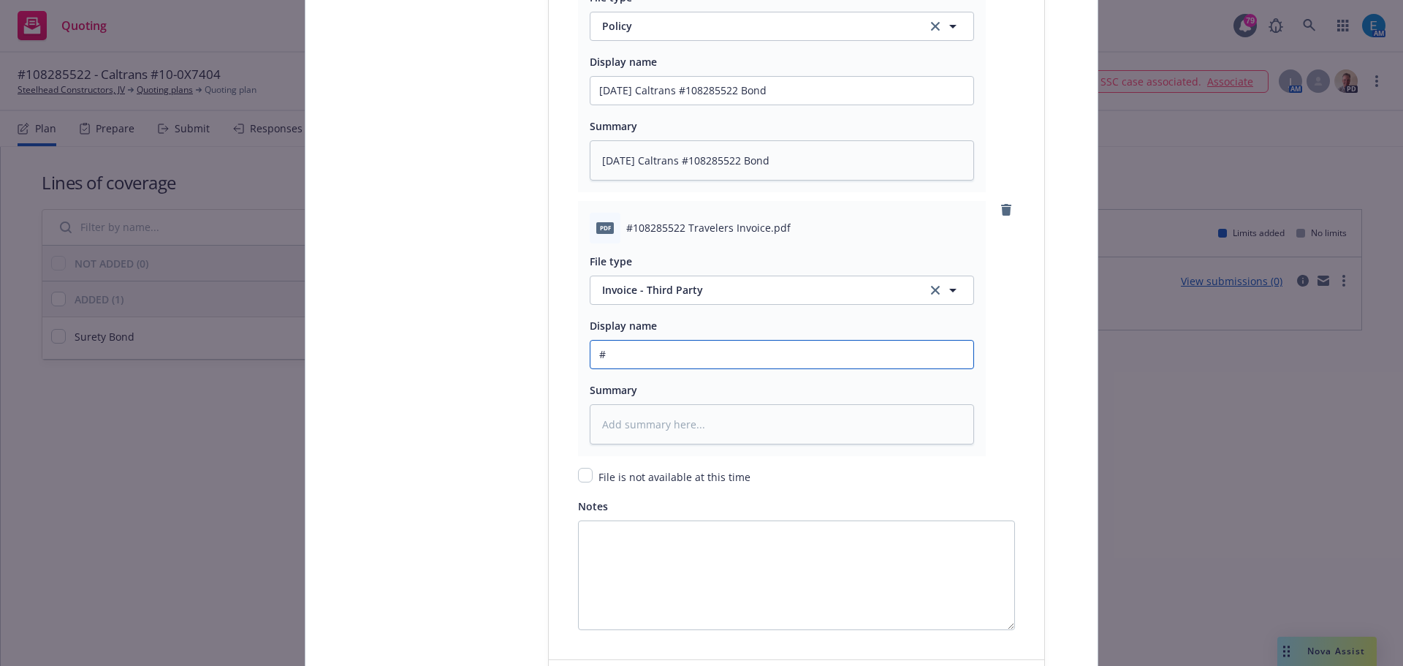
type input "#1"
type textarea "x"
type input "#10"
type textarea "x"
type input "#108"
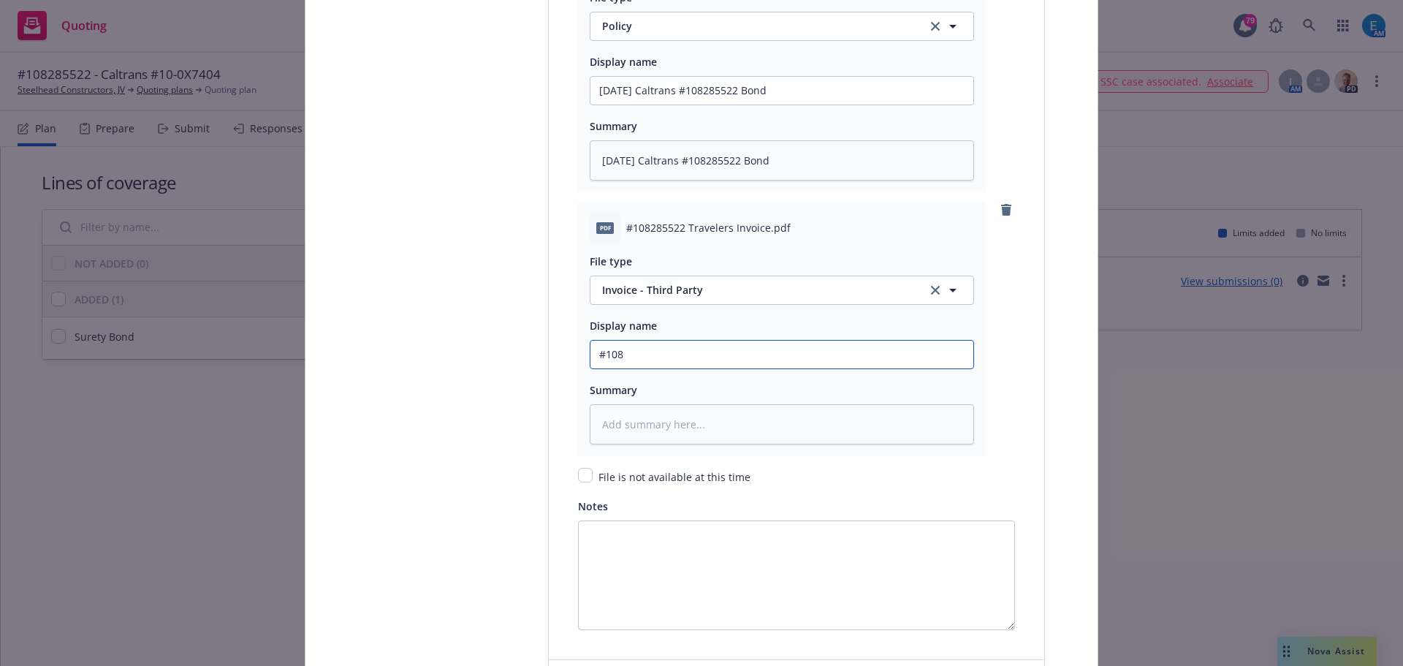
type textarea "x"
type input "#1082"
type textarea "x"
type input "#10828"
type textarea "x"
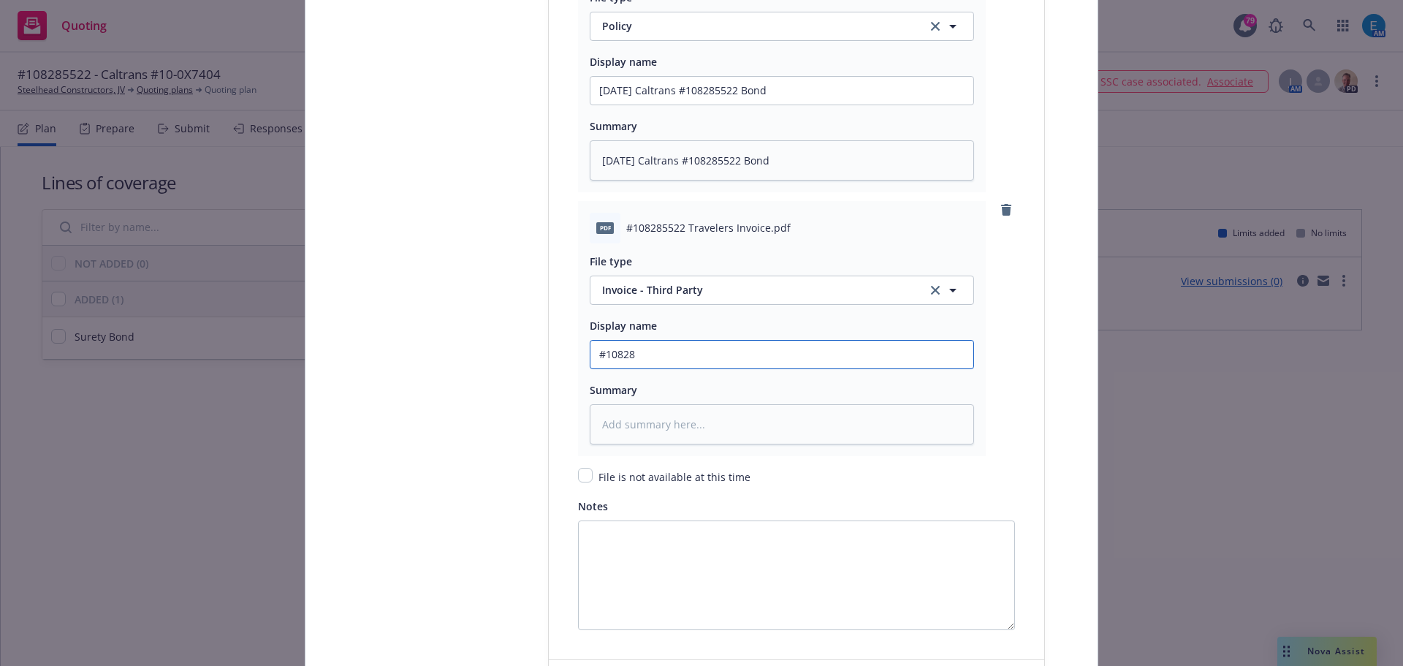
type input "#108285"
type textarea "x"
type input "#1082855"
type textarea "x"
type input "#10828552"
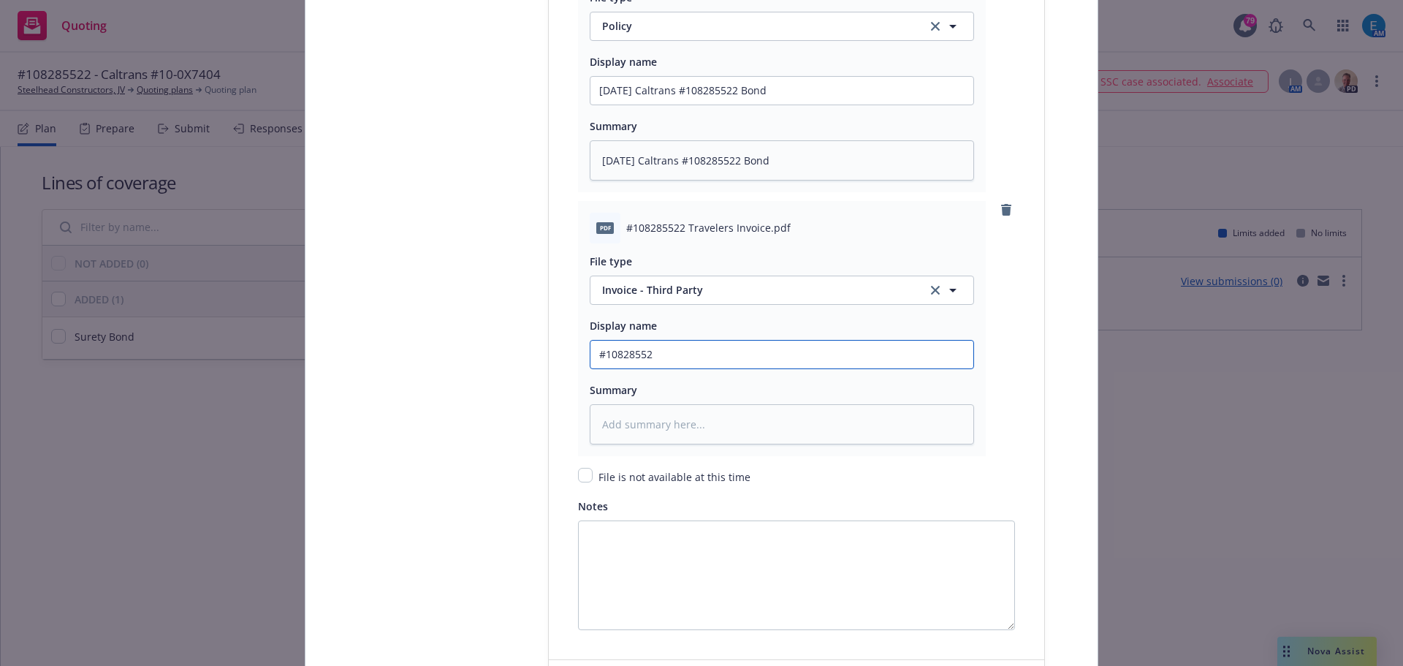
type textarea "x"
type input "#108285522"
type textarea "x"
type input "#108285522"
type textarea "x"
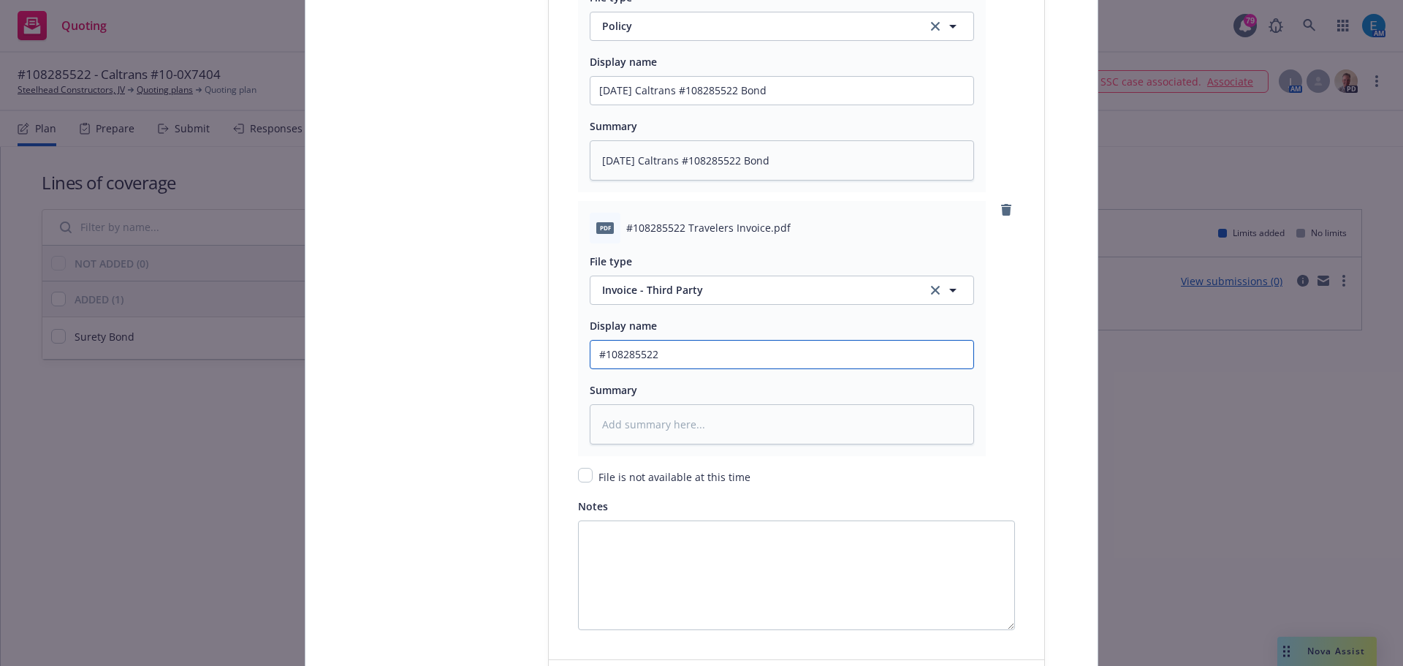
type input "#108285522 T"
type textarea "x"
type input "#108285522 Tr"
type textarea "x"
type input "#108285522 Tra"
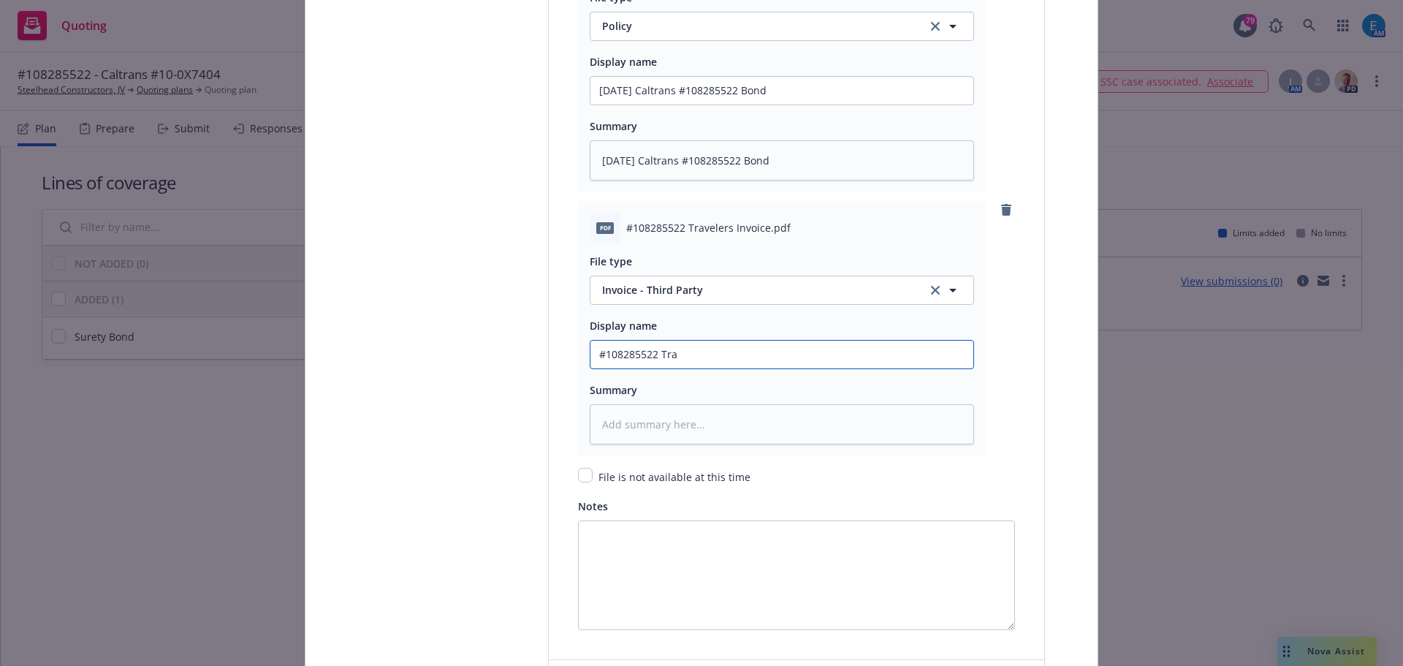
type textarea "x"
type input "#108285522 Trav"
type textarea "x"
type input "#108285522 Trave"
type textarea "x"
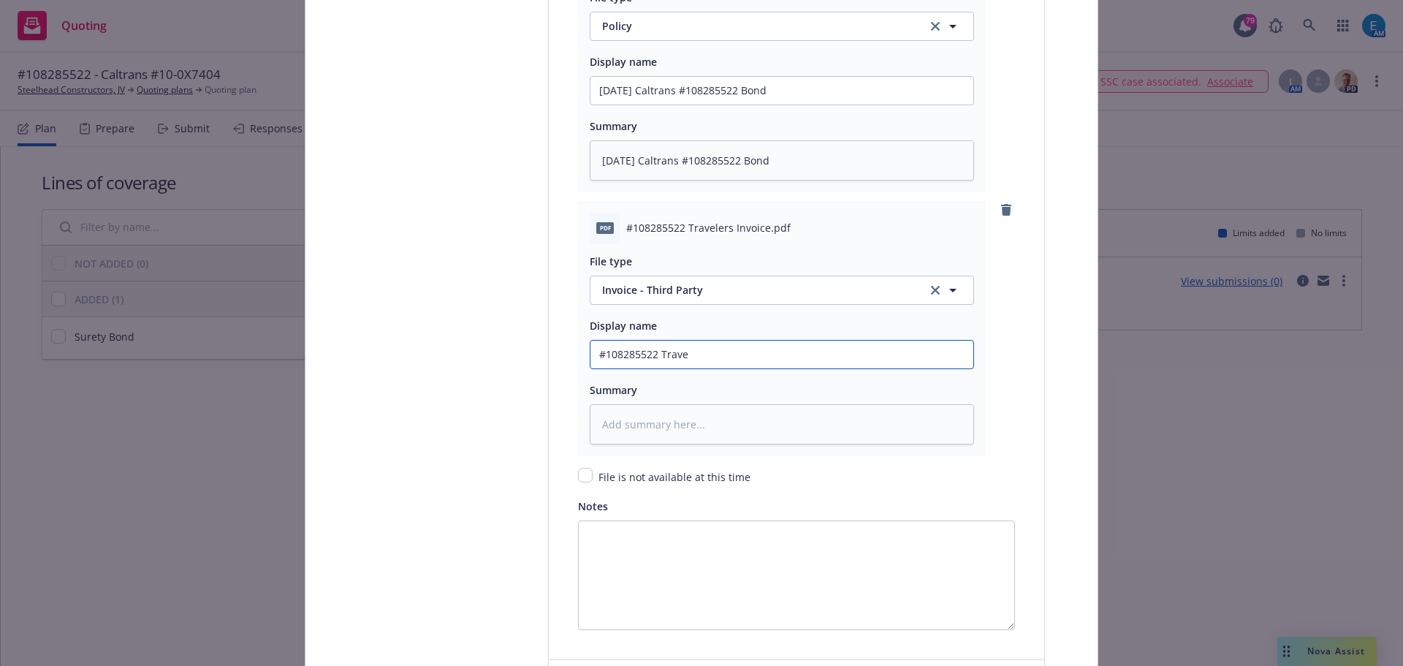
type input "#108285522 Travel"
type textarea "x"
type input "#108285522 Travele"
type textarea "x"
type input "#108285522 Traveler"
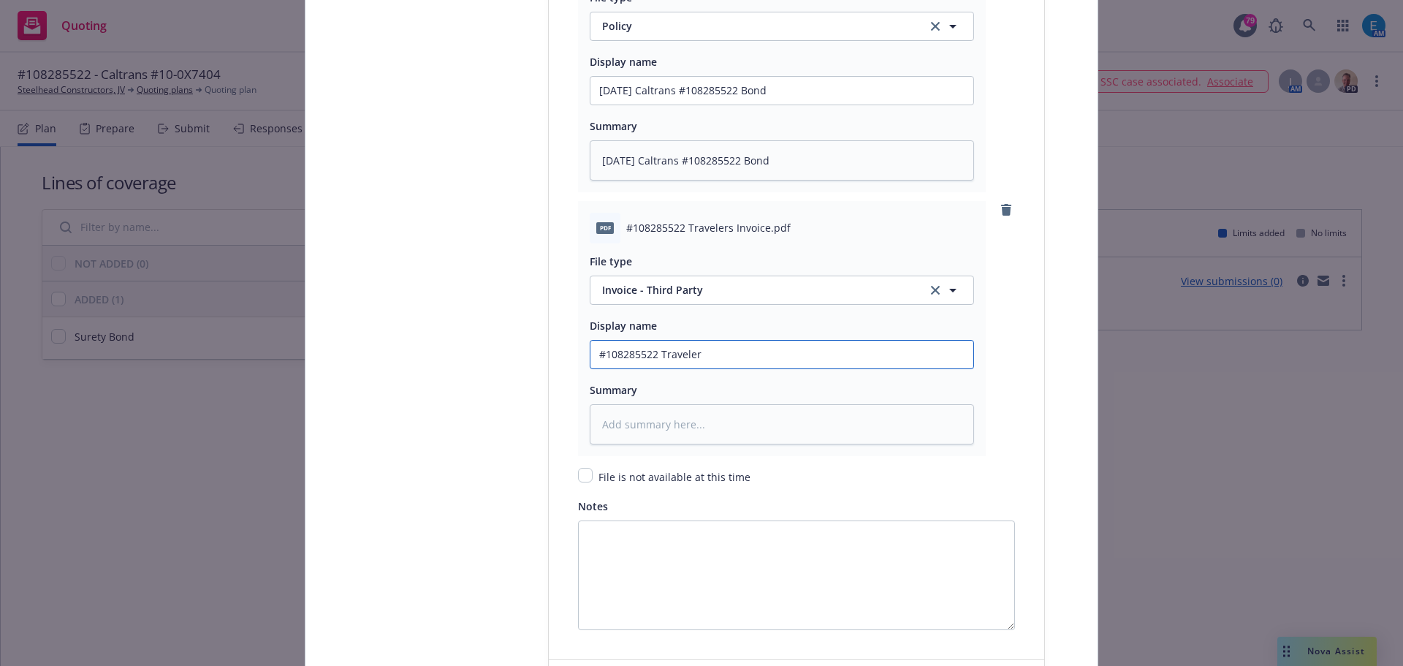
type textarea "x"
type input "#108285522 Travelers"
type textarea "x"
type input "#108285522 Travelers"
type textarea "x"
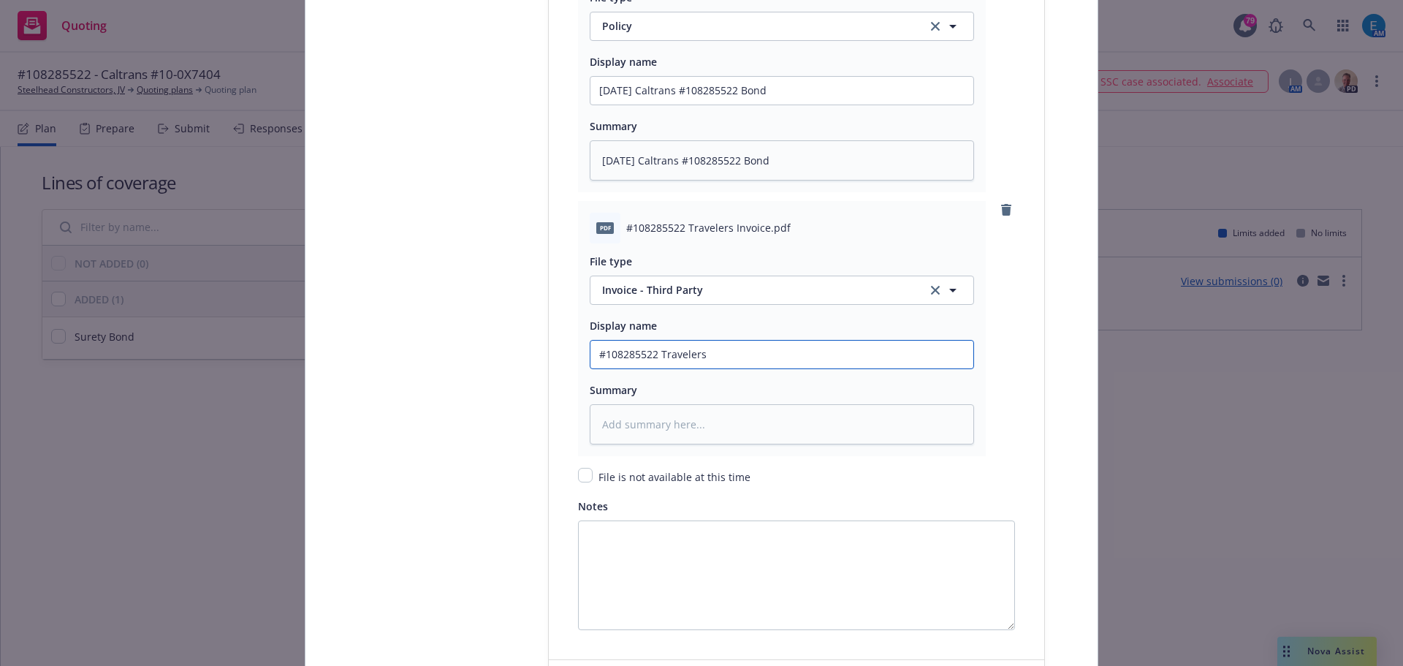
type input "#108285522 Travelers I"
type textarea "x"
type input "#108285522 Travelers In"
type textarea "x"
type input "#108285522 Travelers Inv"
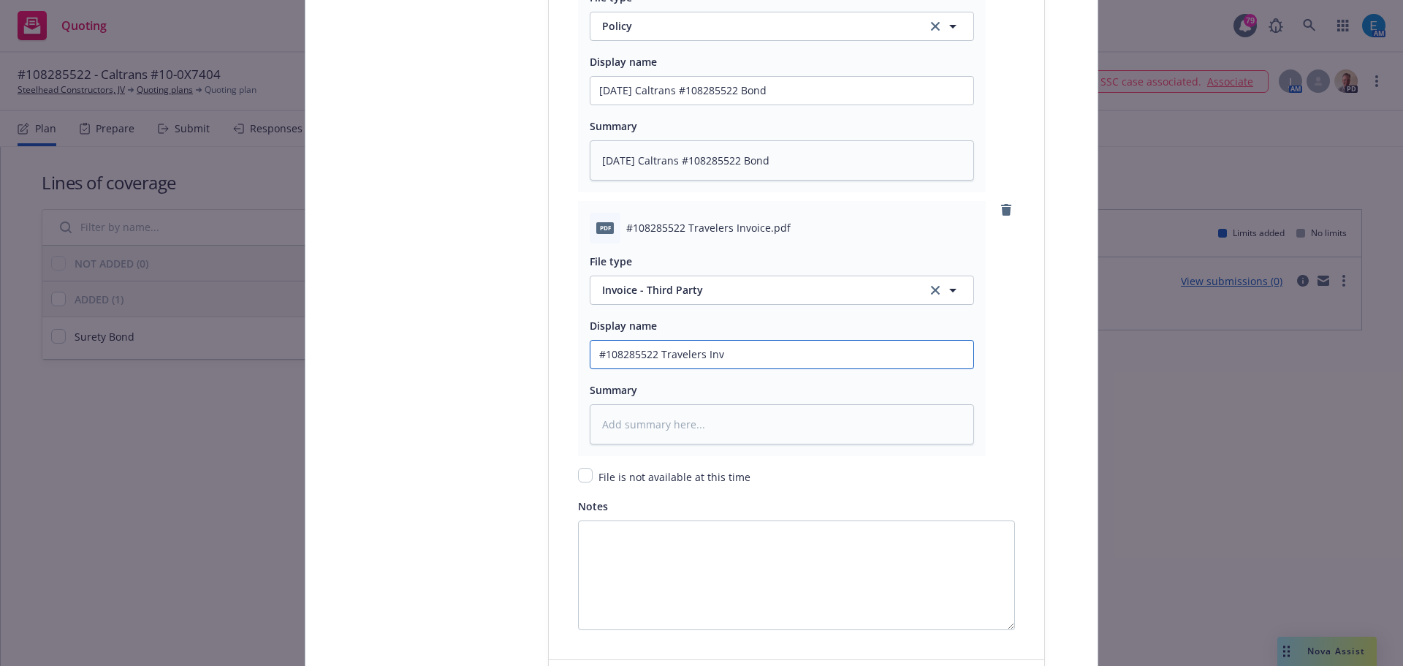
type textarea "x"
type input "#108285522 Travelers Invo"
type textarea "x"
type input "#108285522 Travelers Invoic"
type textarea "x"
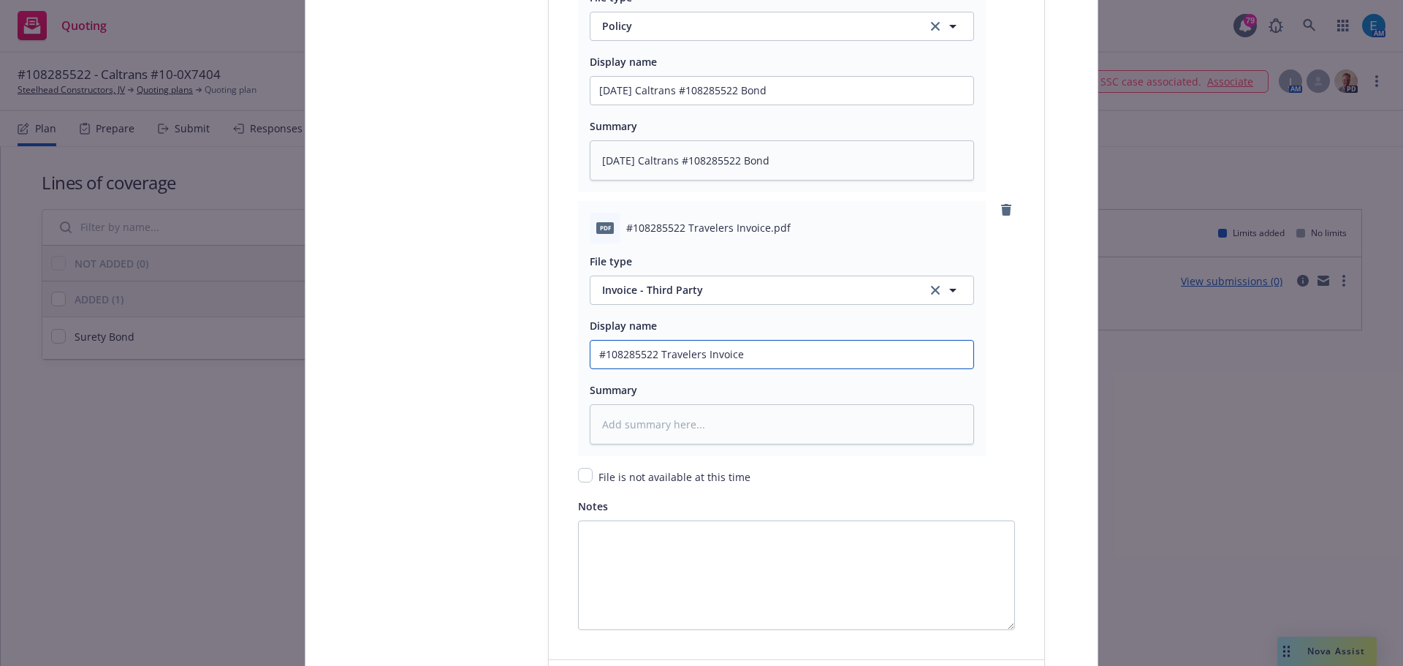
drag, startPoint x: 740, startPoint y: 353, endPoint x: 573, endPoint y: 334, distance: 167.7
type input "#108285522 Travelers Invoice"
drag, startPoint x: 620, startPoint y: 414, endPoint x: 584, endPoint y: 401, distance: 38.8
click at [618, 415] on textarea at bounding box center [782, 424] width 384 height 40
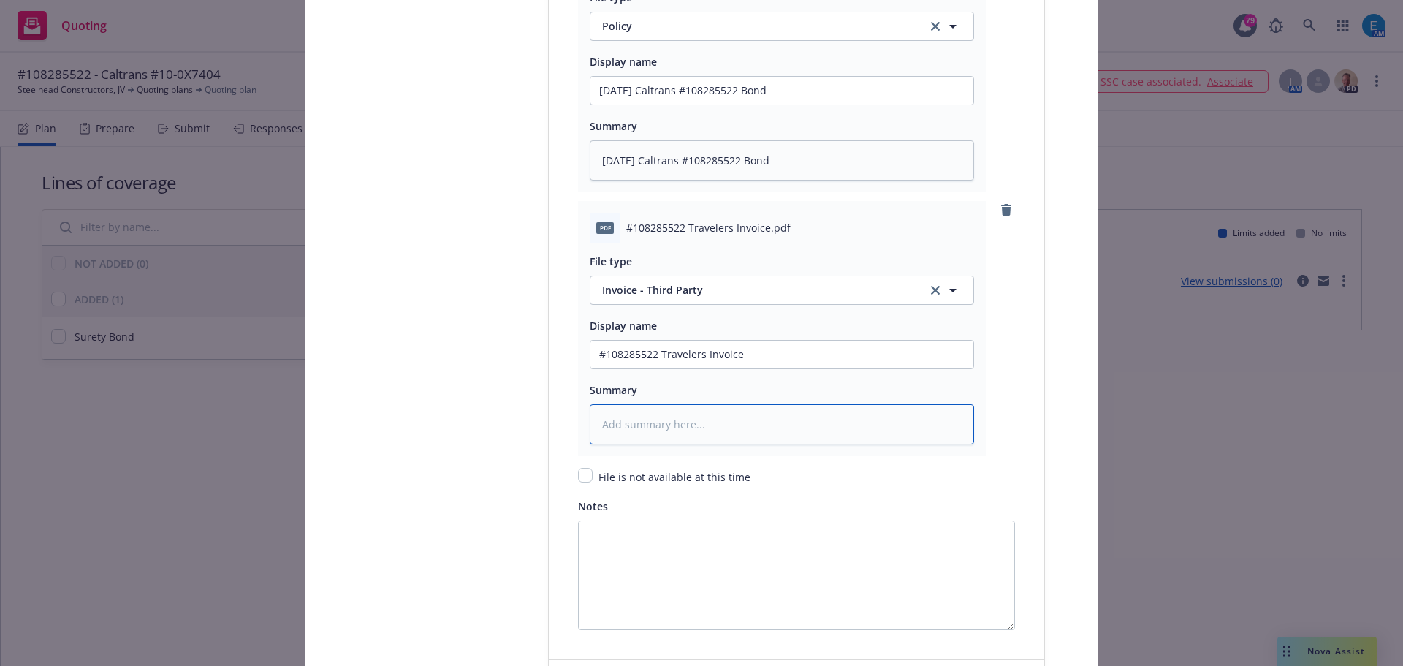
paste textarea "#108285522 Travelers Invoice"
type textarea "x"
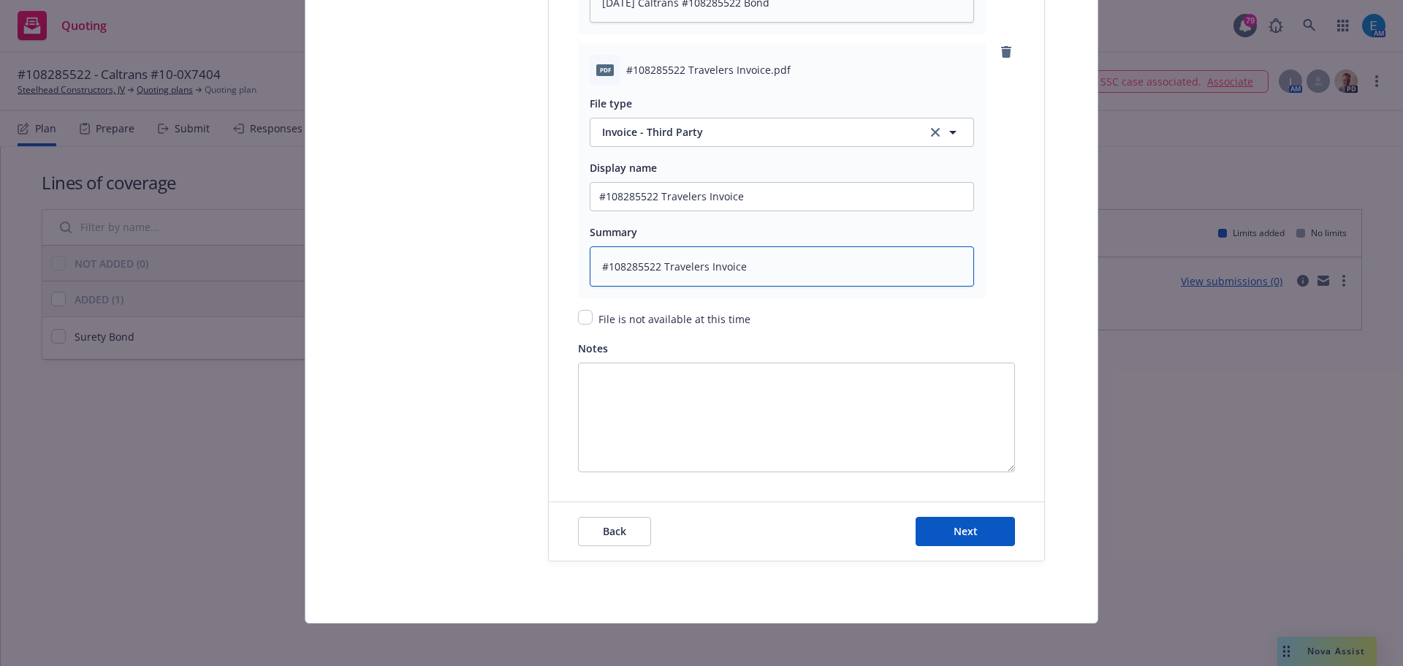
scroll to position [2210, 0]
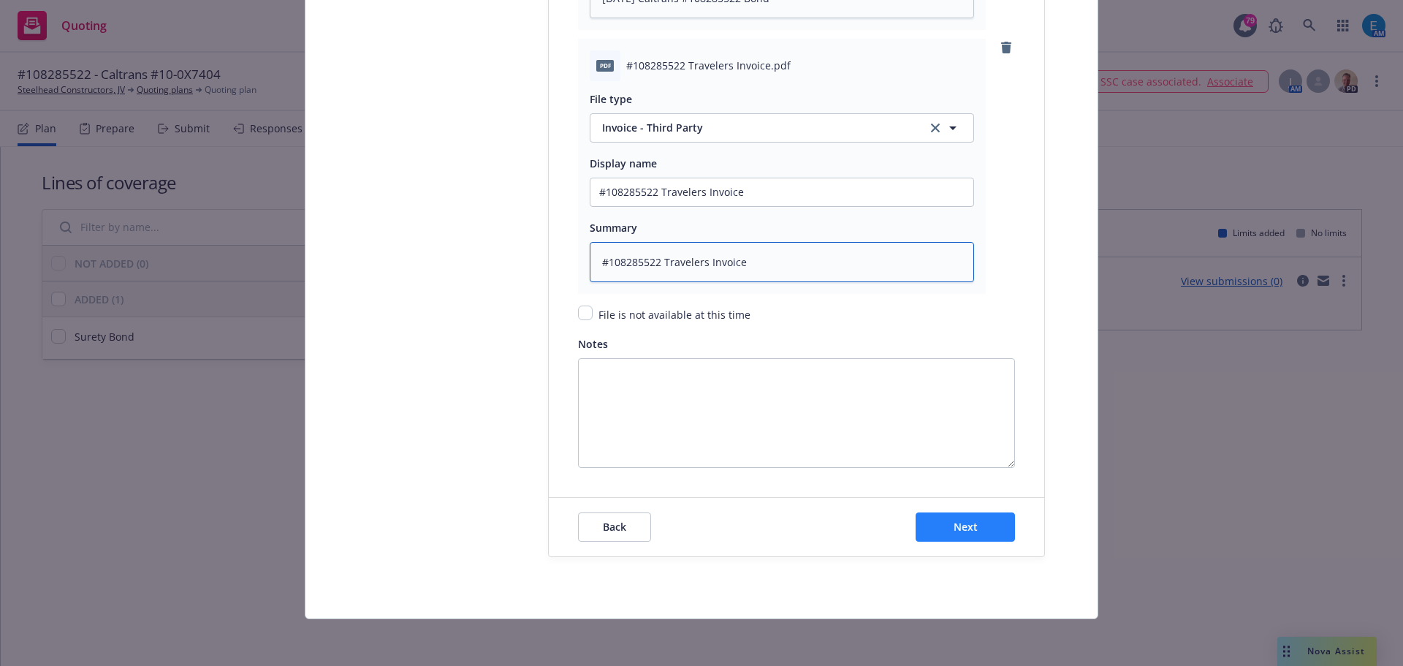
type textarea "#108285522 Travelers Invoice"
click at [982, 524] on button "Next" at bounding box center [965, 526] width 99 height 29
type textarea "x"
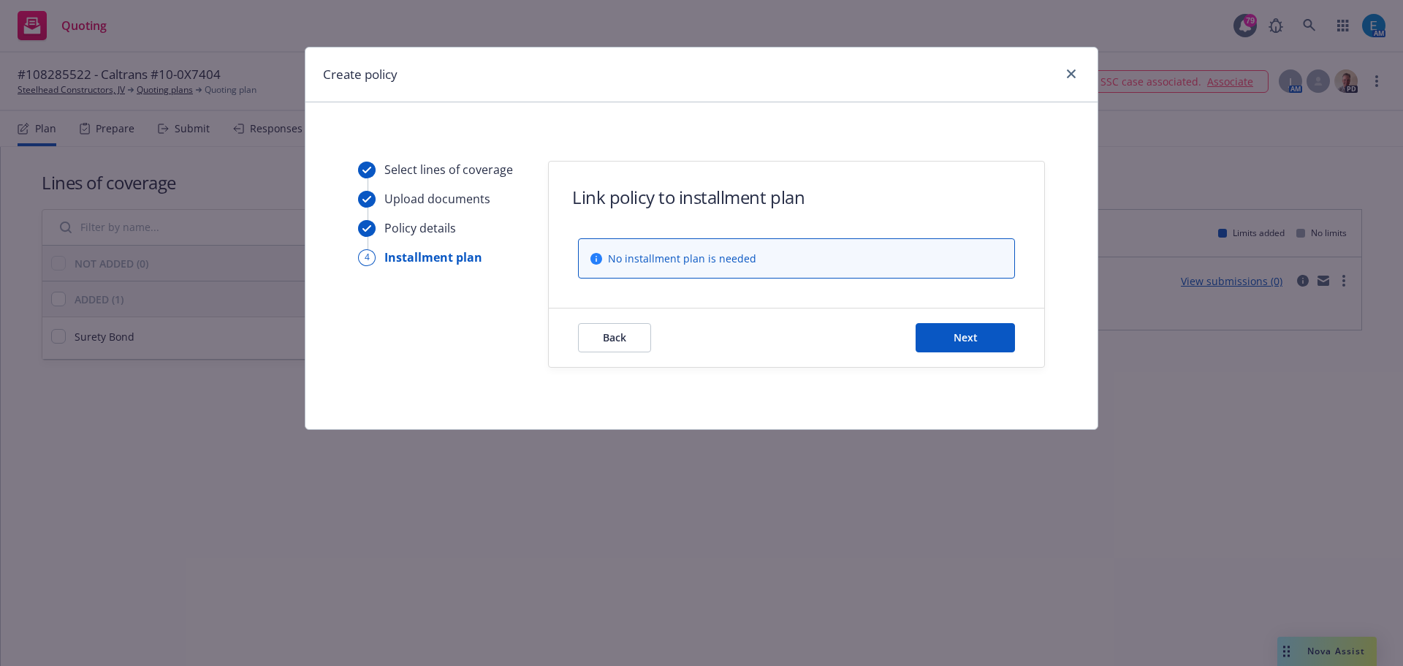
scroll to position [0, 0]
click at [949, 342] on button "Next" at bounding box center [965, 337] width 99 height 29
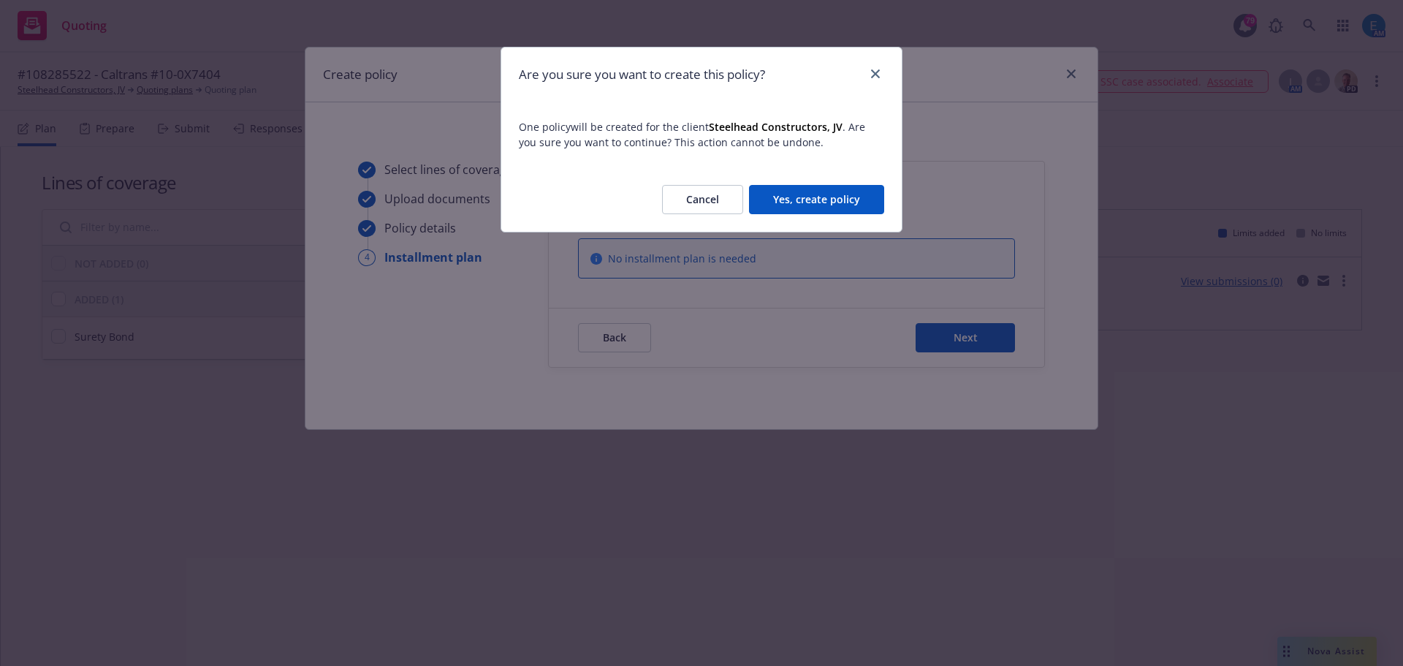
click at [828, 200] on button "Yes, create policy" at bounding box center [816, 199] width 135 height 29
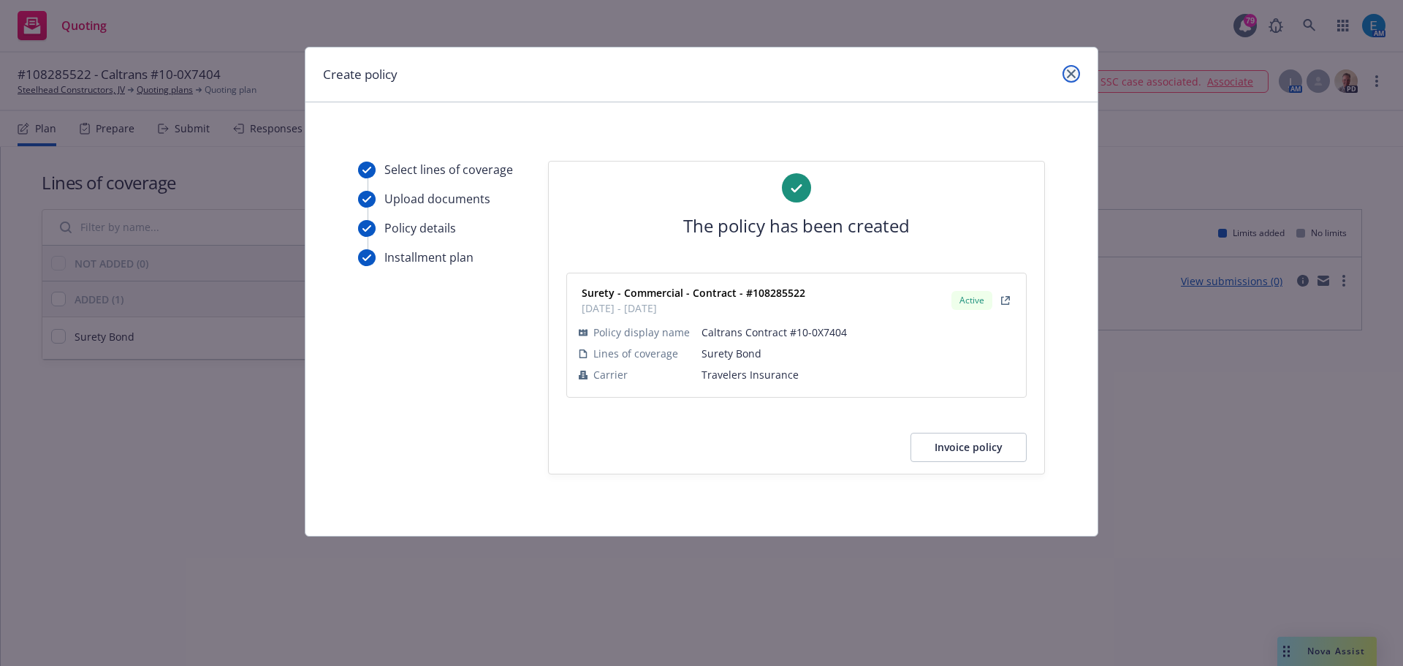
click at [1070, 69] on icon "close" at bounding box center [1071, 73] width 9 height 9
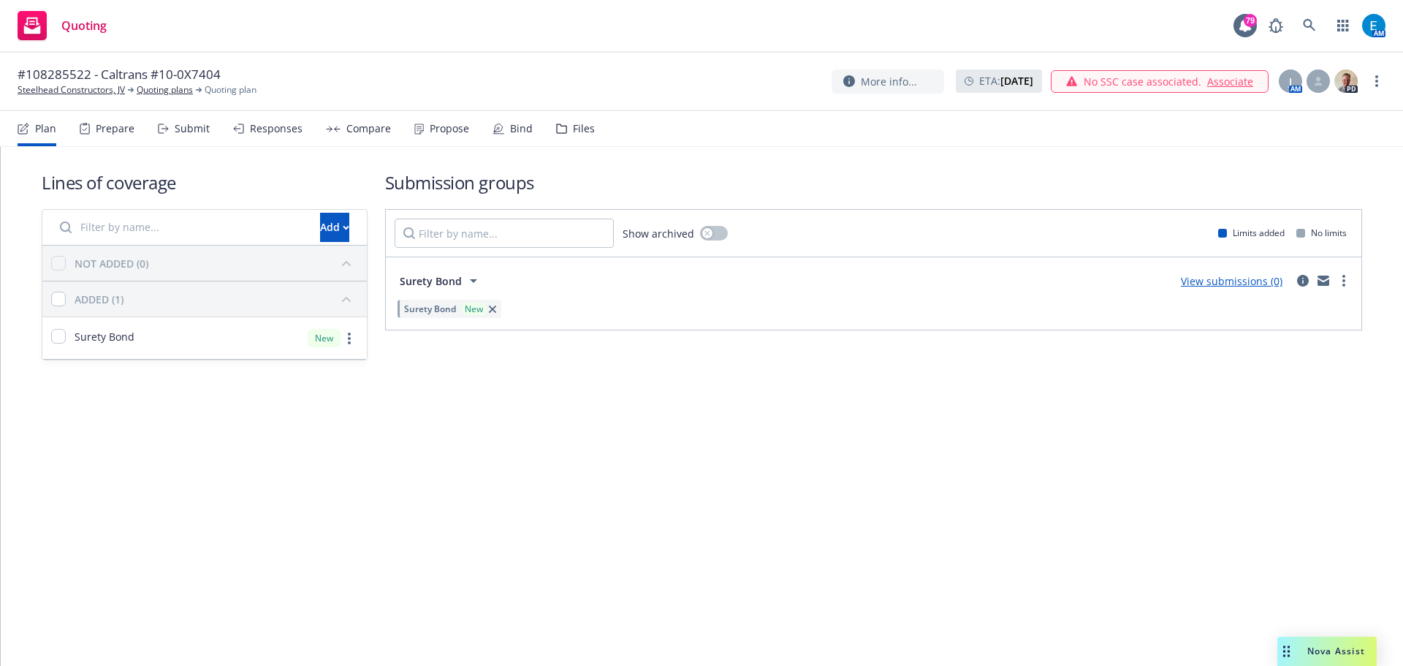
drag, startPoint x: 153, startPoint y: 91, endPoint x: 170, endPoint y: 103, distance: 20.5
click at [153, 91] on link "Quoting plans" at bounding box center [165, 89] width 56 height 13
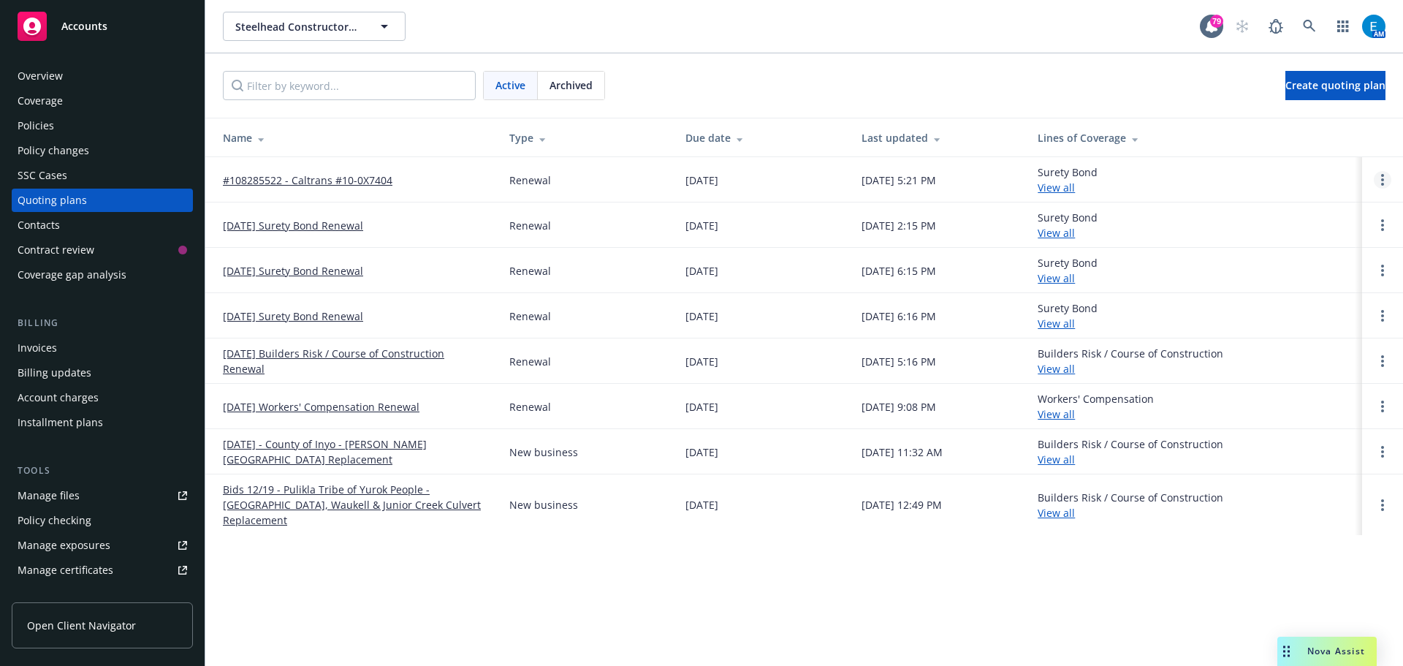
click at [1381, 181] on icon "Open options" at bounding box center [1382, 180] width 3 height 12
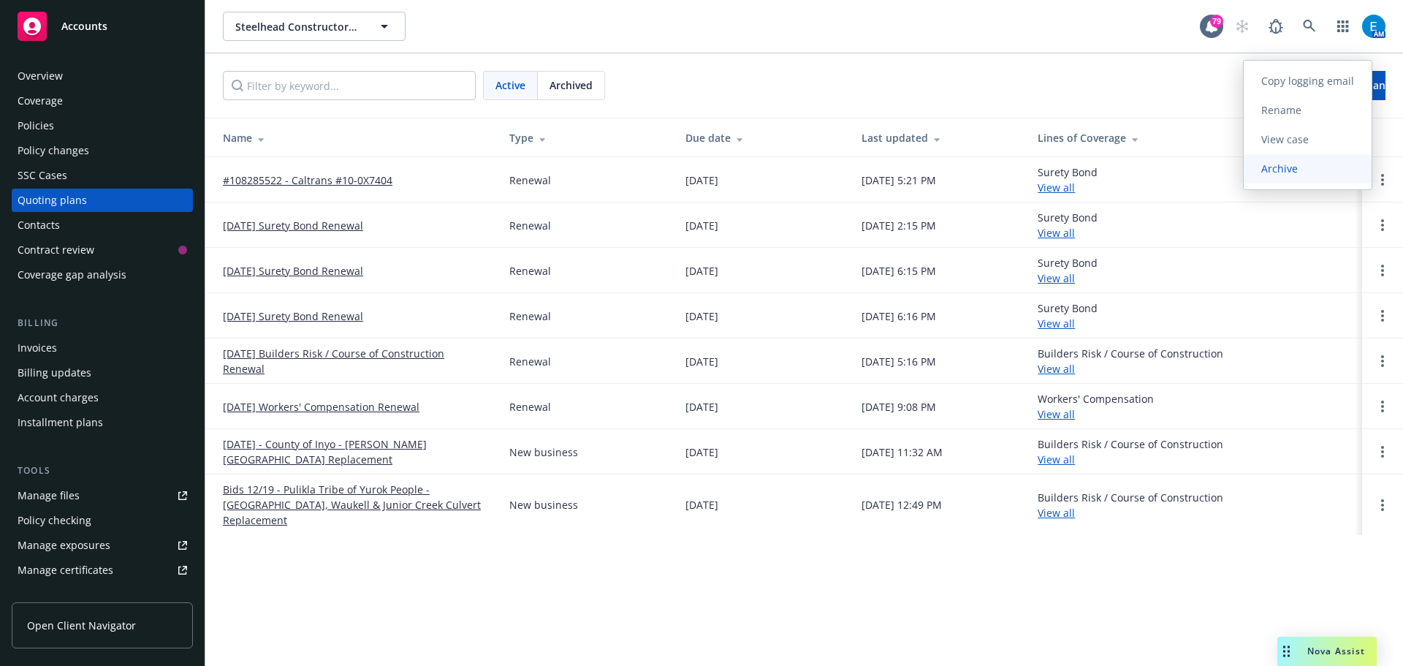
click at [1281, 170] on span "Archive" at bounding box center [1280, 169] width 72 height 14
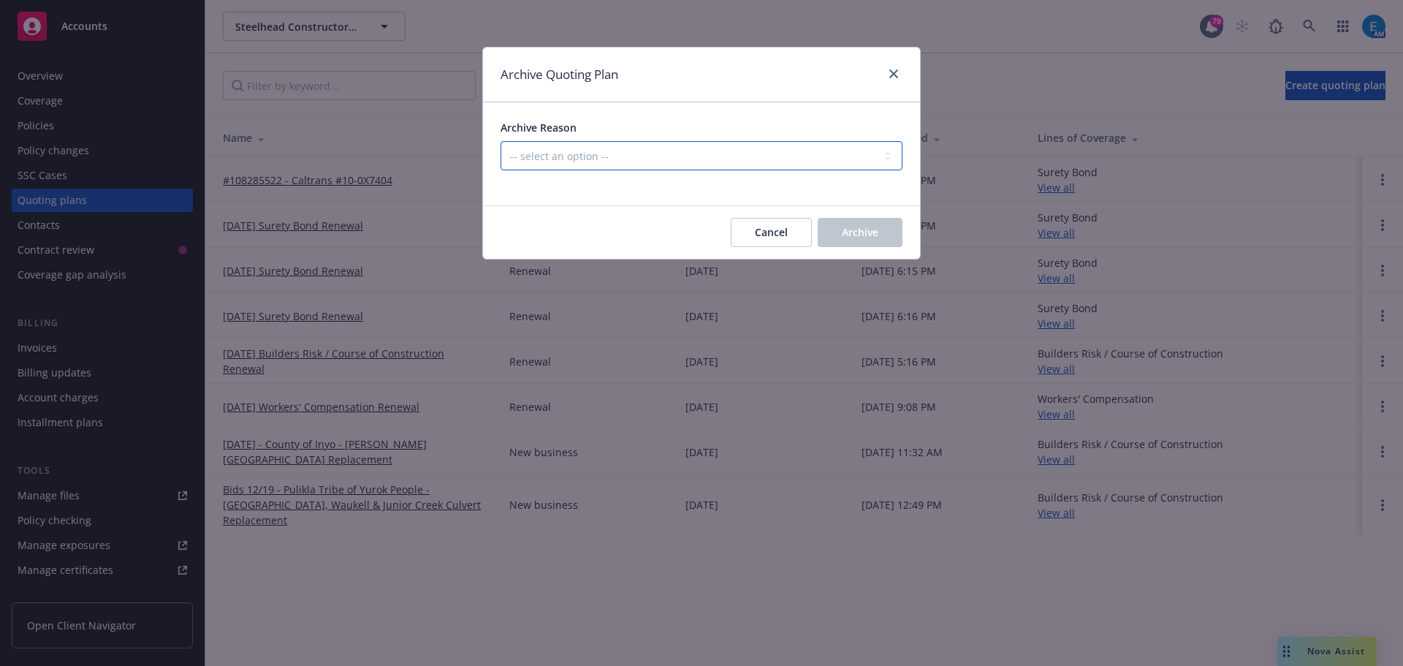
click at [733, 159] on select "-- select an option -- All policies in this renewal plan are auto-renewed Creat…" at bounding box center [702, 155] width 402 height 29
select select "ARCHIVED_RENEWAL_COMPLETED"
click at [501, 141] on select "-- select an option -- All policies in this renewal plan are auto-renewed Creat…" at bounding box center [702, 155] width 402 height 29
click at [870, 220] on button "Archive" at bounding box center [860, 232] width 85 height 29
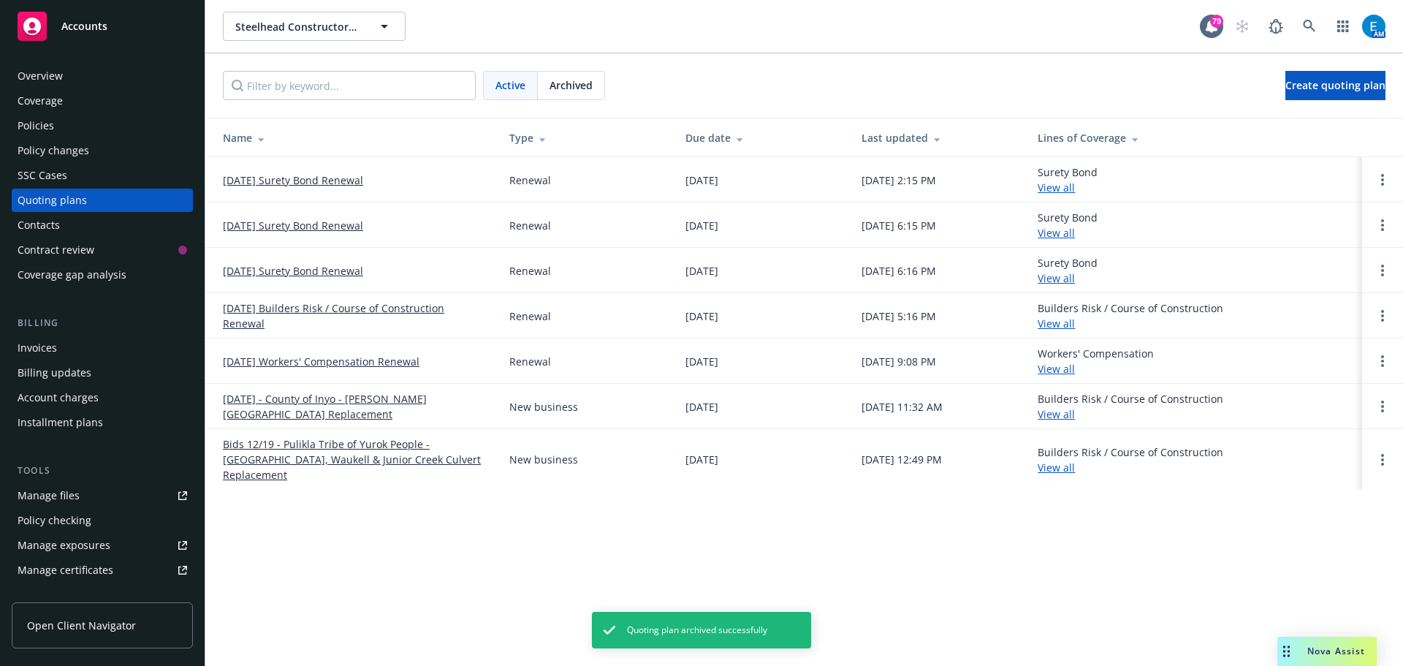
drag, startPoint x: 37, startPoint y: 344, endPoint x: 48, endPoint y: 337, distance: 13.2
click at [37, 344] on div "Invoices" at bounding box center [37, 347] width 39 height 23
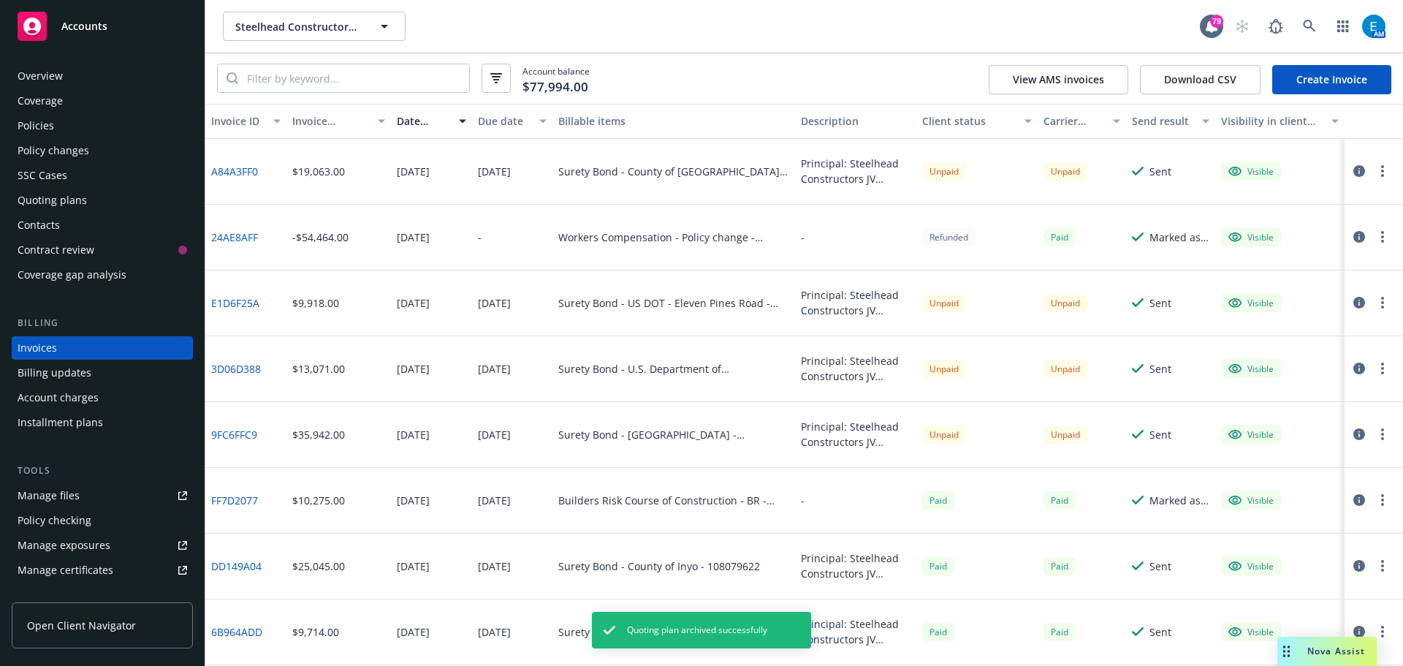
click at [1314, 81] on link "Create Invoice" at bounding box center [1331, 79] width 119 height 29
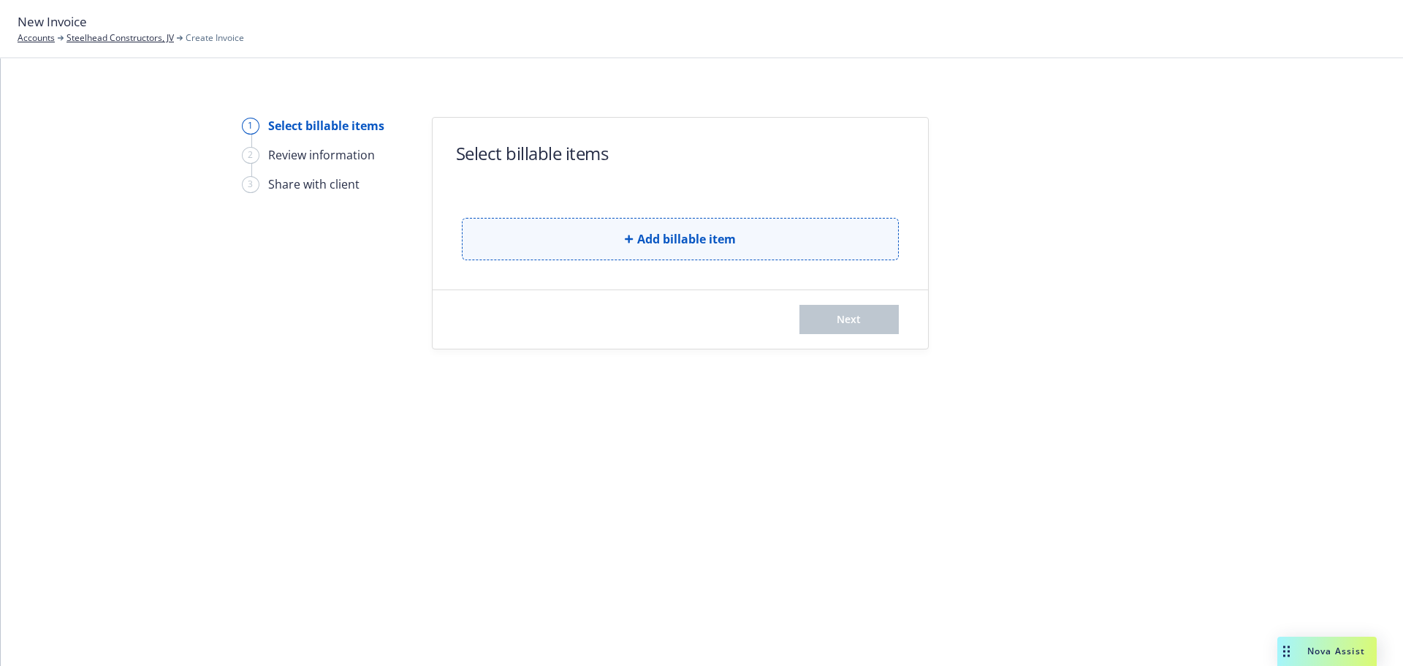
click at [653, 237] on span "Add billable item" at bounding box center [686, 239] width 99 height 18
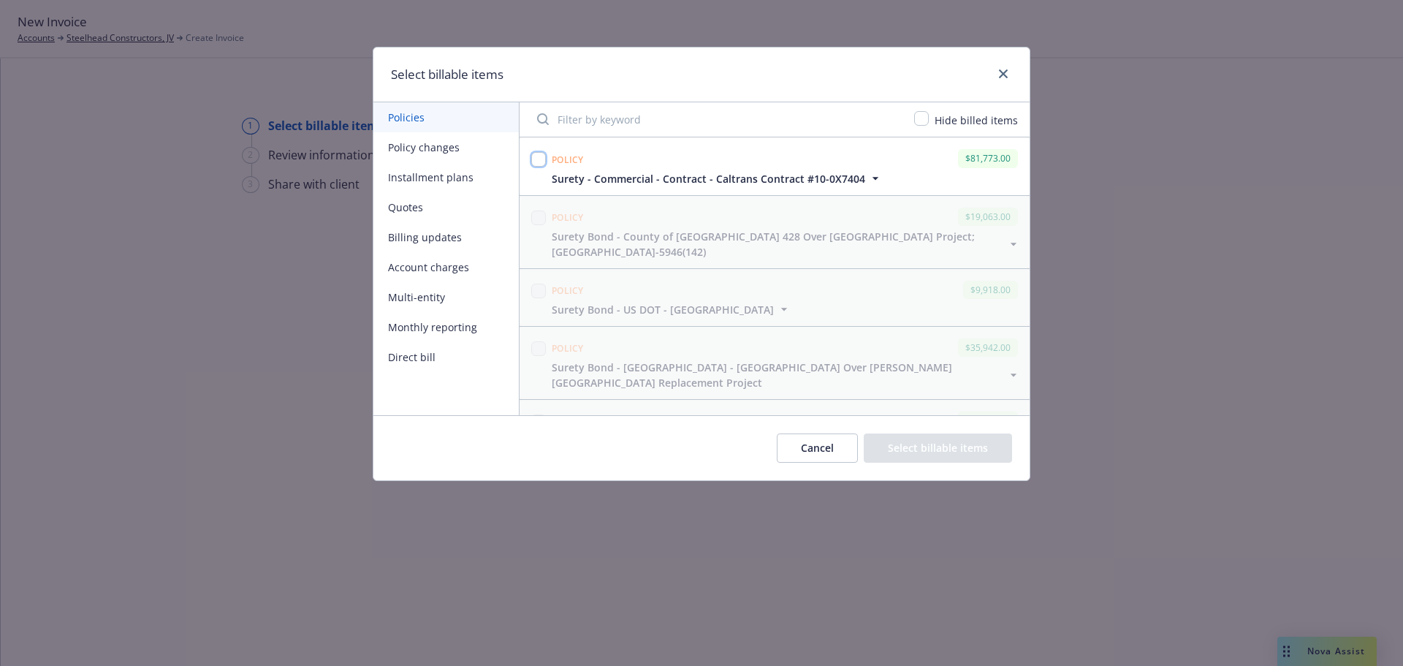
click at [537, 160] on input "checkbox" at bounding box center [538, 159] width 15 height 15
checkbox input "true"
drag, startPoint x: 905, startPoint y: 444, endPoint x: 922, endPoint y: 425, distance: 24.8
click at [905, 443] on button "Select billable items" at bounding box center [938, 447] width 148 height 29
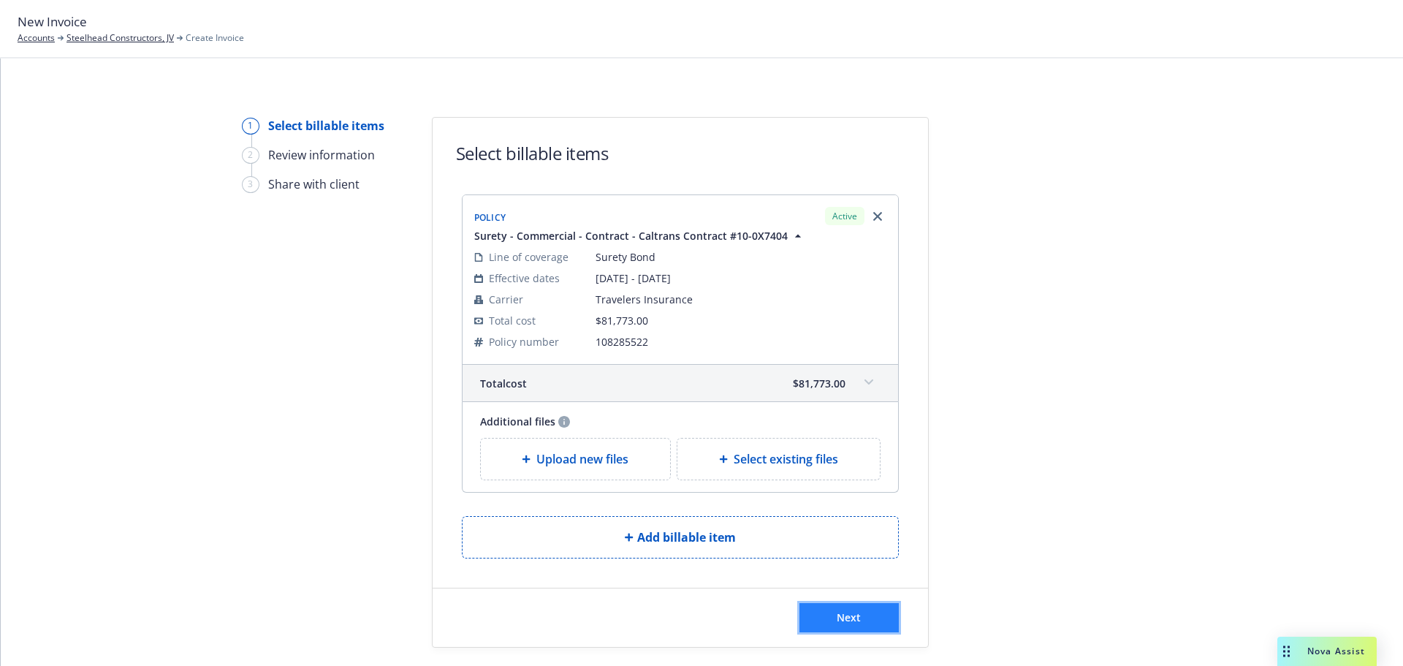
click at [849, 617] on span "Next" at bounding box center [849, 617] width 24 height 14
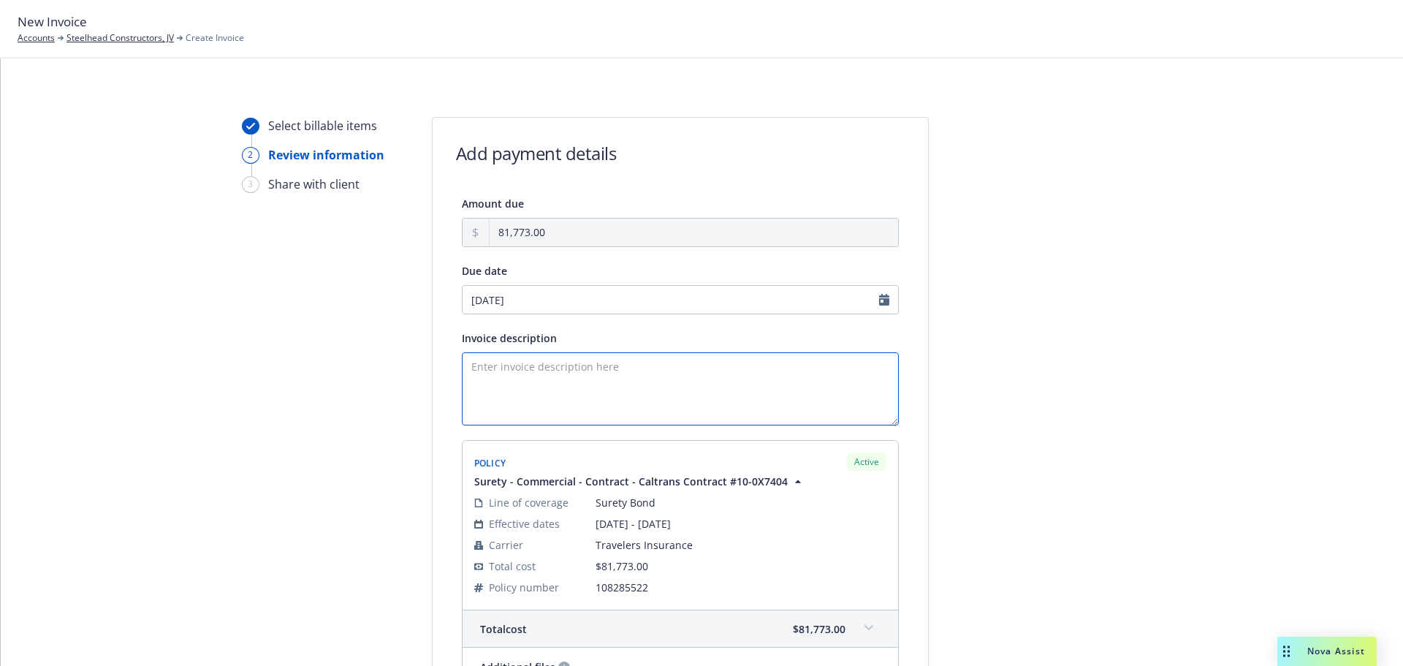
click at [510, 369] on textarea "Invoice description" at bounding box center [680, 388] width 437 height 73
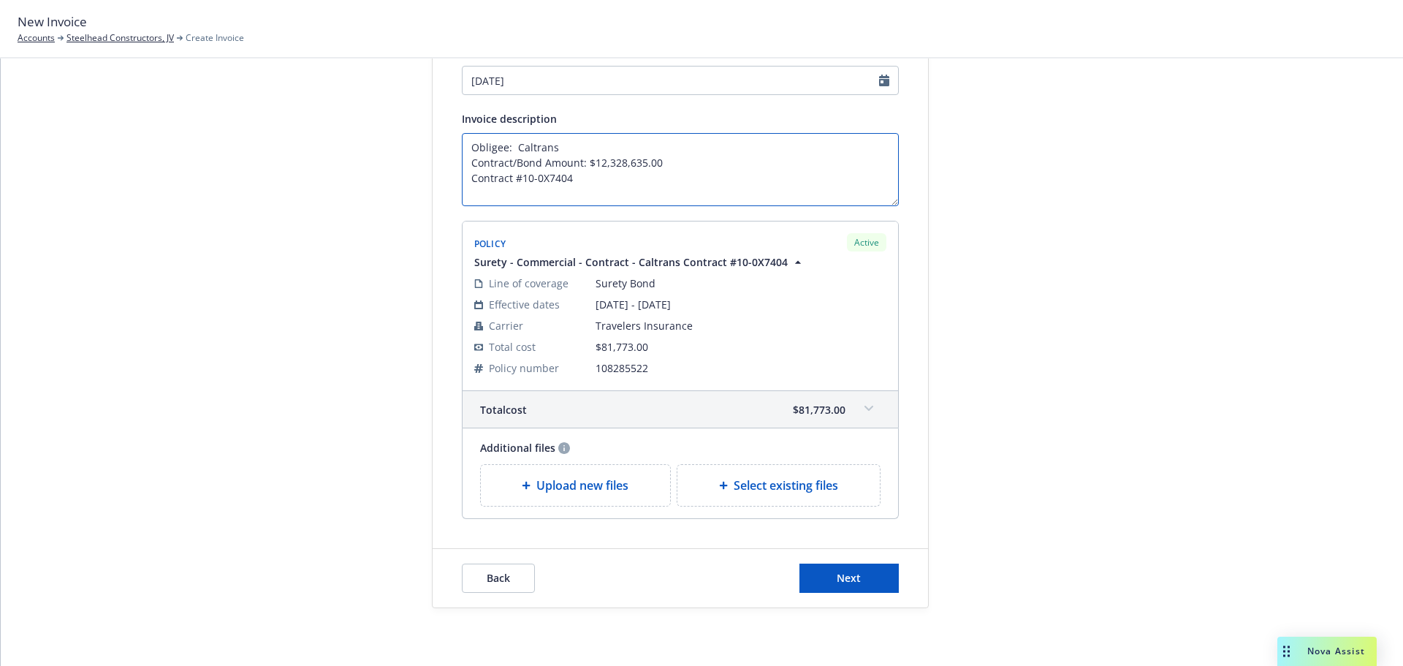
scroll to position [220, 0]
type textarea "Obligee: Caltrans Contract/Bond Amount: $12,328,635.00 Contract #10-0X7404"
click at [847, 576] on span "Next" at bounding box center [849, 577] width 24 height 14
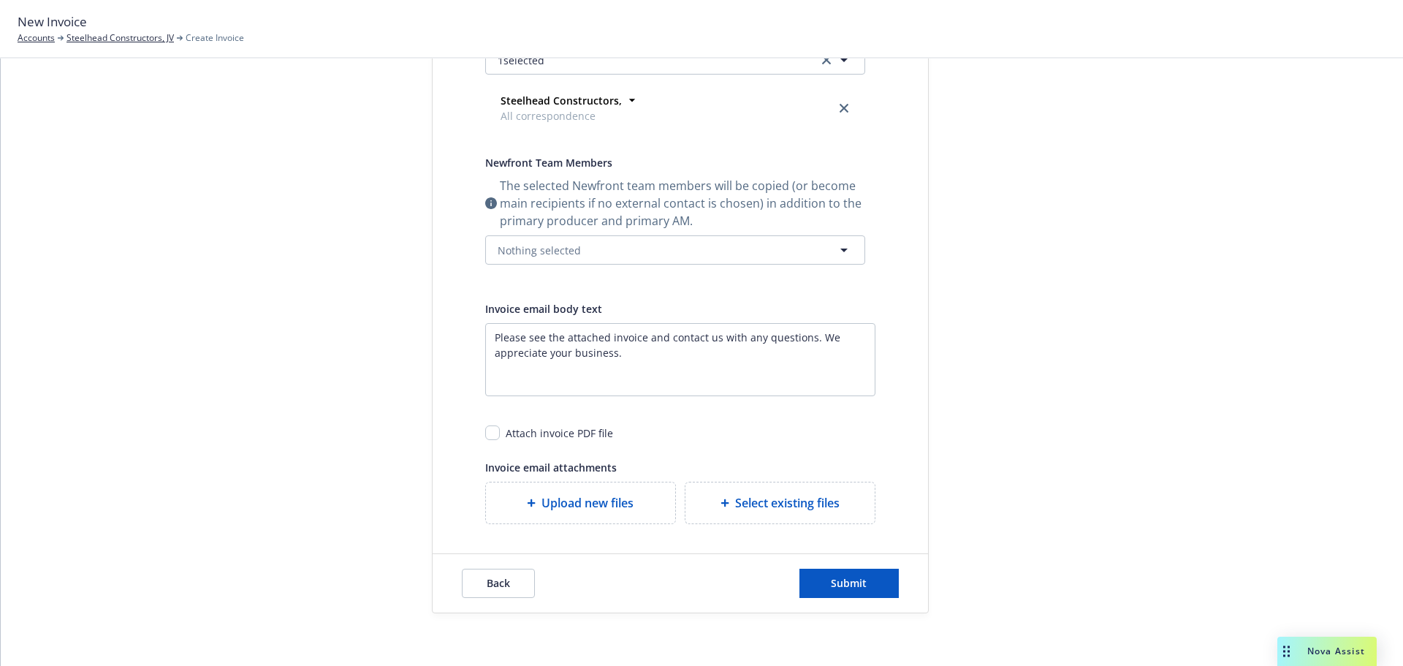
scroll to position [332, 0]
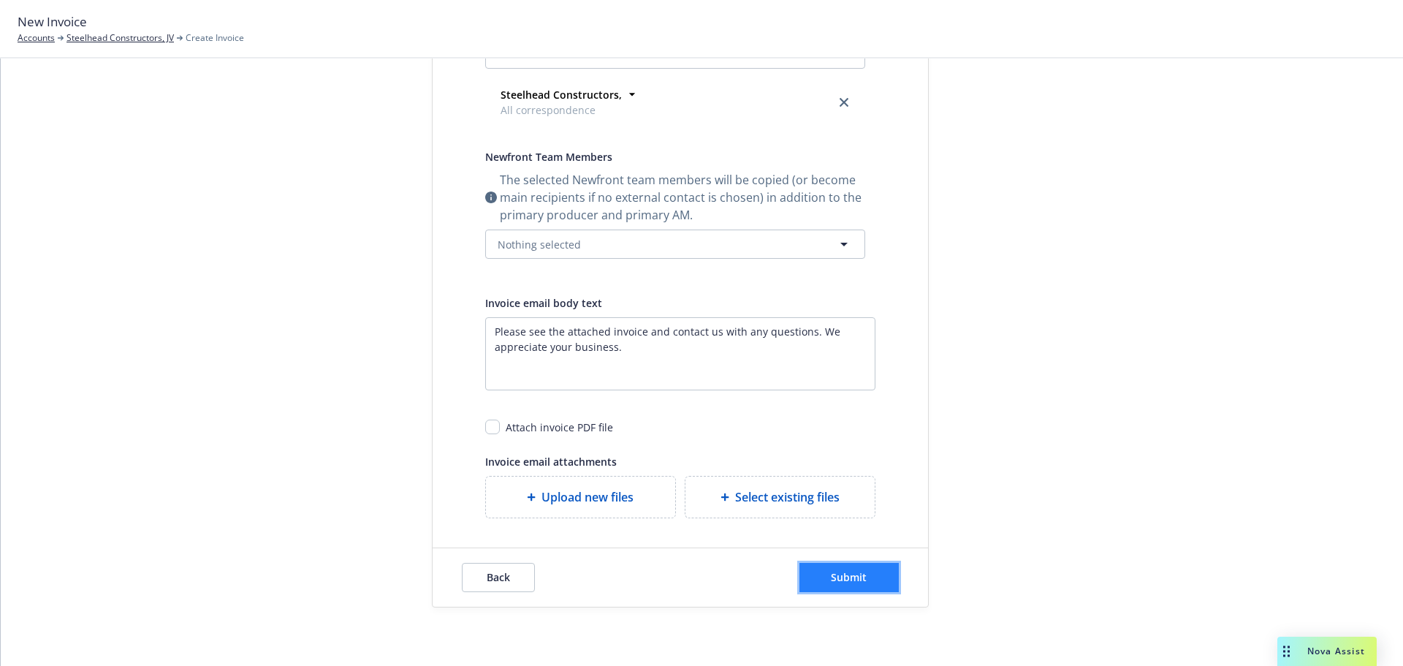
click at [834, 569] on button "Submit" at bounding box center [849, 577] width 99 height 29
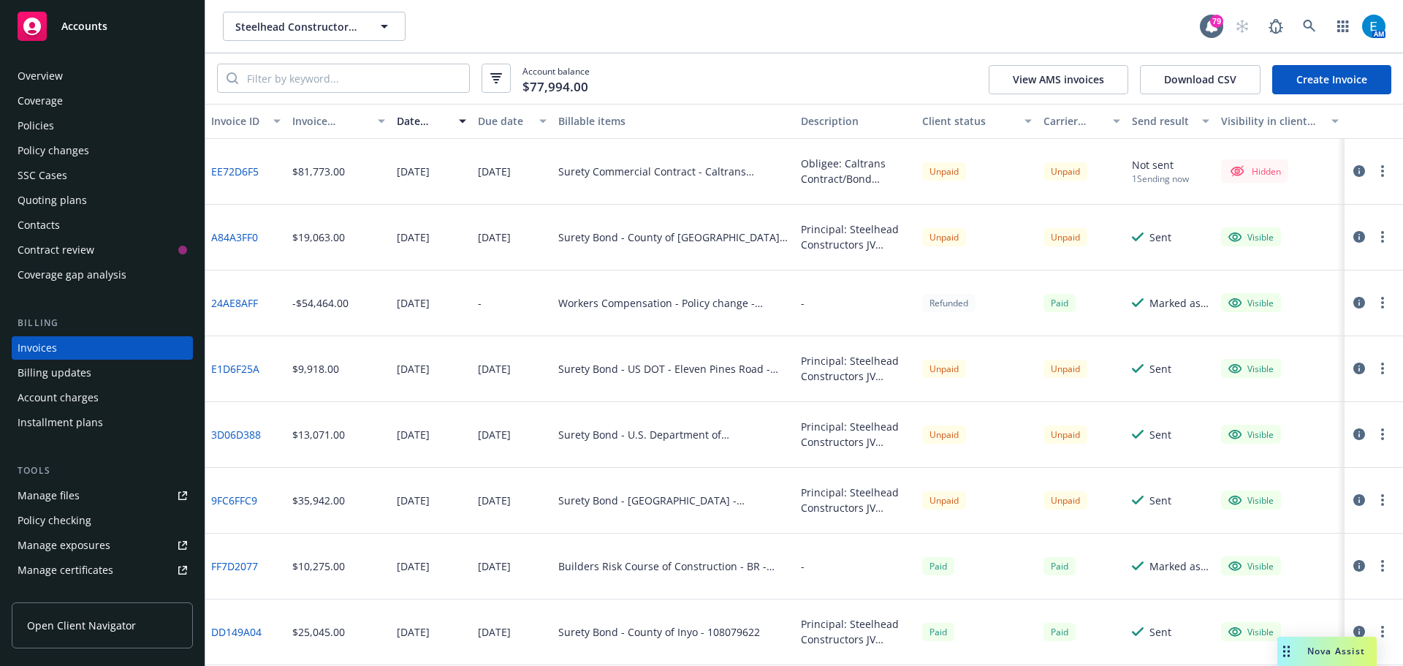
click at [38, 127] on div "Policies" at bounding box center [36, 125] width 37 height 23
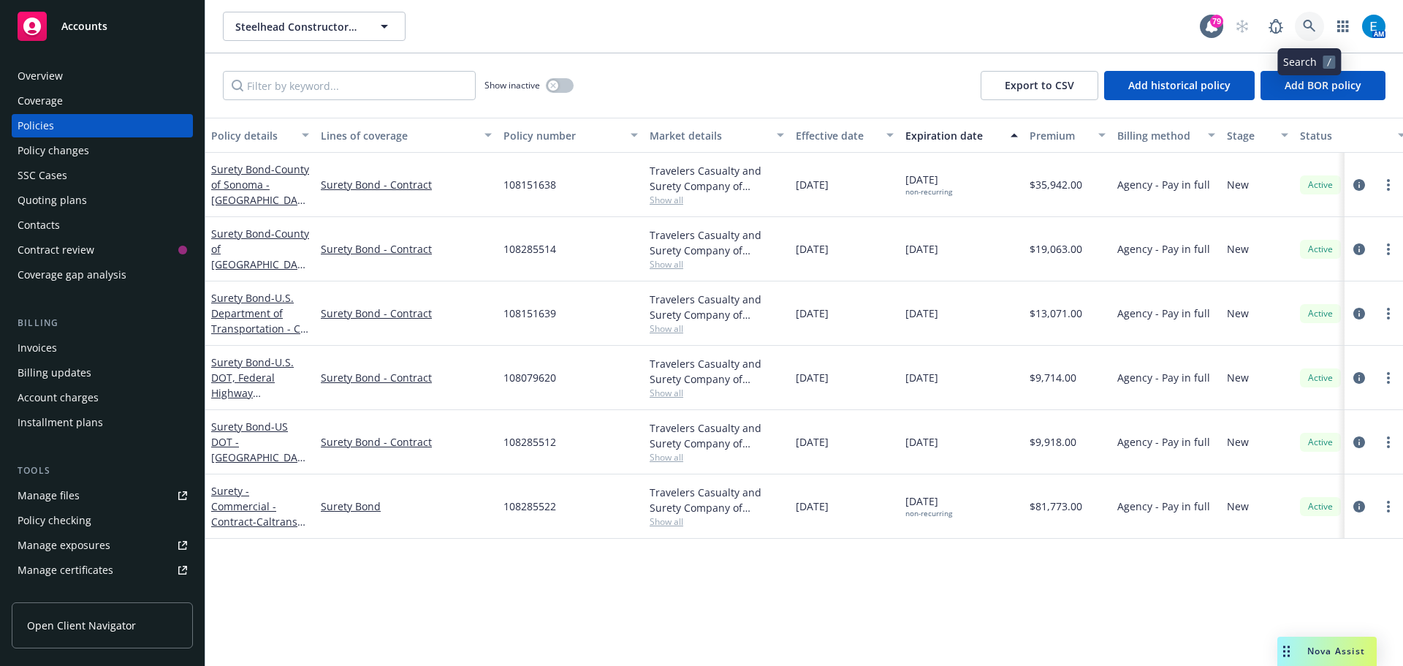
click at [1308, 19] on link at bounding box center [1309, 26] width 29 height 29
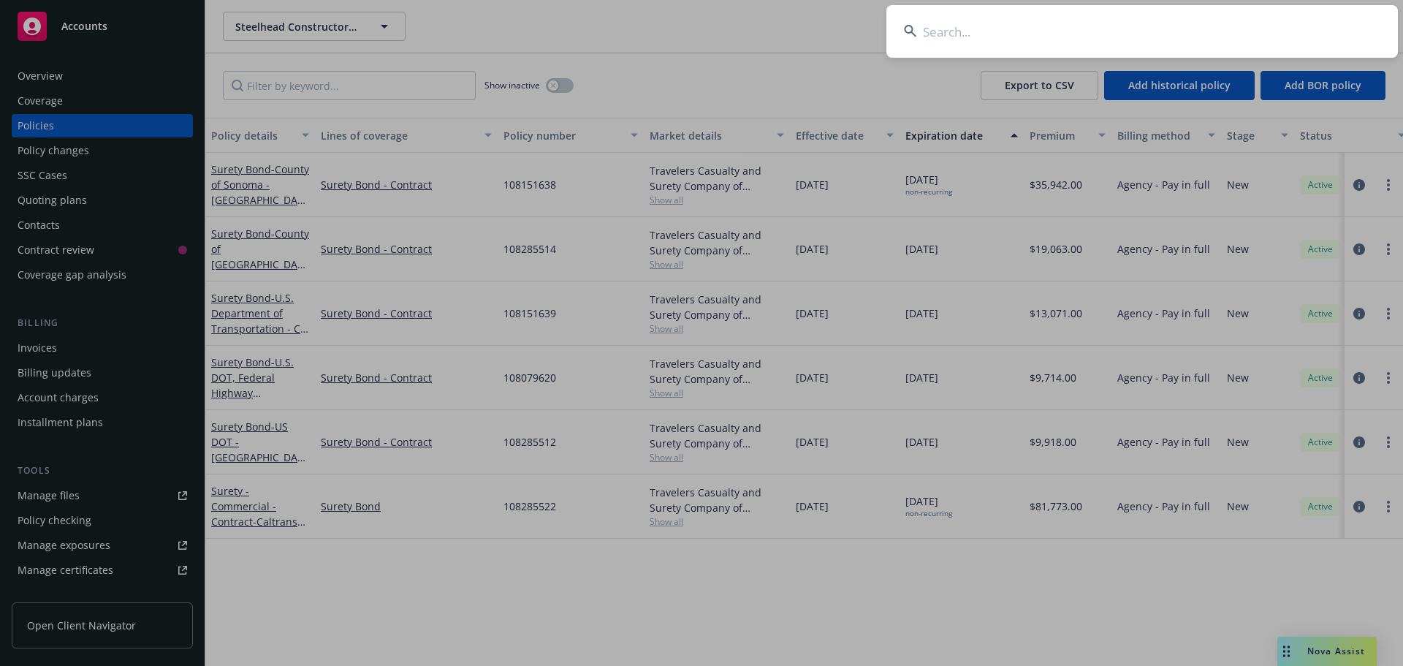
click at [1186, 37] on input at bounding box center [1143, 31] width 512 height 53
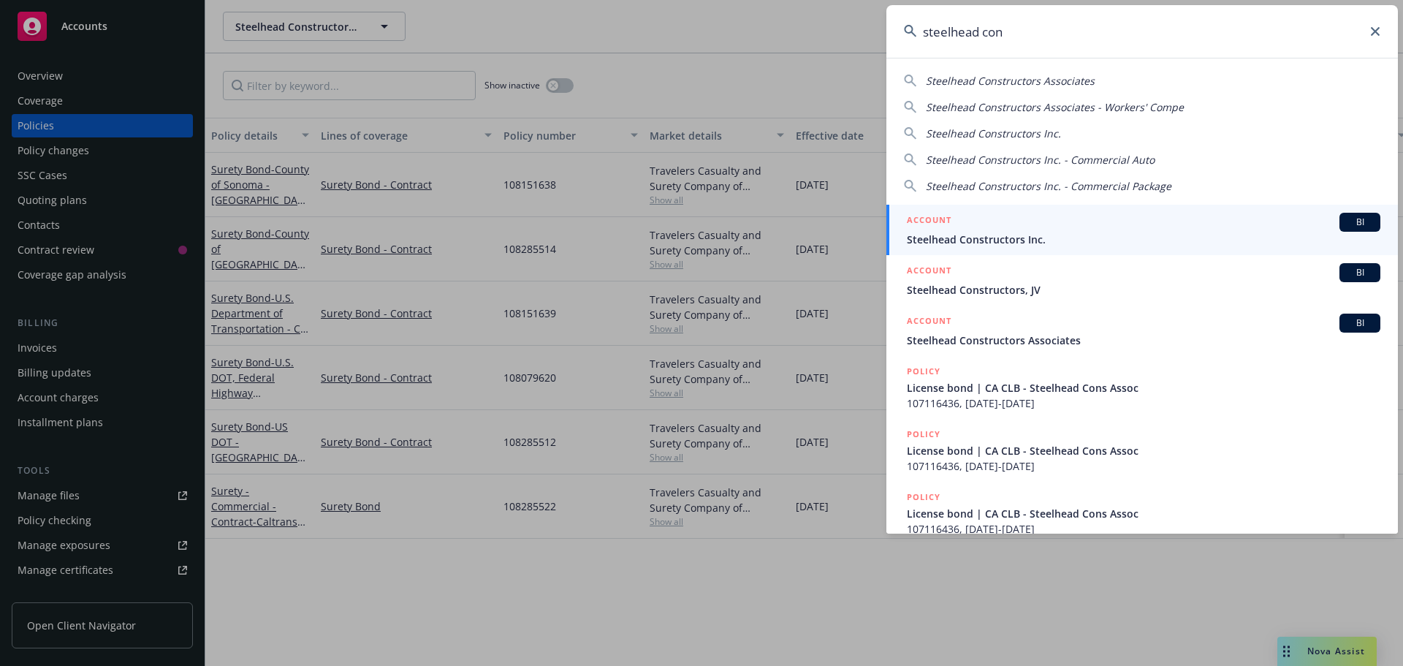
type input "steelhead con"
click at [959, 238] on span "Steelhead Constructors Inc." at bounding box center [1144, 239] width 474 height 15
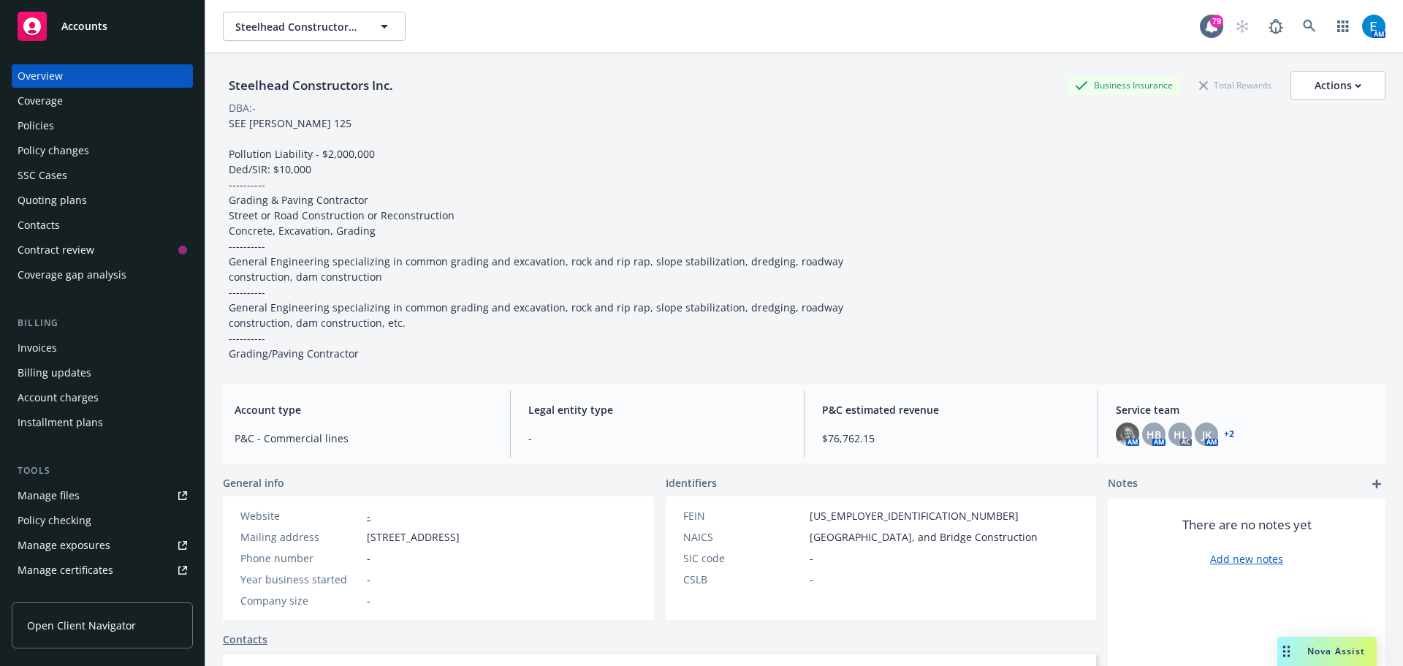
click at [39, 128] on div "Policies" at bounding box center [36, 125] width 37 height 23
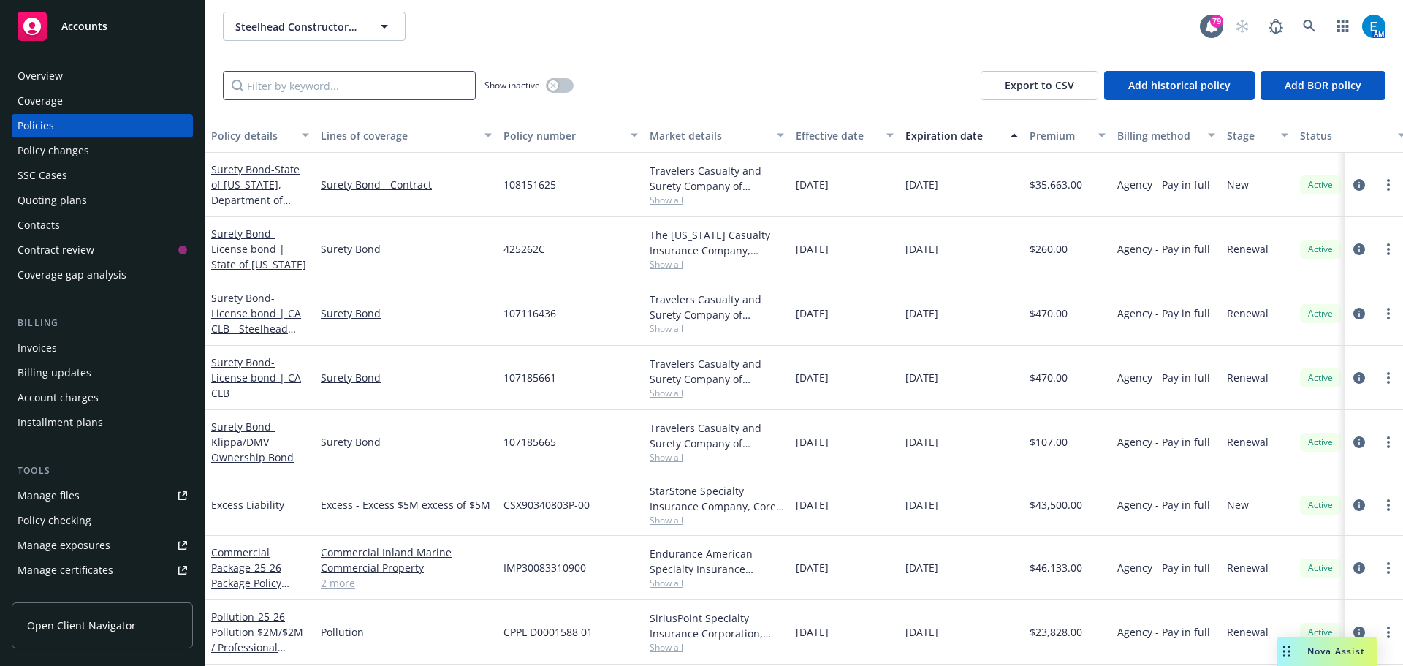
click at [346, 86] on input "Filter by keyword..." at bounding box center [349, 85] width 253 height 29
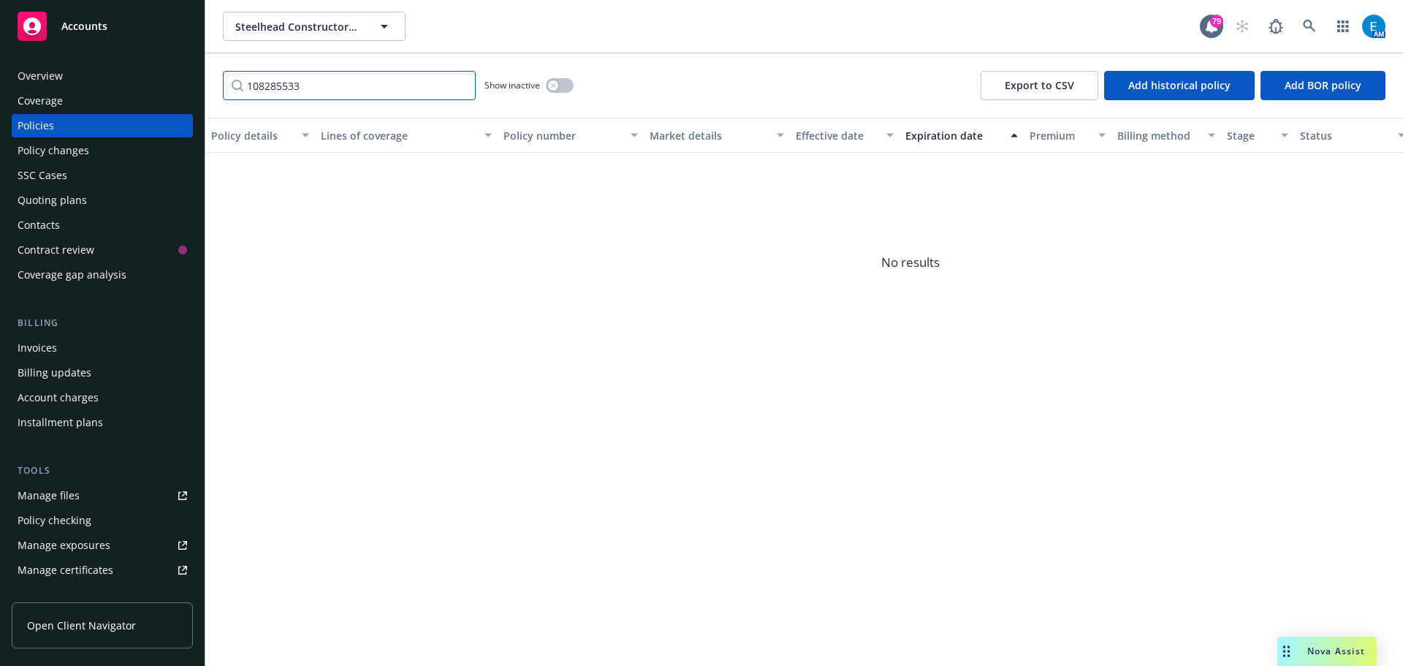
type input "108285533"
click at [1310, 29] on icon at bounding box center [1309, 26] width 13 height 13
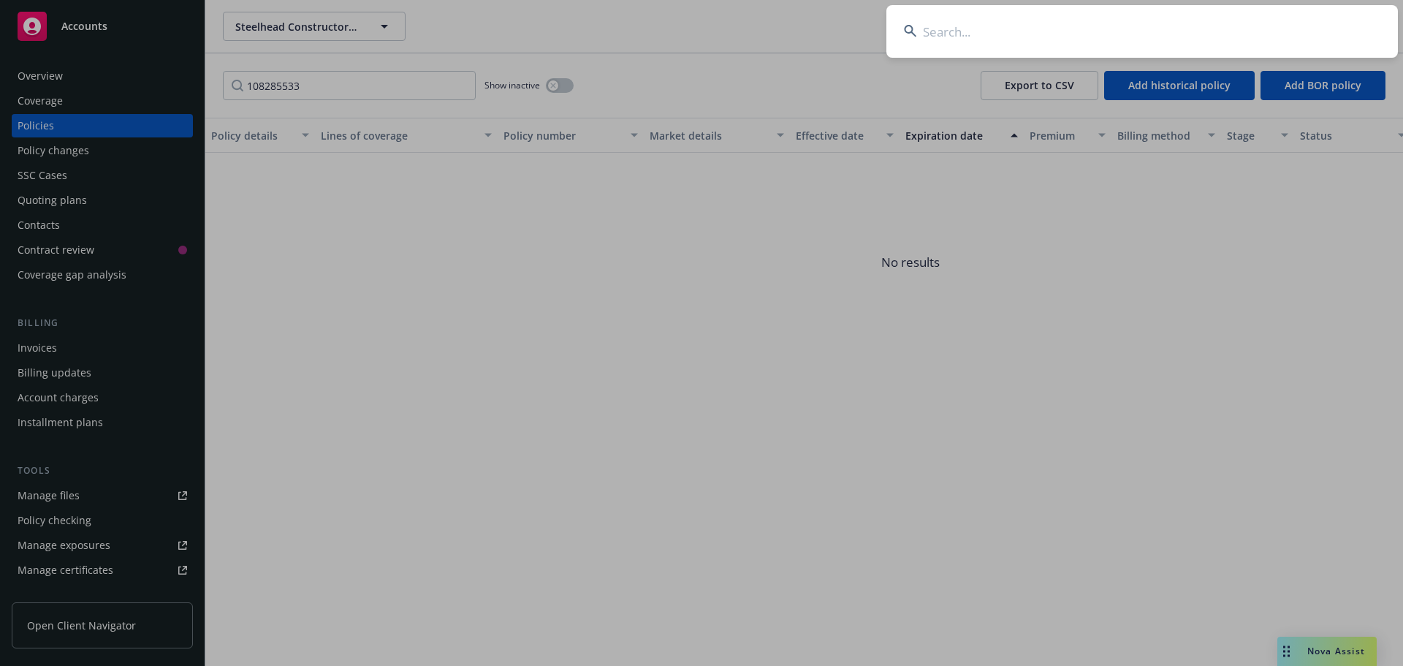
click at [1230, 29] on input at bounding box center [1143, 31] width 512 height 53
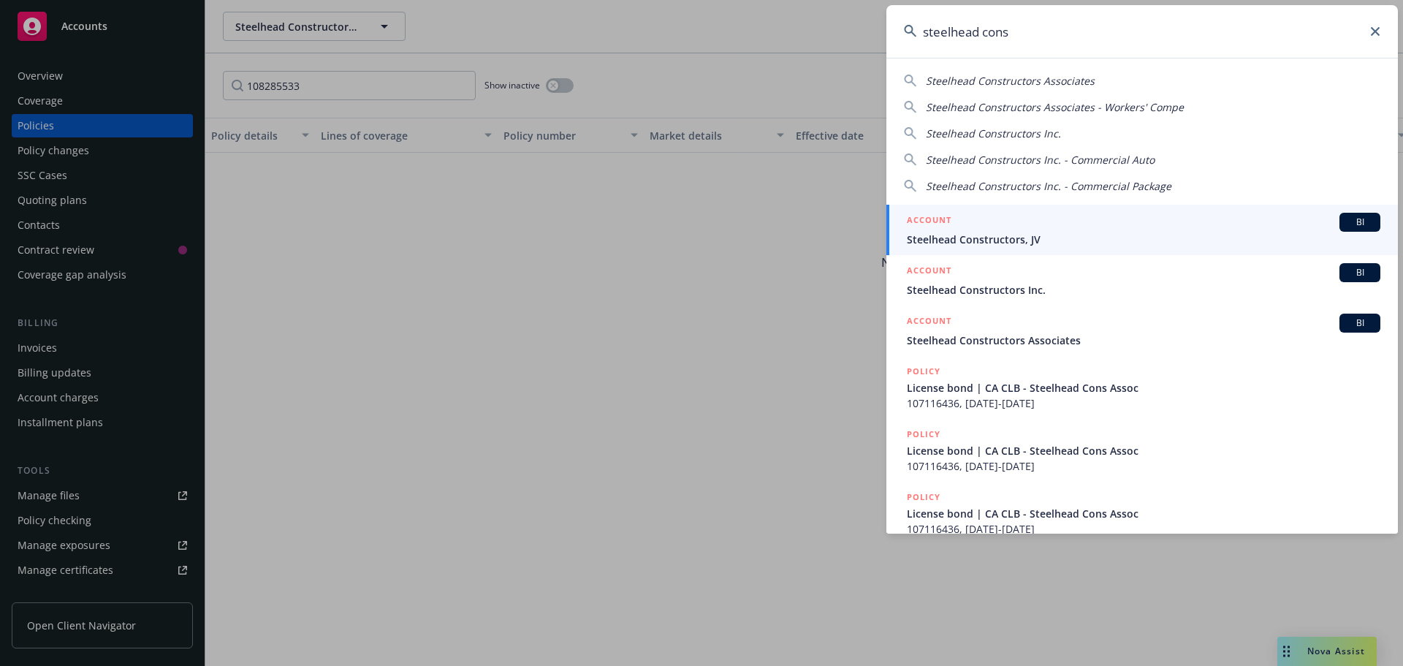
type input "steelhead cons"
click at [993, 240] on span "Steelhead Constructors, JV" at bounding box center [1144, 239] width 474 height 15
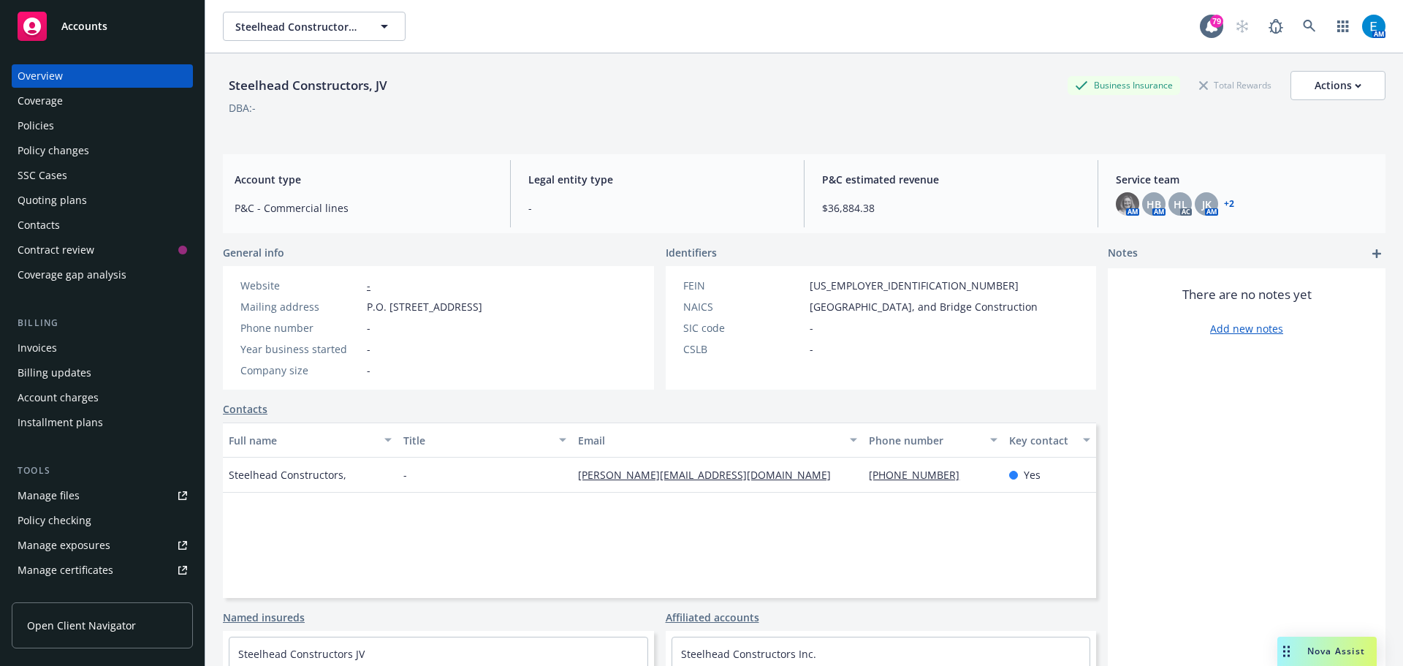
click at [31, 348] on div "Invoices" at bounding box center [37, 347] width 39 height 23
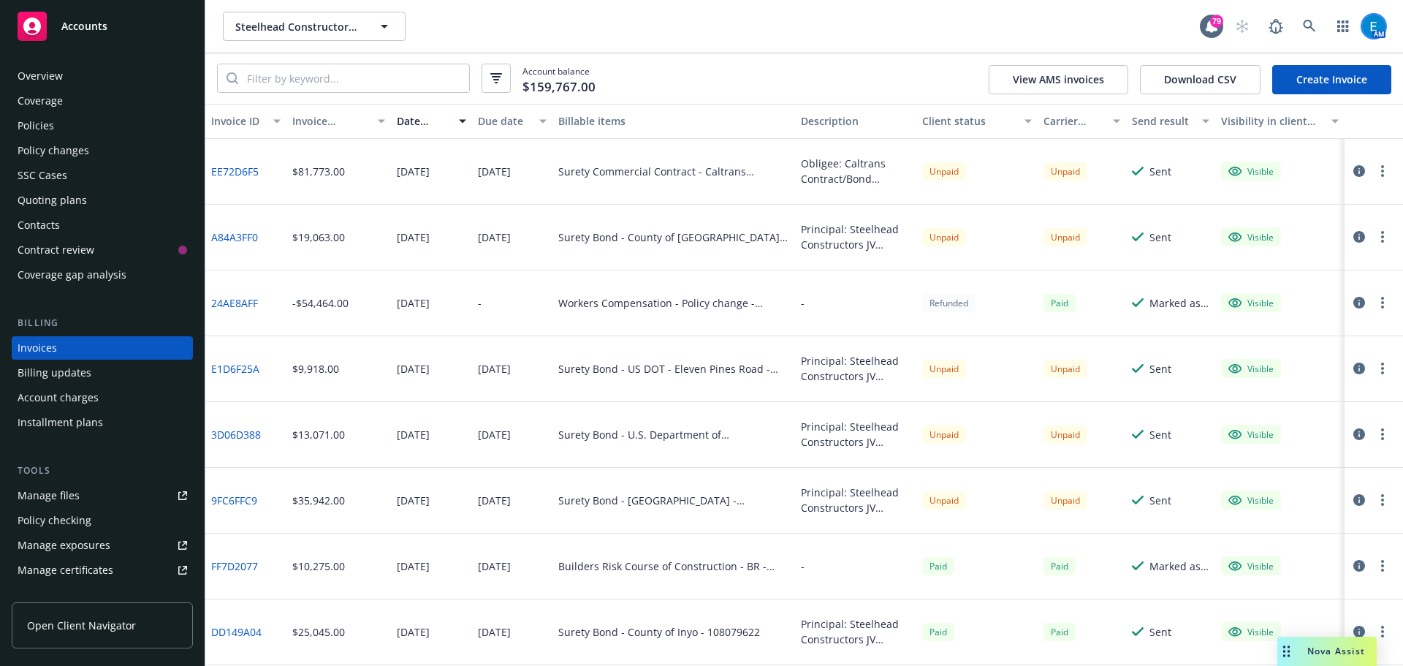
click at [1375, 23] on img at bounding box center [1373, 26] width 23 height 23
click at [1262, 65] on link "Log out" at bounding box center [1313, 65] width 146 height 29
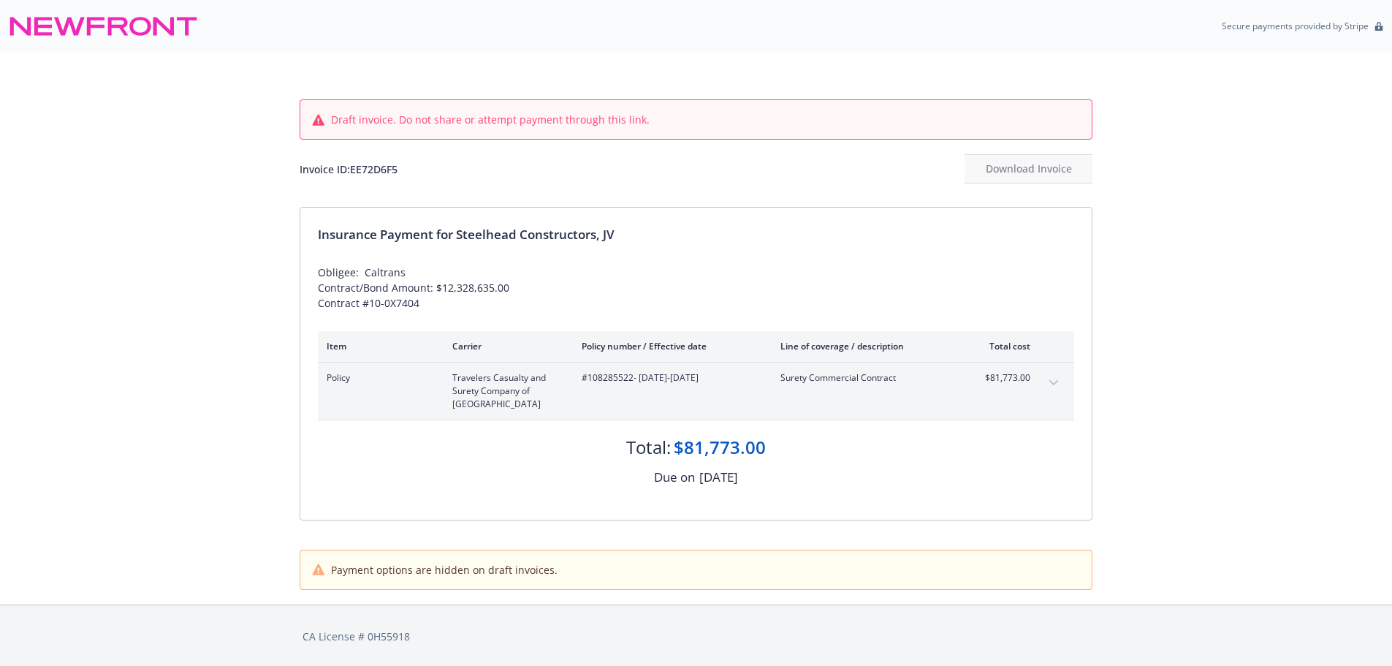
drag, startPoint x: 138, startPoint y: 126, endPoint x: 113, endPoint y: 39, distance: 90.7
click at [137, 125] on div "Draft invoice. Do not share or attempt payment through this link. Invoice ID: E…" at bounding box center [696, 329] width 1392 height 552
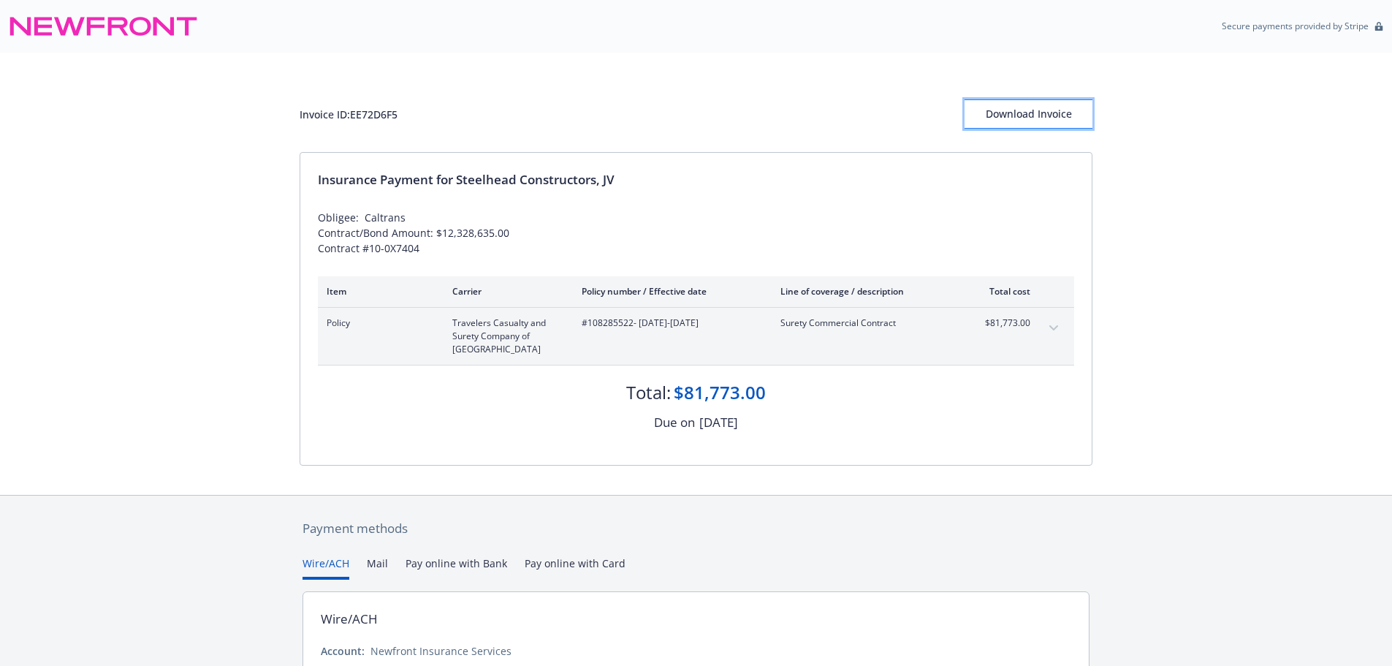
click at [1017, 117] on div "Download Invoice" at bounding box center [1029, 114] width 128 height 28
